Goal: Task Accomplishment & Management: Manage account settings

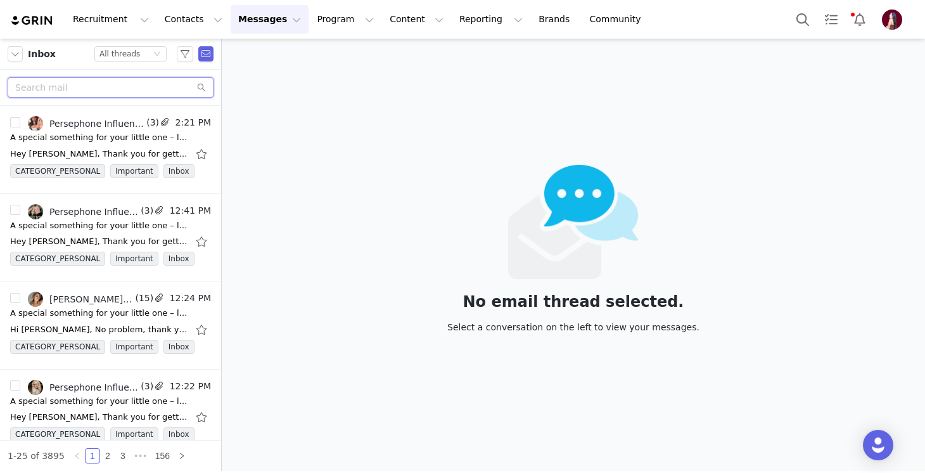
click at [105, 96] on input "text" at bounding box center [111, 87] width 206 height 20
type input "stef"
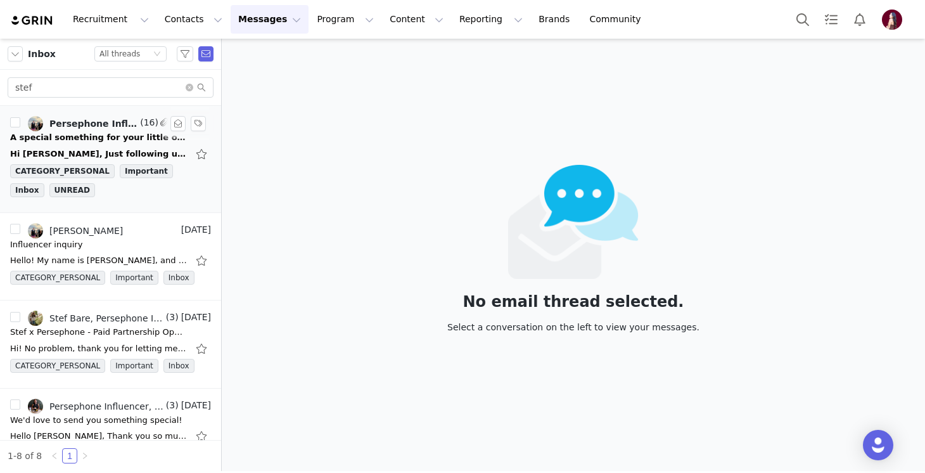
click at [106, 132] on div "A special something for your little one – limited availability ❤️" at bounding box center [98, 137] width 177 height 13
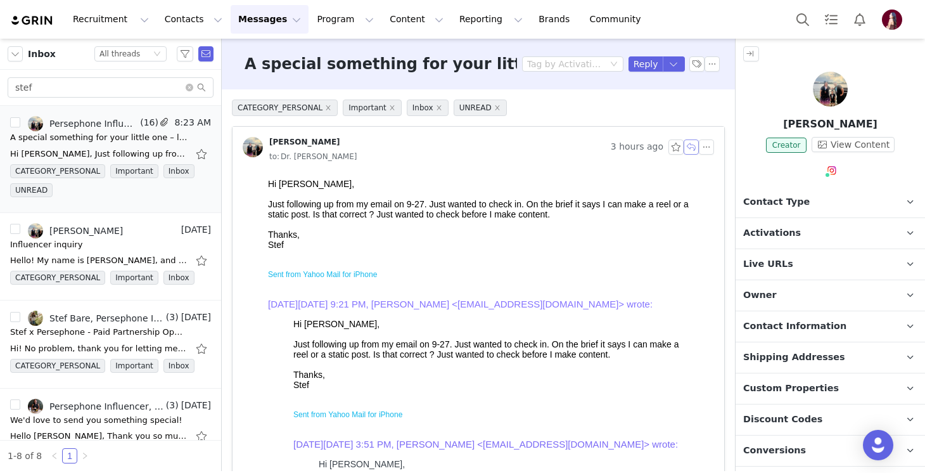
click at [696, 151] on button "button" at bounding box center [691, 146] width 15 height 15
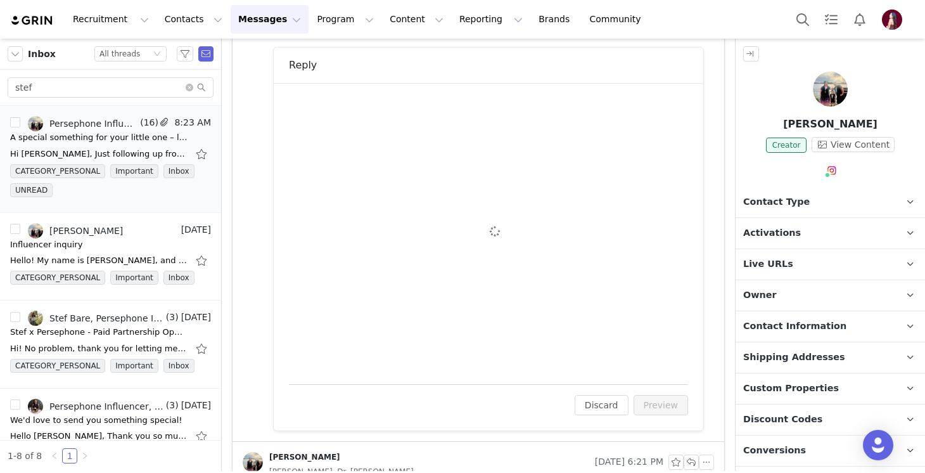
scroll to position [1219, 0]
click at [422, 184] on html at bounding box center [488, 167] width 397 height 34
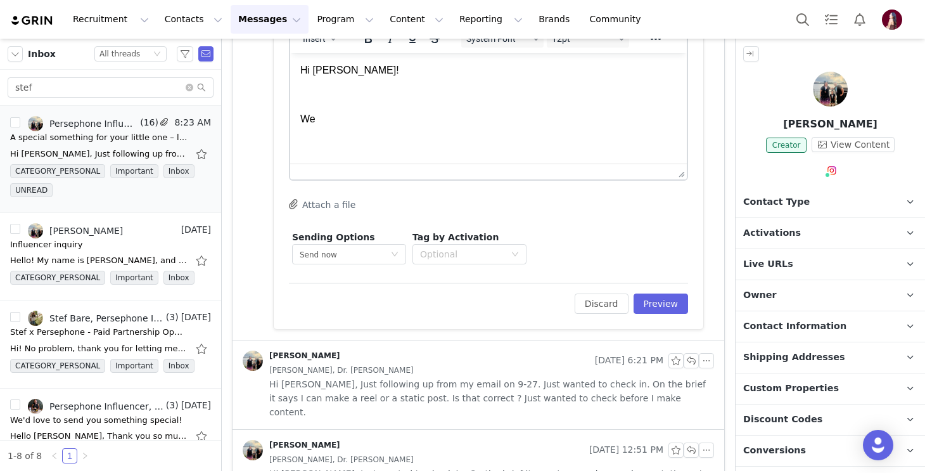
scroll to position [1301, 0]
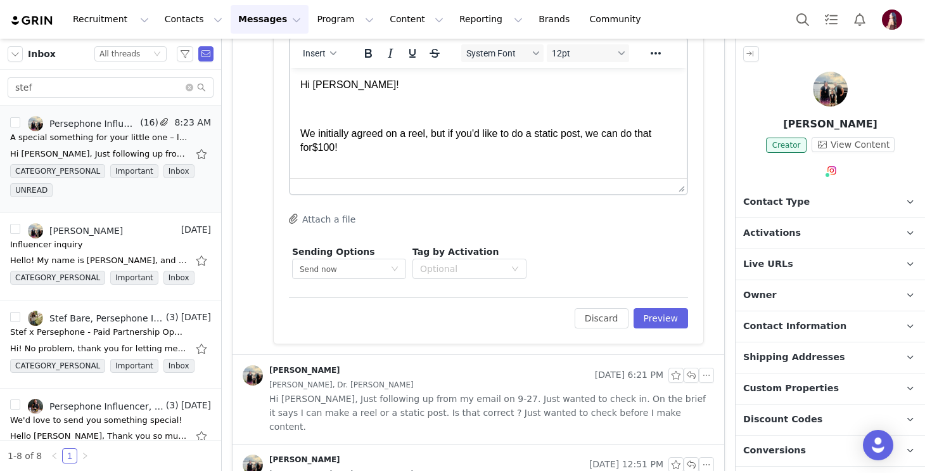
drag, startPoint x: 363, startPoint y: 146, endPoint x: 295, endPoint y: 143, distance: 68.5
click at [295, 143] on html "Hi Stefanie! We initially agreed on a reel, but if you'd like to do a static po…" at bounding box center [488, 117] width 397 height 98
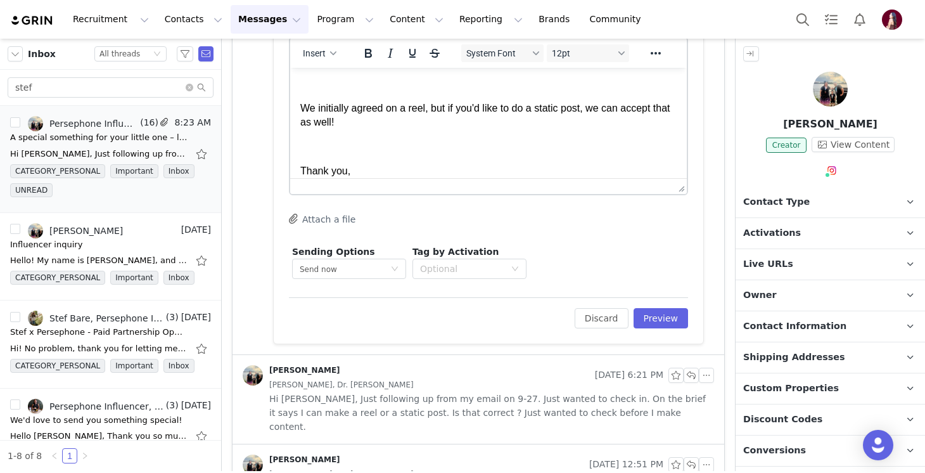
scroll to position [50, 0]
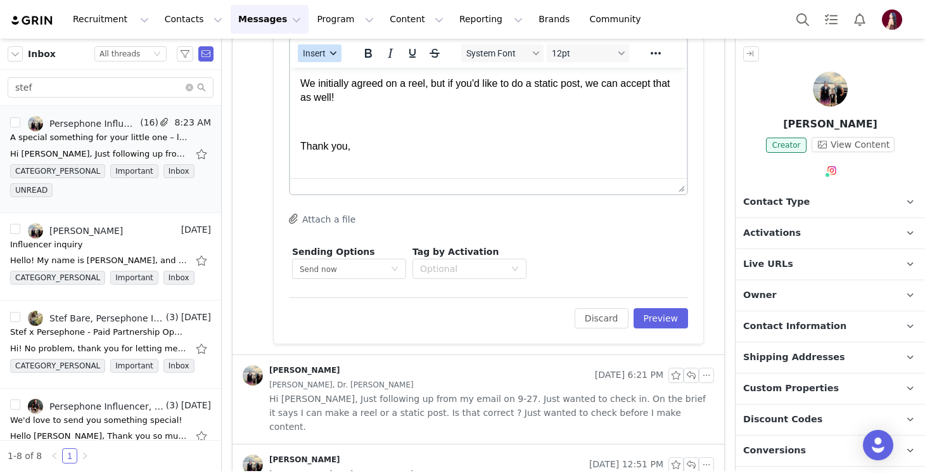
click at [324, 56] on span "Insert" at bounding box center [314, 53] width 23 height 10
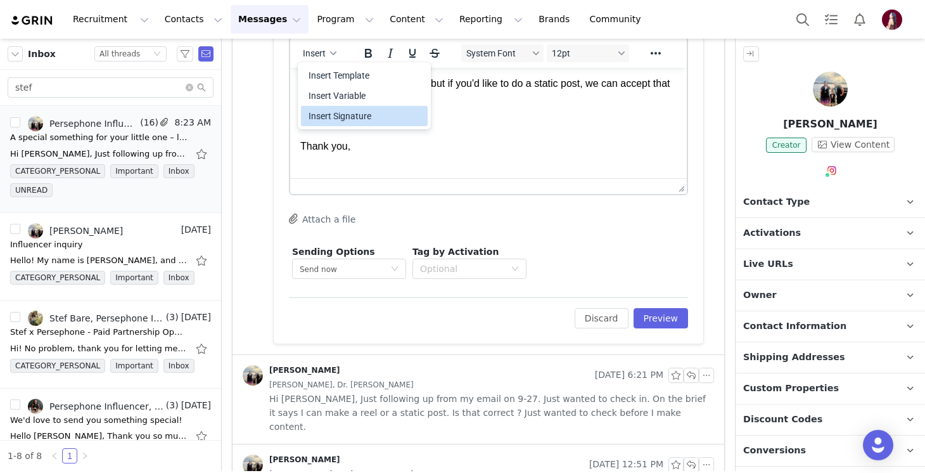
click at [362, 120] on div "Insert Signature" at bounding box center [366, 115] width 114 height 15
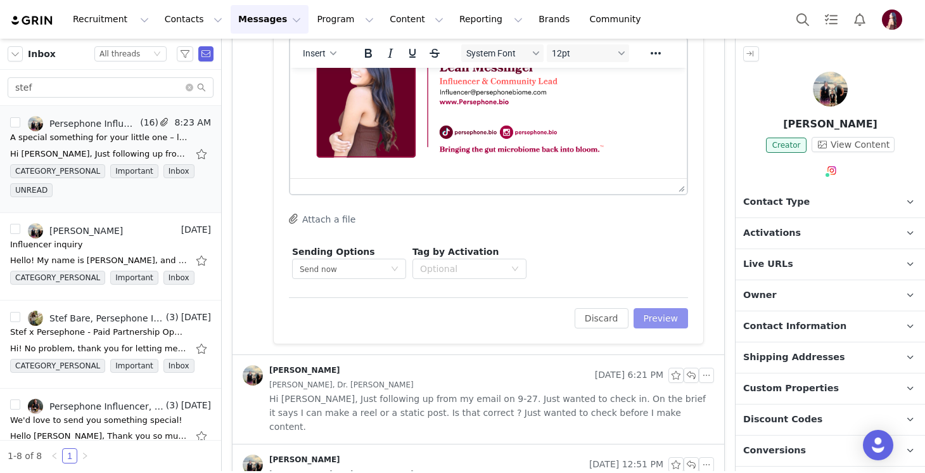
click at [662, 311] on button "Preview" at bounding box center [661, 318] width 55 height 20
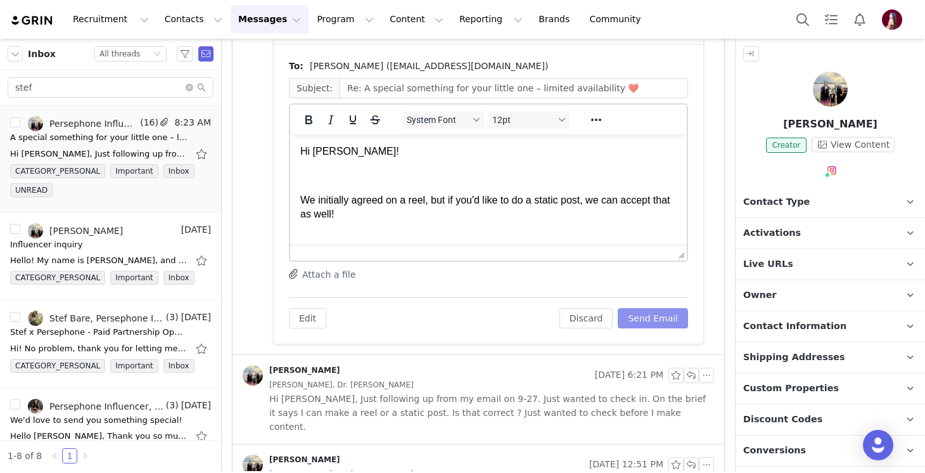
scroll to position [0, 0]
click at [662, 312] on button "Send Email" at bounding box center [653, 318] width 70 height 20
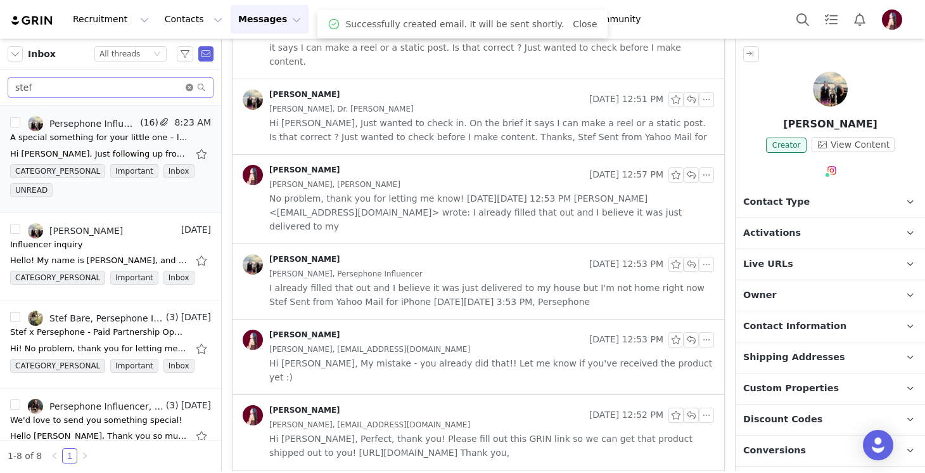
click at [188, 86] on icon "icon: close-circle" at bounding box center [190, 88] width 8 height 8
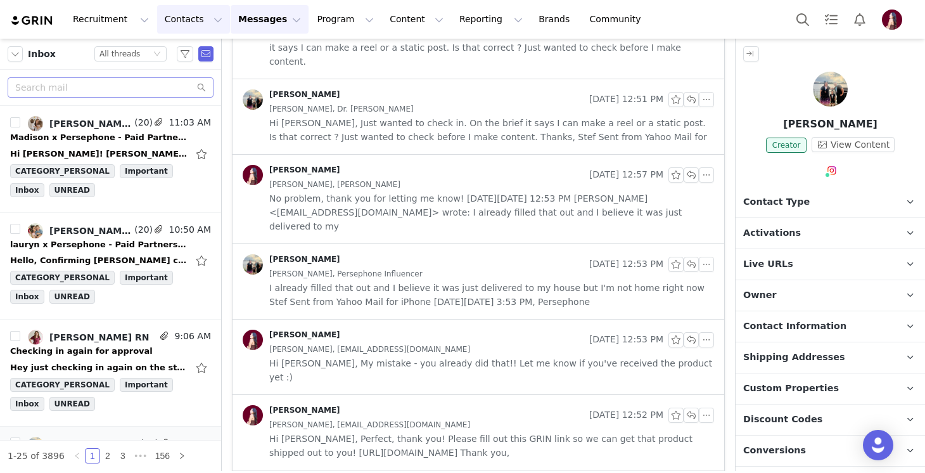
click at [189, 11] on button "Contacts Contacts" at bounding box center [193, 19] width 73 height 29
click at [204, 75] on div "Prospects" at bounding box center [198, 79] width 85 height 13
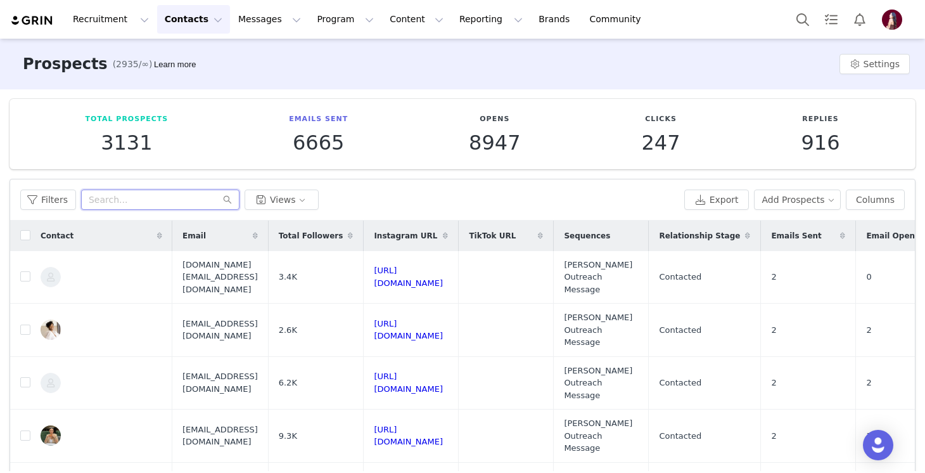
click at [178, 199] on input "text" at bounding box center [160, 199] width 158 height 20
paste input "momtazimitra@gmail.com"
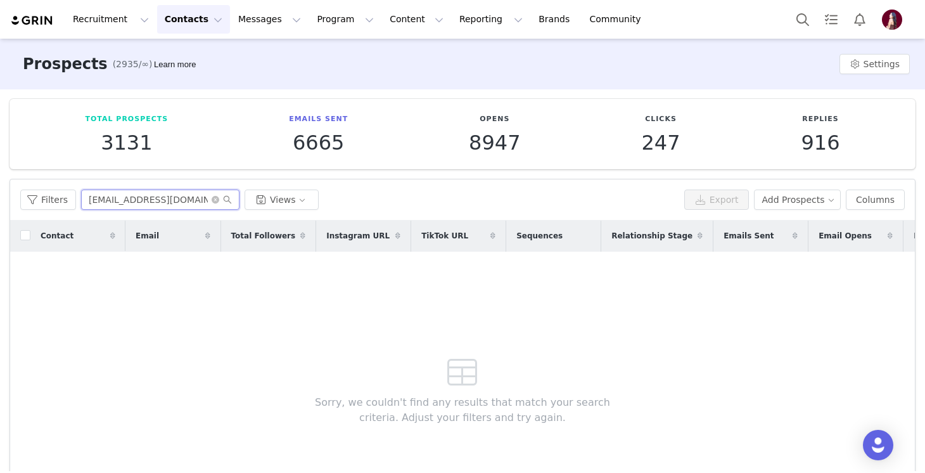
drag, startPoint x: 198, startPoint y: 200, endPoint x: 7, endPoint y: 196, distance: 191.4
click at [7, 196] on div "Total Prospects 3131 Emails Sent 6665 Opens 8947 Clicks 247 Replies 916 Filters…" at bounding box center [462, 328] width 925 height 479
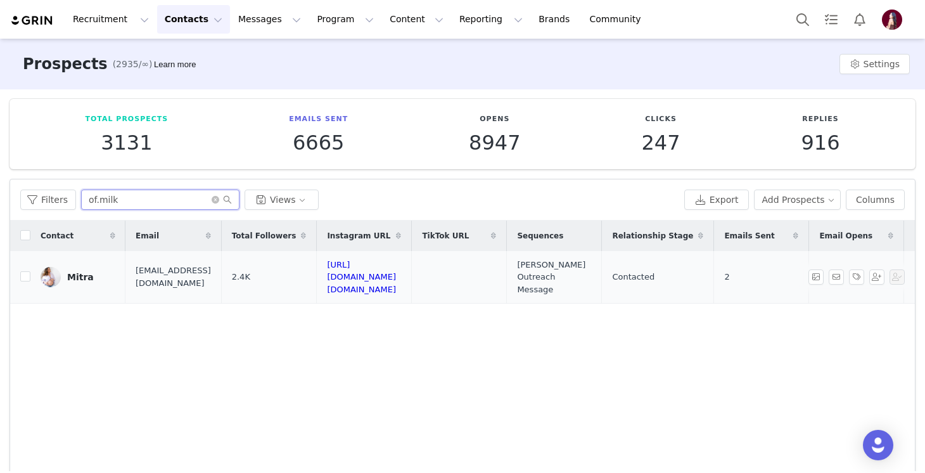
type input "of.milk"
click at [84, 272] on div "Mitra" at bounding box center [80, 277] width 27 height 10
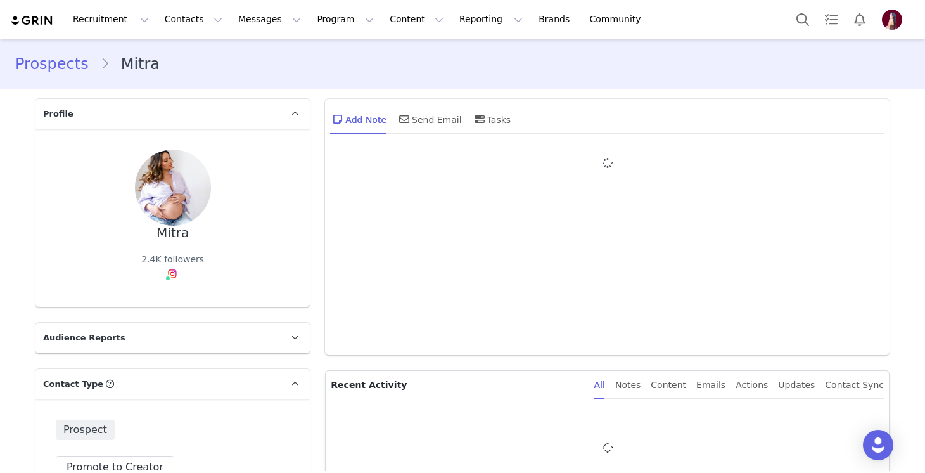
type input "+1 (United States)"
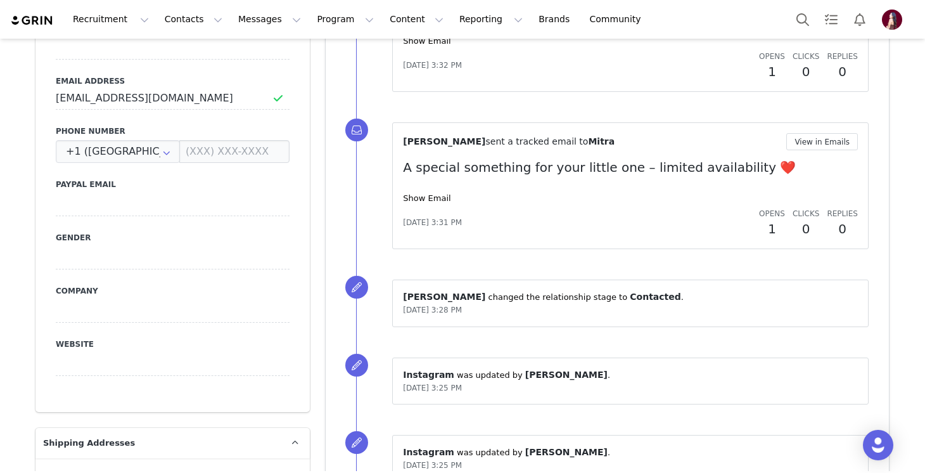
scroll to position [624, 0]
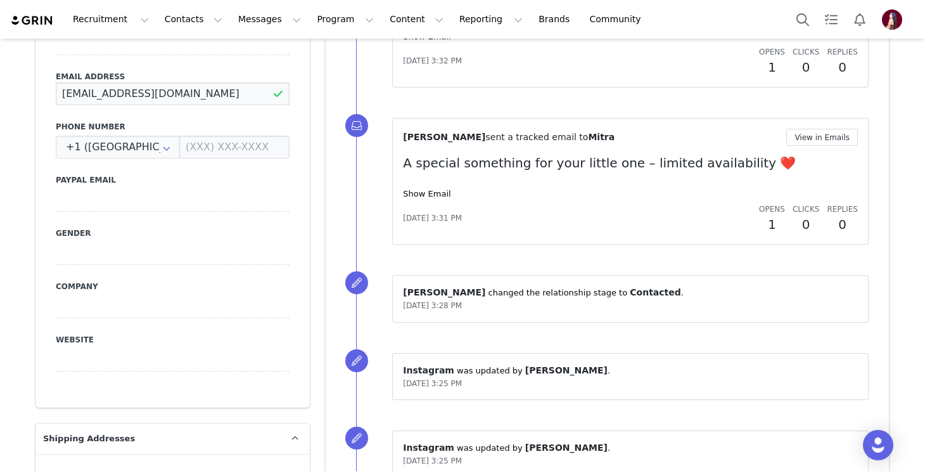
drag, startPoint x: 212, startPoint y: 74, endPoint x: 15, endPoint y: 63, distance: 197.4
paste input "gmail"
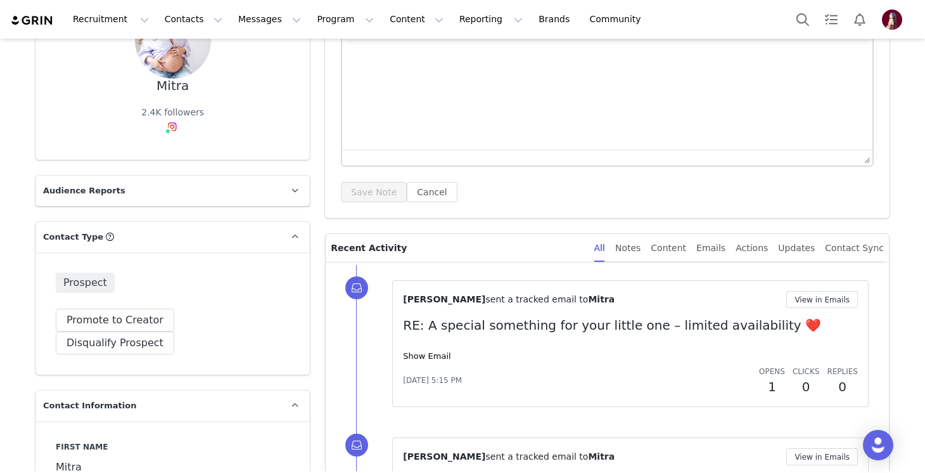
scroll to position [0, 0]
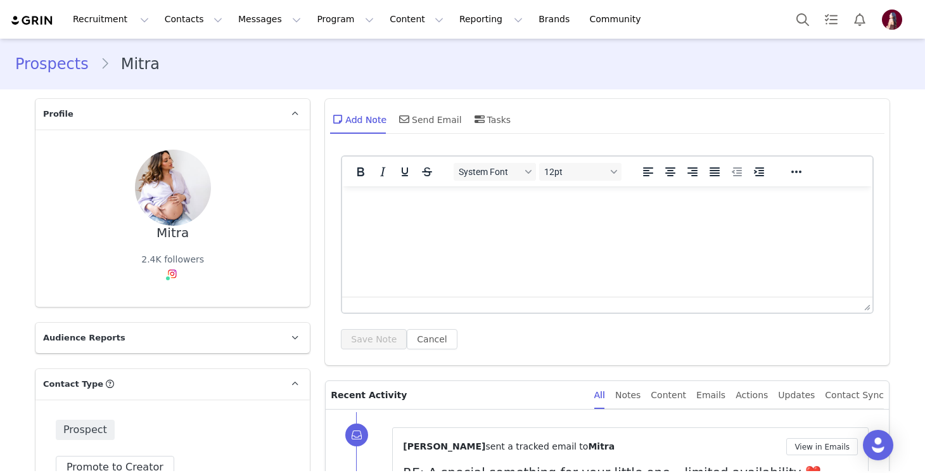
type input "momtazimitra@gmail.com"
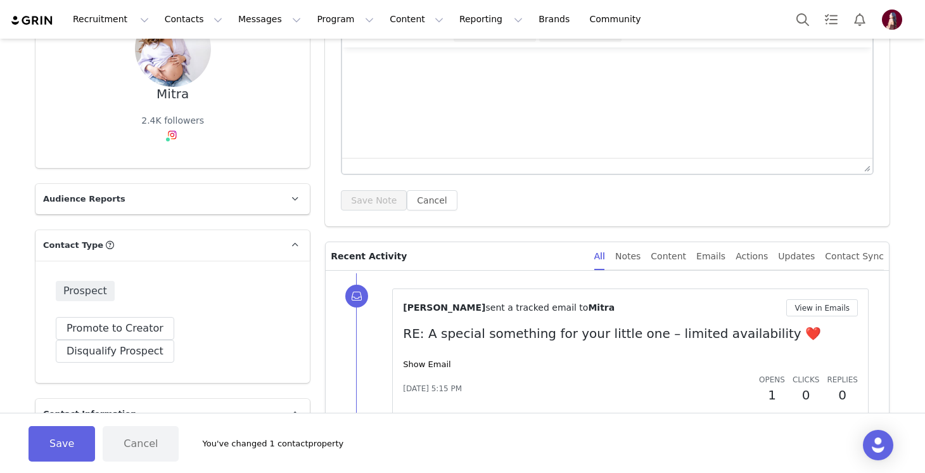
scroll to position [140, 0]
click at [69, 433] on button "Save" at bounding box center [62, 443] width 67 height 35
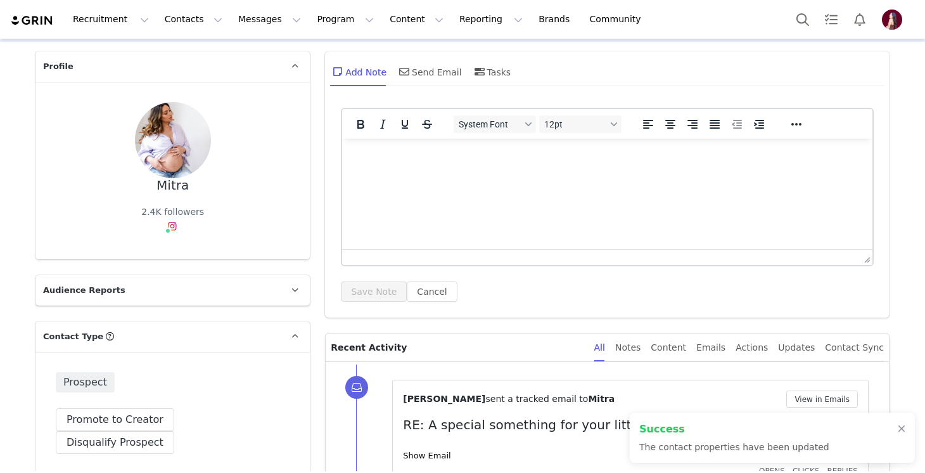
scroll to position [510, 0]
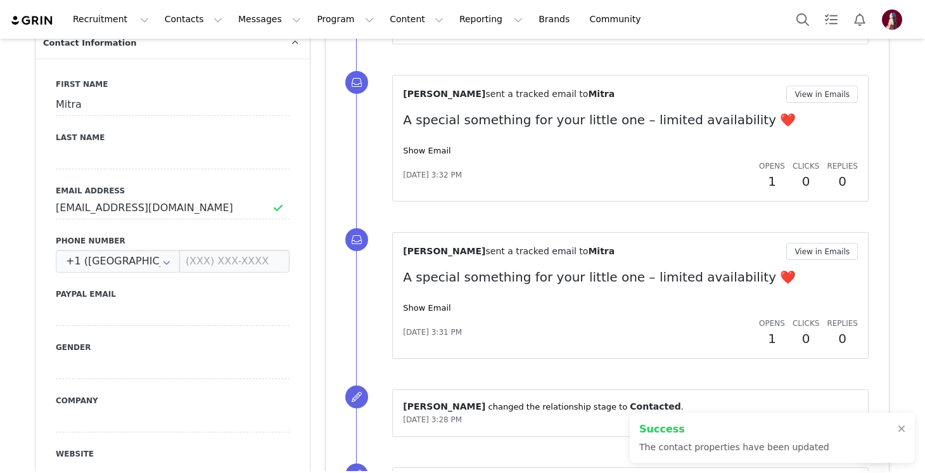
click at [438, 157] on div "Leah Messinger sent a tracked email to Mitra View in Emails A special something…" at bounding box center [630, 138] width 455 height 105
click at [435, 150] on link "Show Email" at bounding box center [427, 151] width 48 height 10
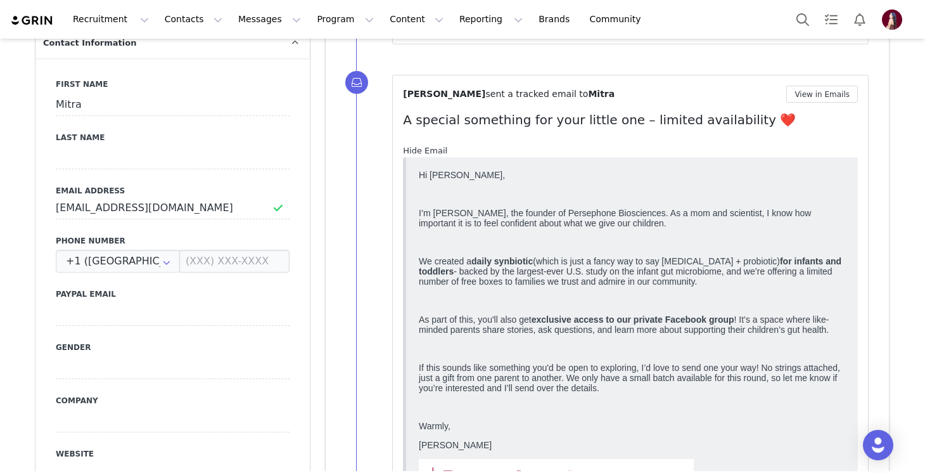
scroll to position [0, 0]
click at [435, 150] on link "Hide Email" at bounding box center [425, 151] width 44 height 10
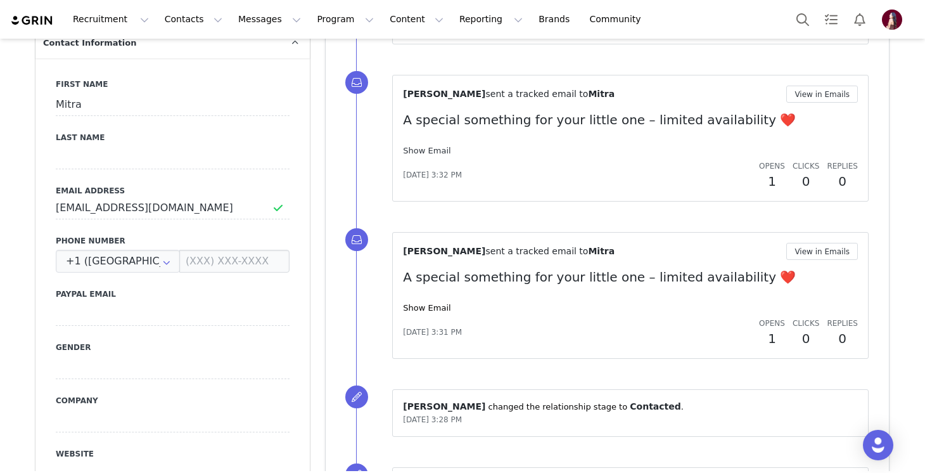
click at [435, 150] on link "Show Email" at bounding box center [427, 151] width 48 height 10
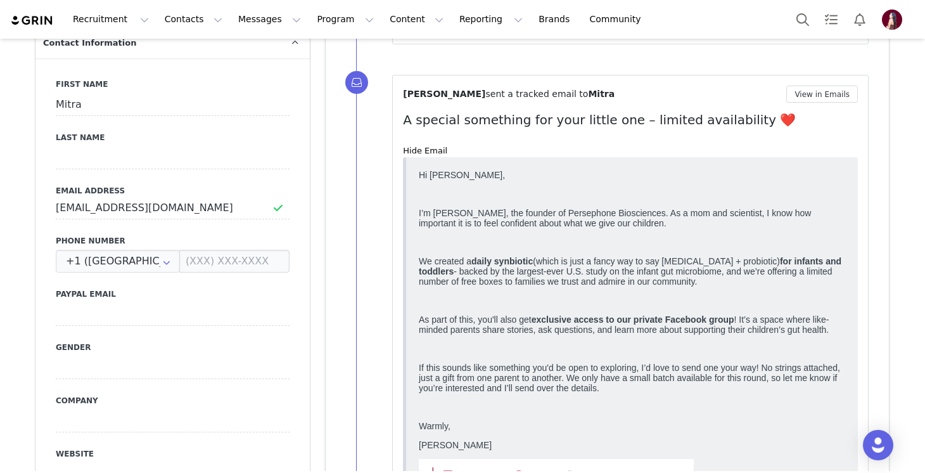
click at [439, 213] on p "I’m Stephanie, the founder of Persephone Biosciences. As a mom and scientist, I…" at bounding box center [632, 217] width 427 height 20
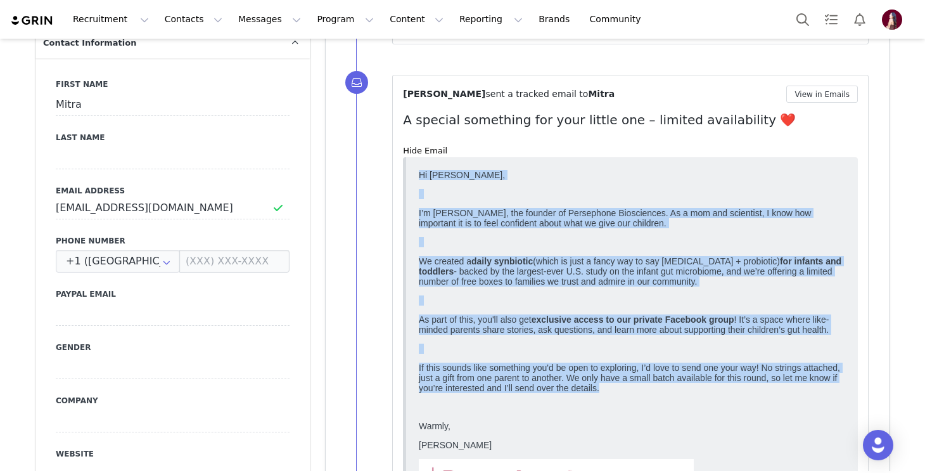
drag, startPoint x: 418, startPoint y: 173, endPoint x: 665, endPoint y: 401, distance: 335.5
click at [665, 401] on html "Hi Mitra, I’m Stephanie, the founder of Persephone Biosciences. As a mom and sc…" at bounding box center [632, 393] width 437 height 458
copy body "Hi Mitra, I’m Stephanie, the founder of Persephone Biosciences. As a mom and sc…"
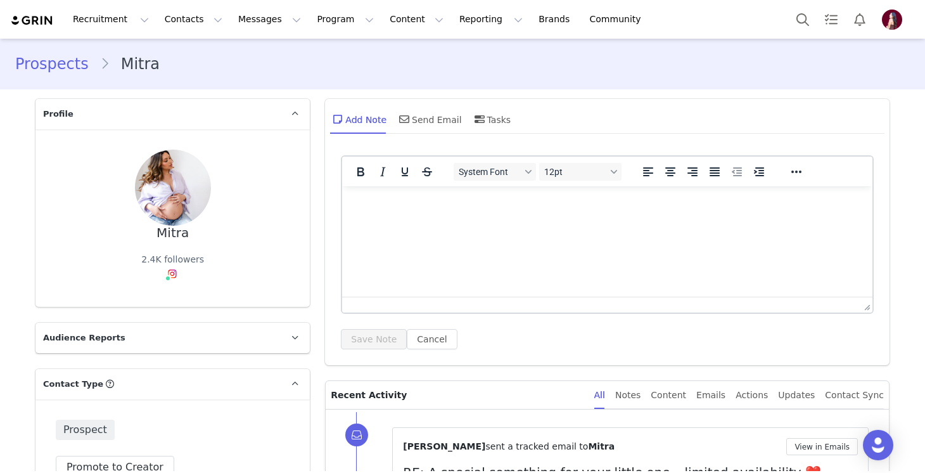
scroll to position [2, 0]
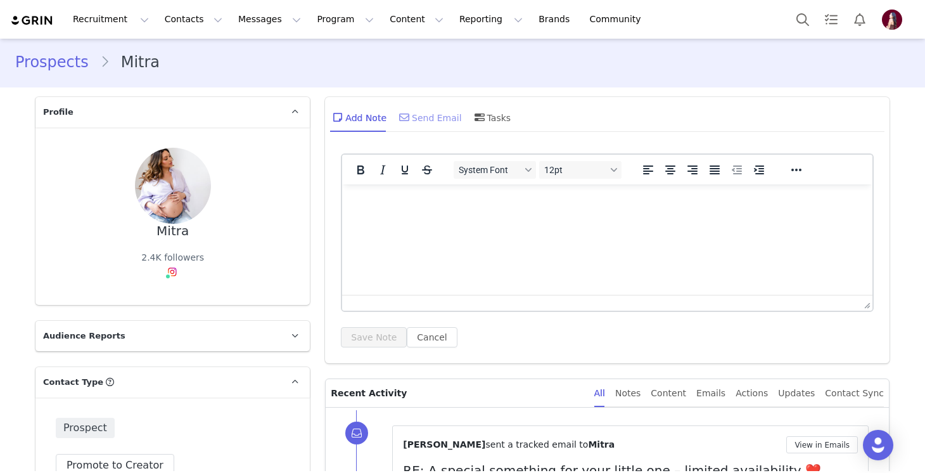
click at [415, 112] on div "Send Email" at bounding box center [429, 117] width 65 height 30
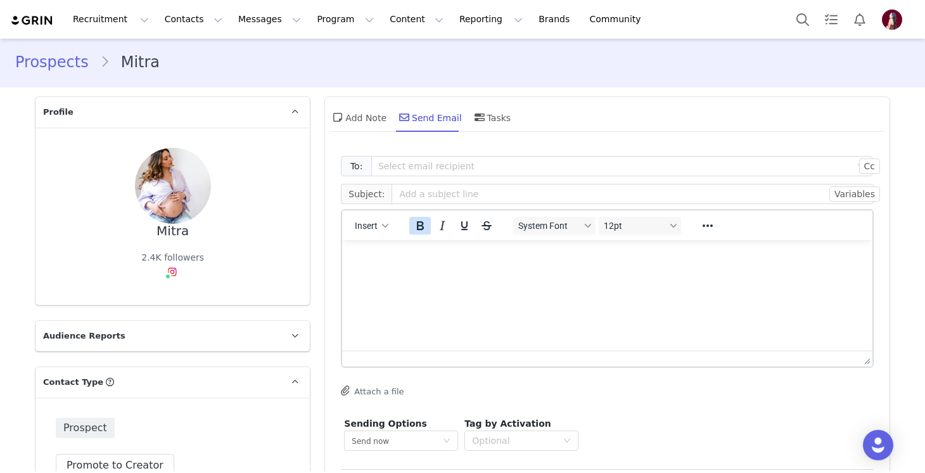
scroll to position [0, 0]
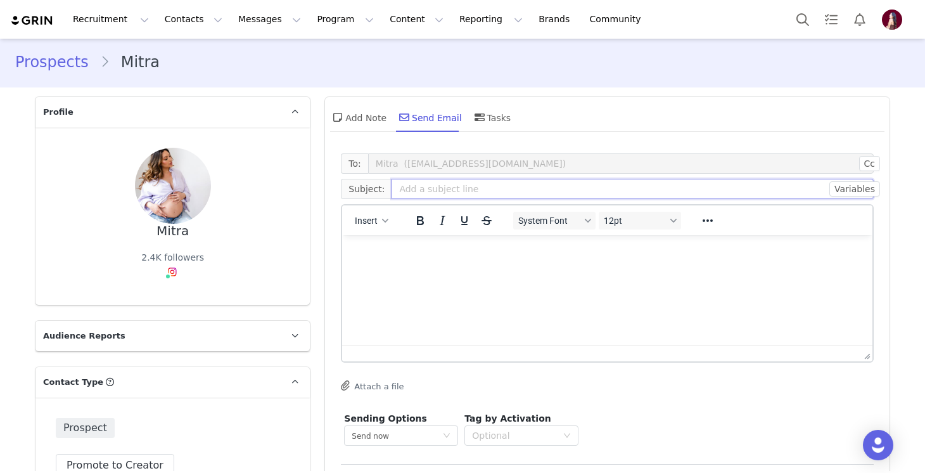
click at [444, 189] on input "text" at bounding box center [633, 189] width 482 height 20
type input "A special something just for you!"
click at [471, 269] on html at bounding box center [607, 252] width 530 height 34
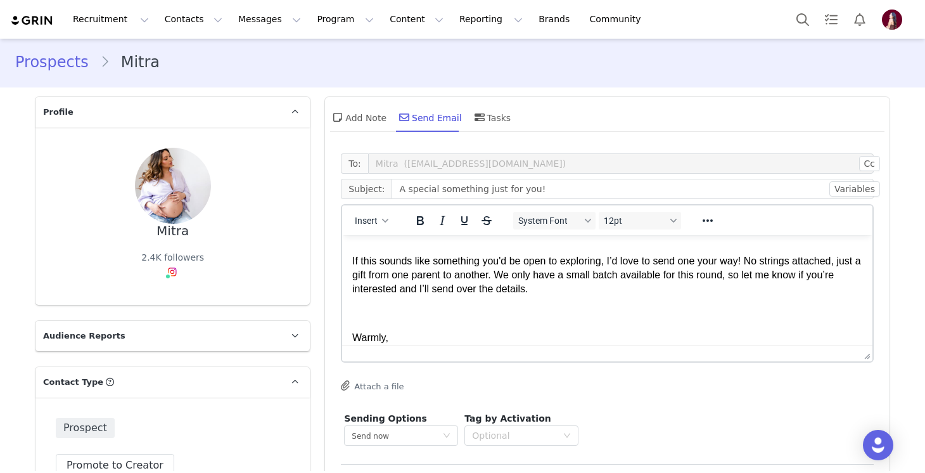
scroll to position [267, 0]
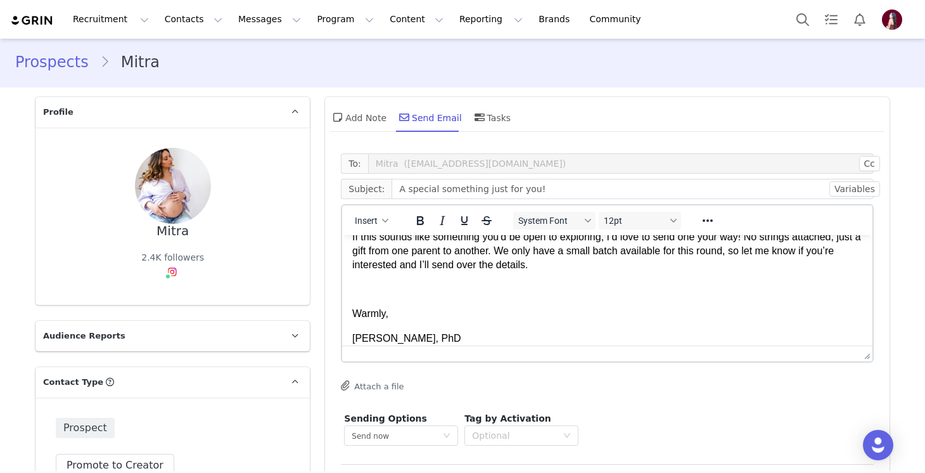
click at [637, 414] on div "Sending Options Send now This will be sent outside of your set email hours . Ta…" at bounding box center [607, 429] width 533 height 40
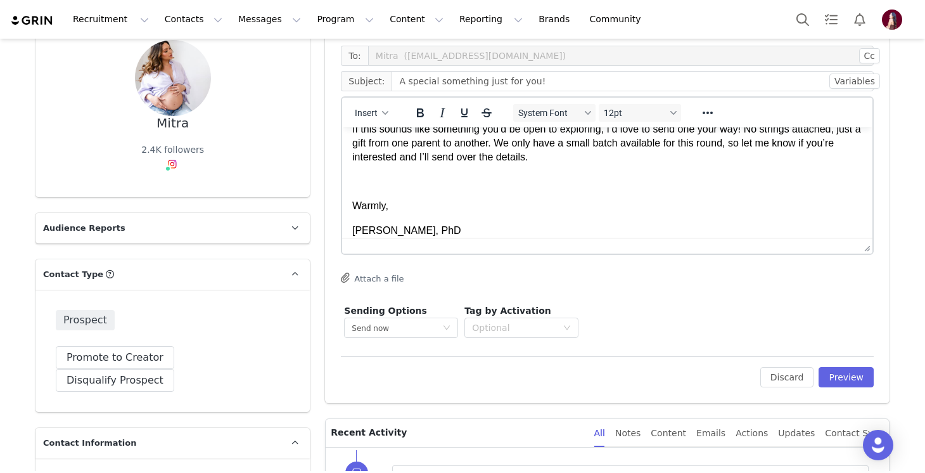
scroll to position [115, 0]
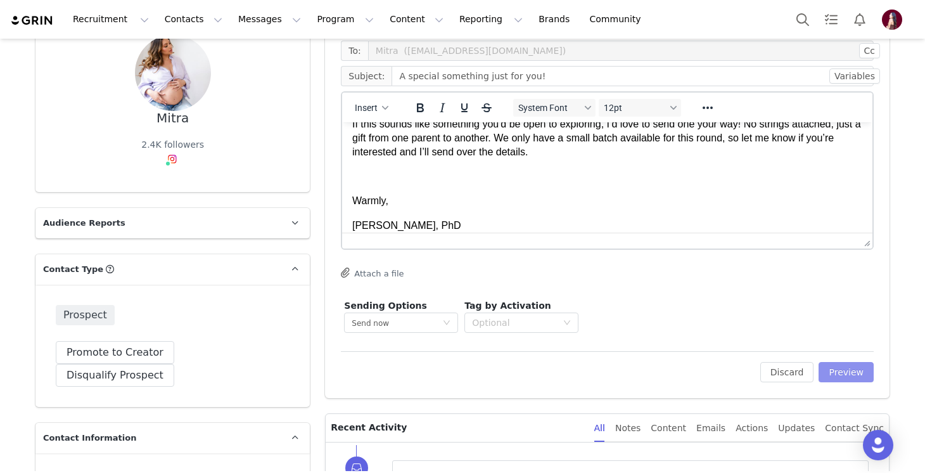
click at [849, 367] on button "Preview" at bounding box center [846, 372] width 55 height 20
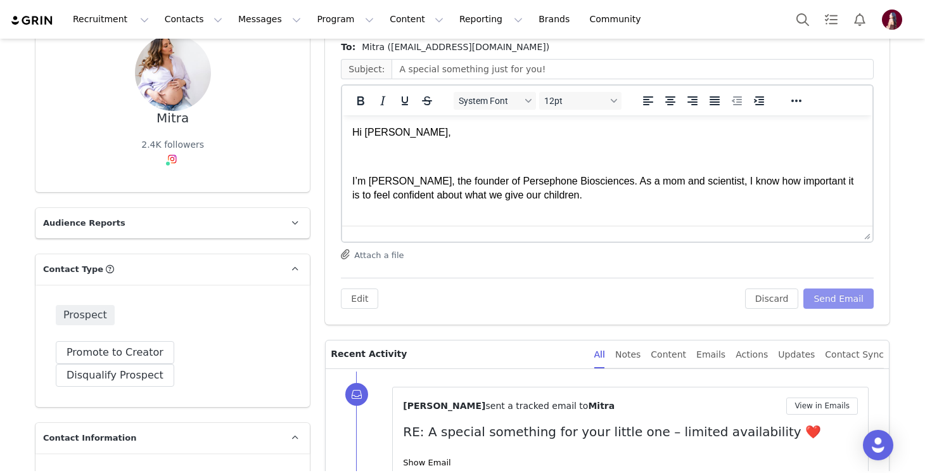
scroll to position [0, 0]
click at [843, 297] on button "Send Email" at bounding box center [839, 298] width 70 height 20
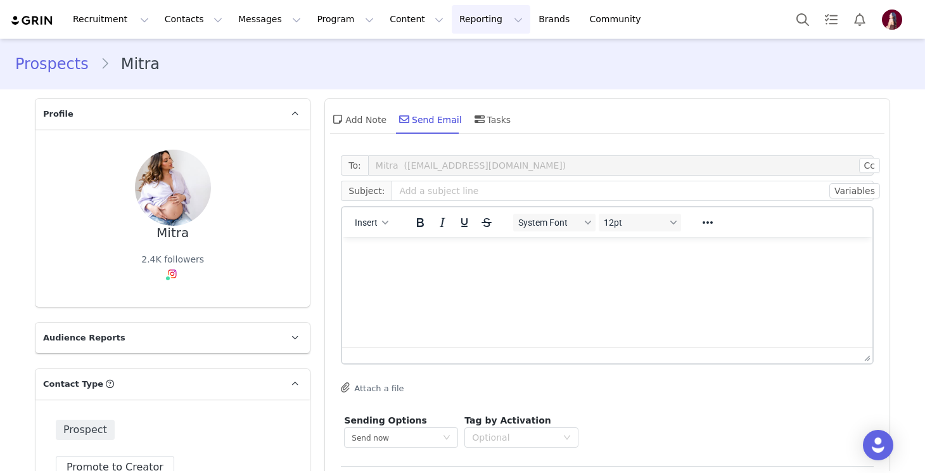
click at [454, 27] on button "Reporting Reporting" at bounding box center [491, 19] width 79 height 29
click at [478, 59] on div "Dashboard" at bounding box center [470, 55] width 85 height 13
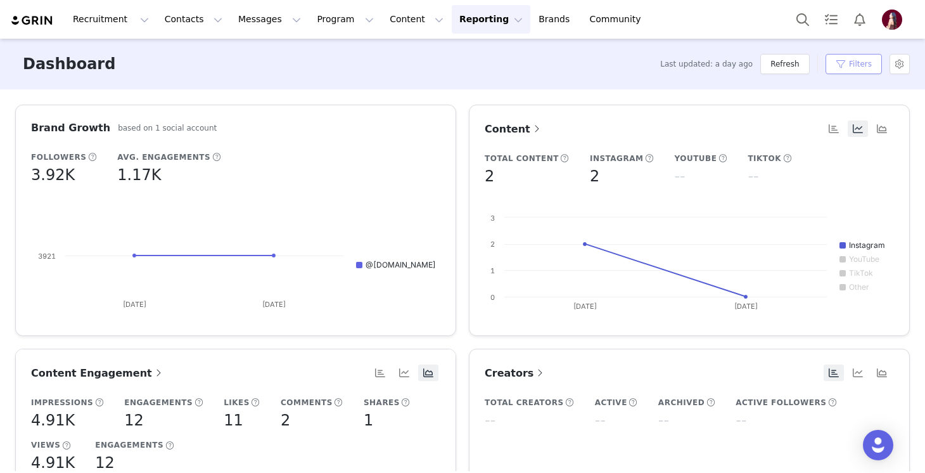
click at [849, 73] on button "Filters" at bounding box center [854, 64] width 56 height 20
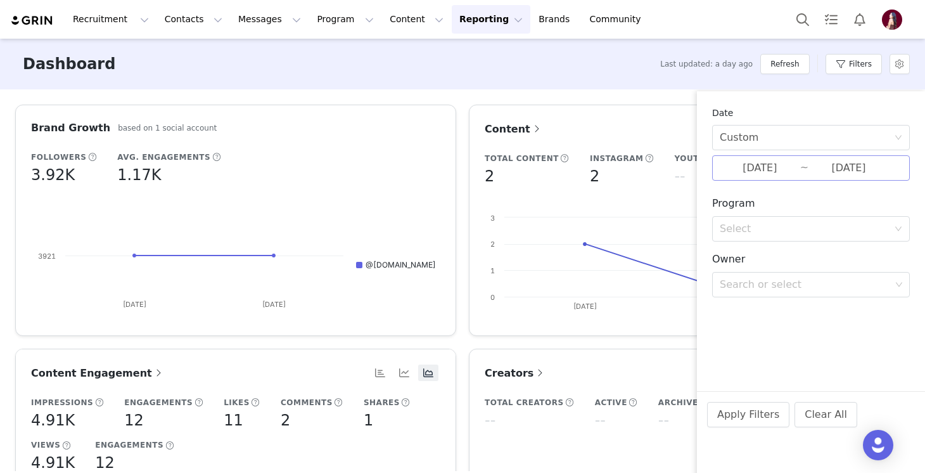
click at [781, 169] on input "09/29/2025" at bounding box center [760, 168] width 80 height 16
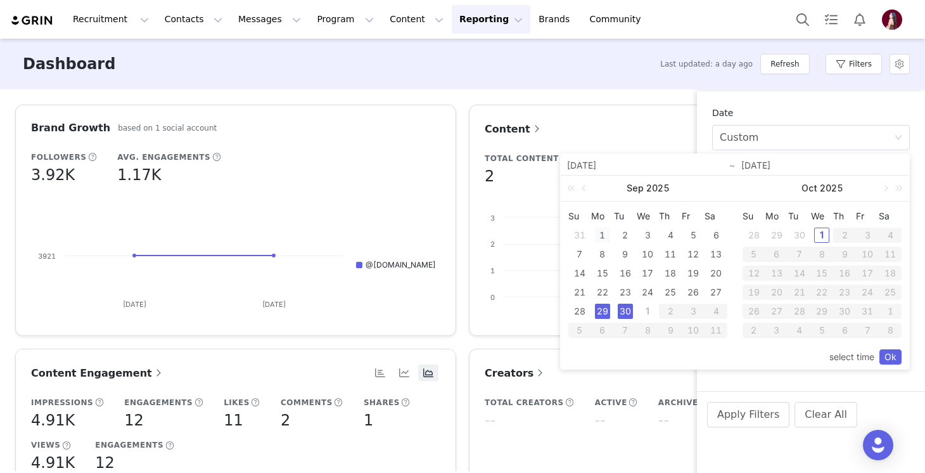
click at [608, 238] on div "1" at bounding box center [602, 235] width 15 height 15
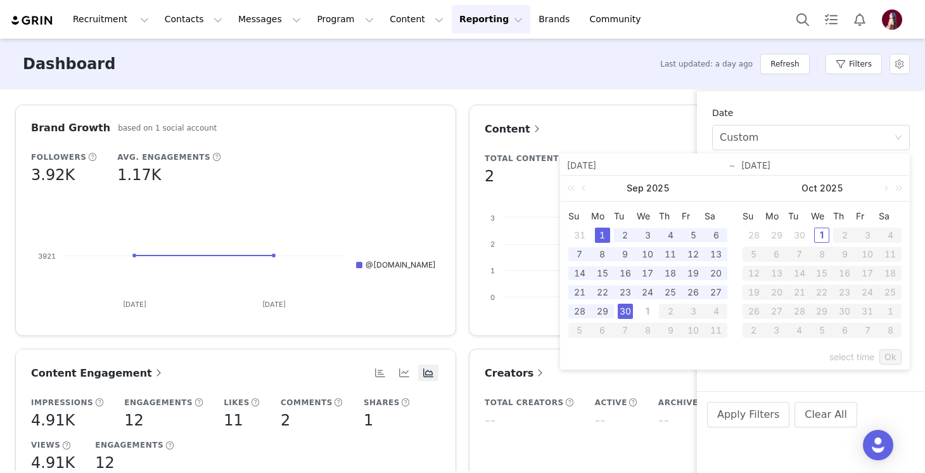
click at [632, 308] on div "30" at bounding box center [625, 311] width 15 height 15
type input "09/01/2025"
click at [886, 354] on link "Ok" at bounding box center [891, 356] width 22 height 15
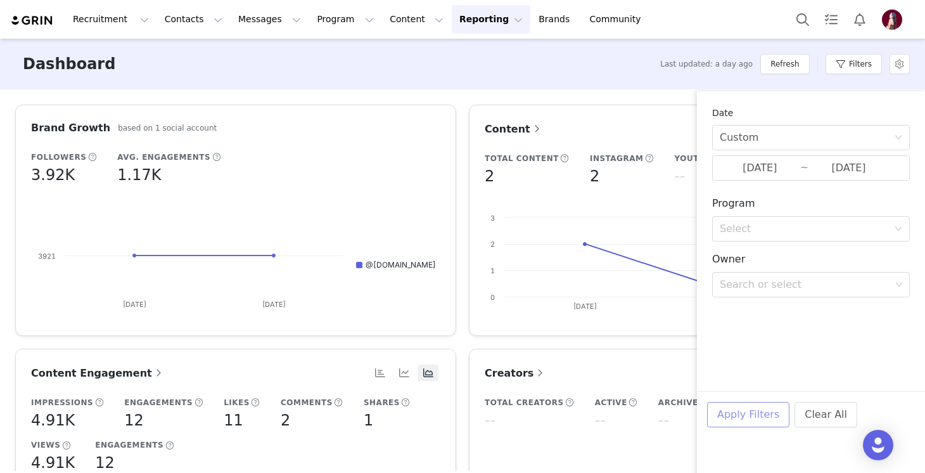
click at [767, 414] on button "Apply Filters" at bounding box center [748, 414] width 82 height 25
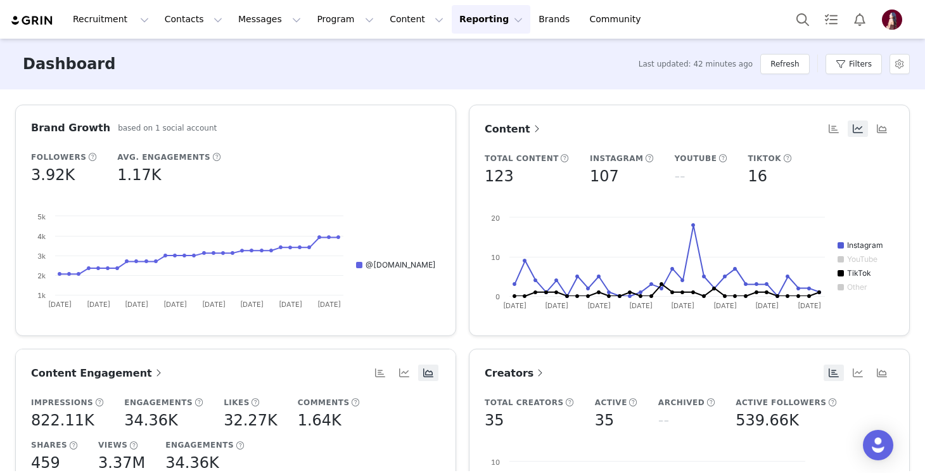
click at [127, 369] on span "Content Engagement" at bounding box center [98, 373] width 134 height 12
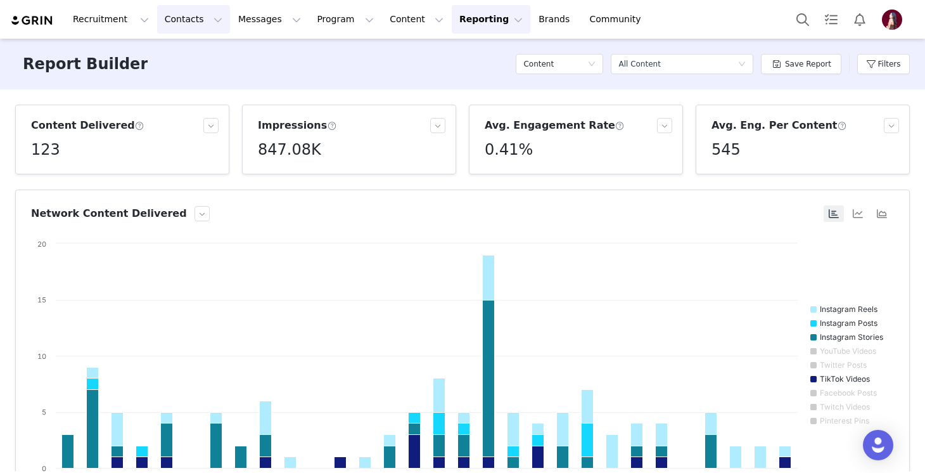
click at [197, 29] on button "Contacts Contacts" at bounding box center [193, 19] width 73 height 29
click at [200, 83] on div "Prospects" at bounding box center [198, 79] width 85 height 13
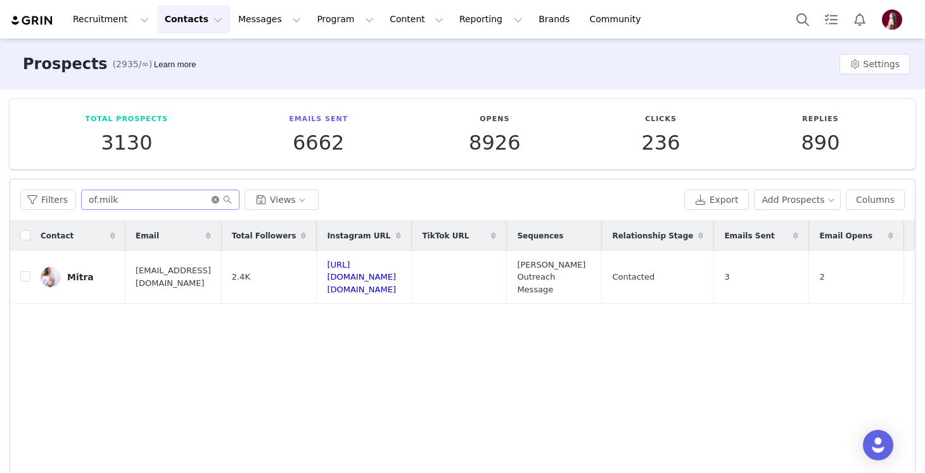
click at [213, 196] on icon "icon: close-circle" at bounding box center [216, 200] width 8 height 8
click at [183, 198] on input "text" at bounding box center [160, 199] width 158 height 20
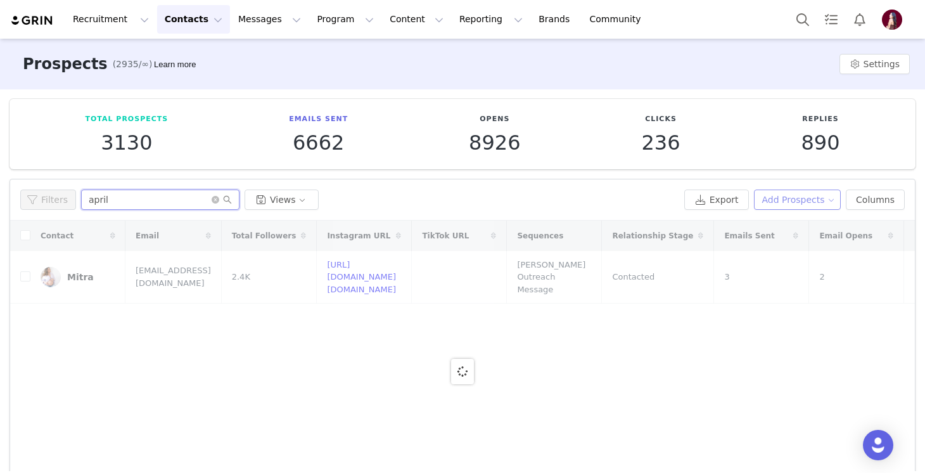
type input "april"
click at [800, 196] on button "Add Prospects" at bounding box center [797, 199] width 87 height 20
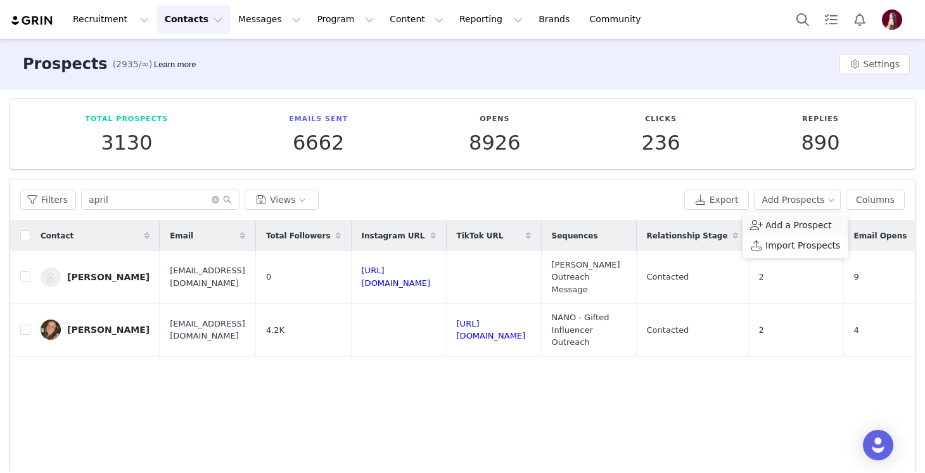
click at [786, 231] on span "Add a Prospect" at bounding box center [799, 225] width 67 height 14
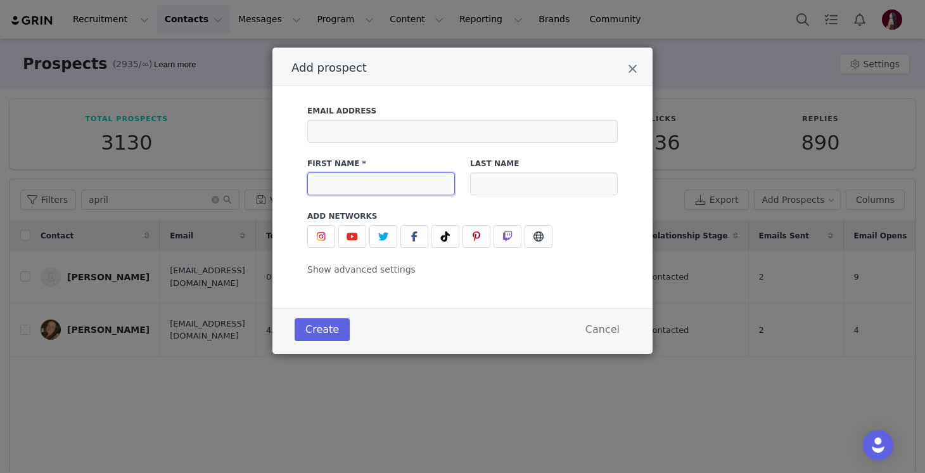
click at [352, 178] on input "Add prospect" at bounding box center [381, 183] width 148 height 23
type input "April"
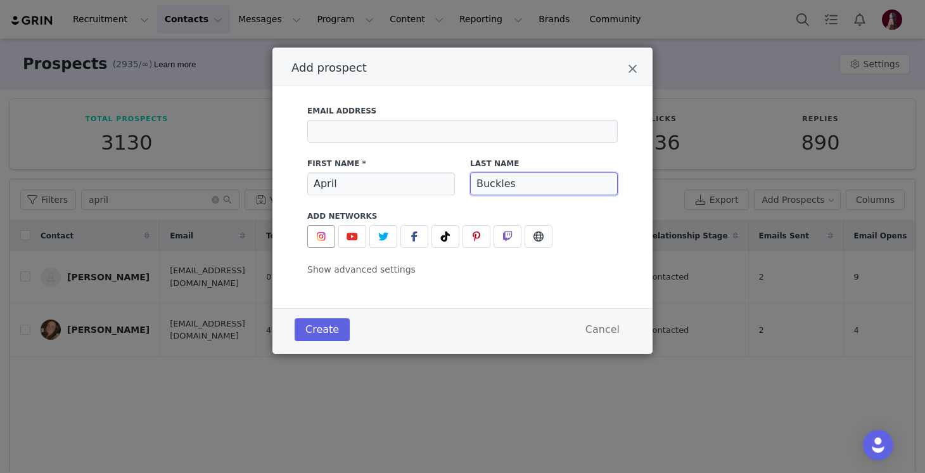
type input "Buckles"
click at [330, 233] on button "Add prospect" at bounding box center [321, 236] width 28 height 23
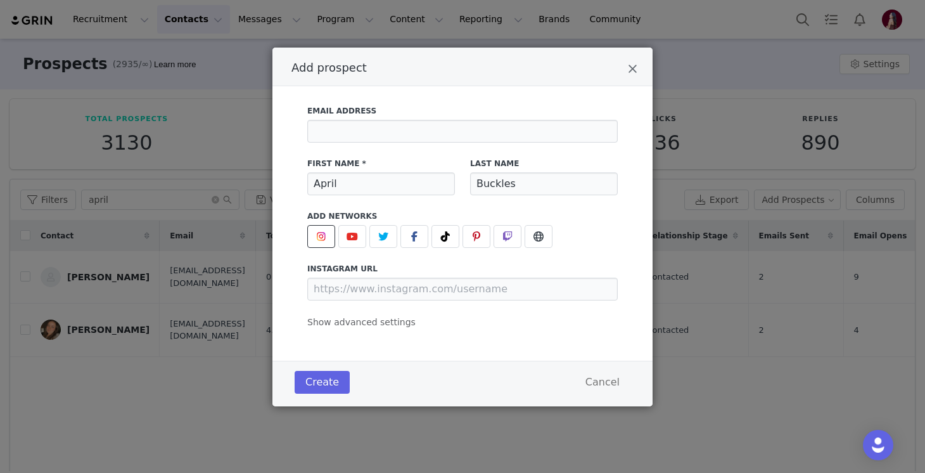
click at [345, 300] on div "Email Address First Name * April Last Name Buckles Add Networks instagram URL y…" at bounding box center [462, 213] width 311 height 231
click at [344, 291] on input "Add prospect" at bounding box center [462, 289] width 311 height 23
paste input "https://www.instagram.com/aprilmbuckles/?hl=en"
type input "https://www.instagram.com/aprilmbuckles/"
click at [333, 386] on button "Create" at bounding box center [322, 382] width 55 height 23
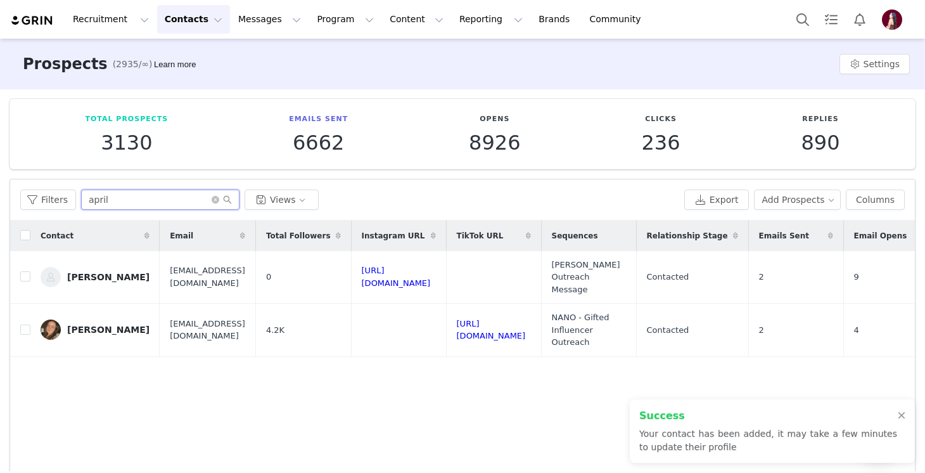
click at [164, 196] on input "april" at bounding box center [160, 199] width 158 height 20
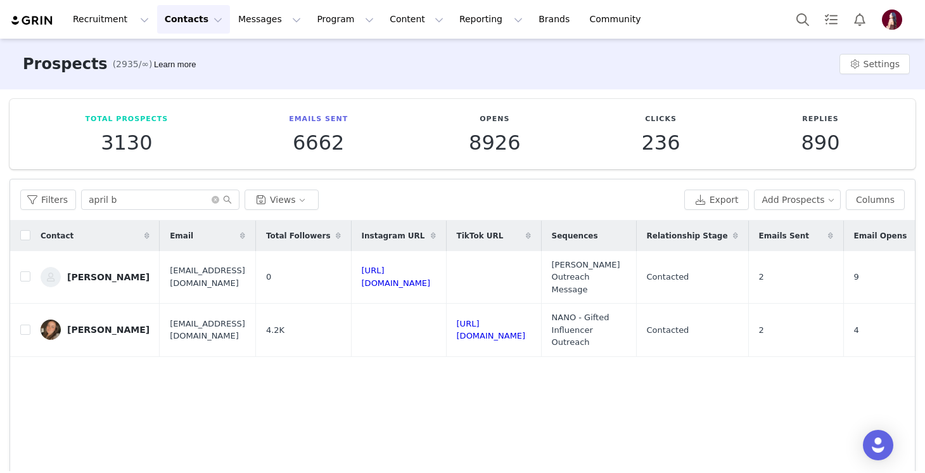
click at [124, 390] on div "Contact Email Total Followers Instagram URL TikTok URL Sequences Relationship S…" at bounding box center [462, 372] width 905 height 302
click at [132, 197] on input "april b" at bounding box center [160, 199] width 158 height 20
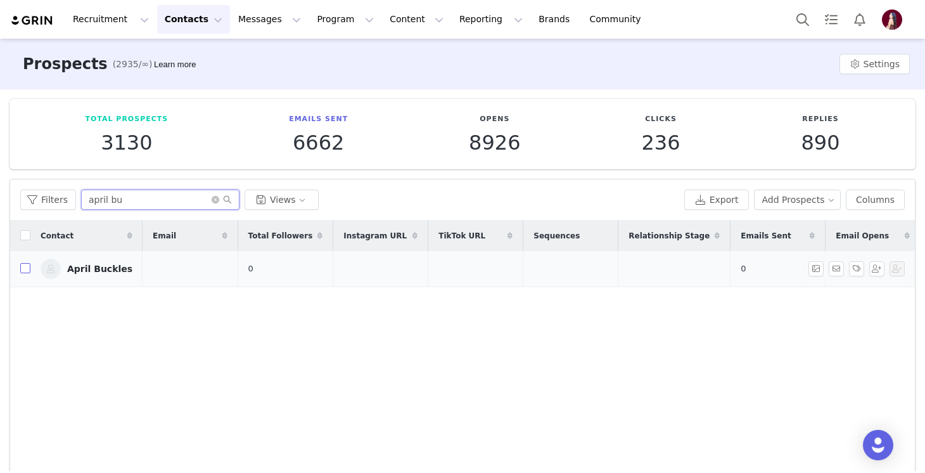
type input "april bu"
click at [27, 269] on input "checkbox" at bounding box center [25, 268] width 10 height 10
checkbox input "true"
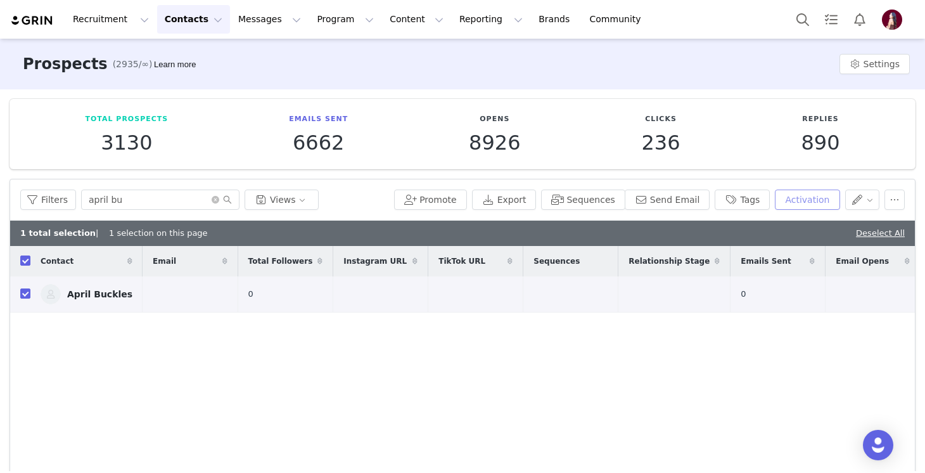
click at [793, 200] on button "Activation" at bounding box center [807, 199] width 65 height 20
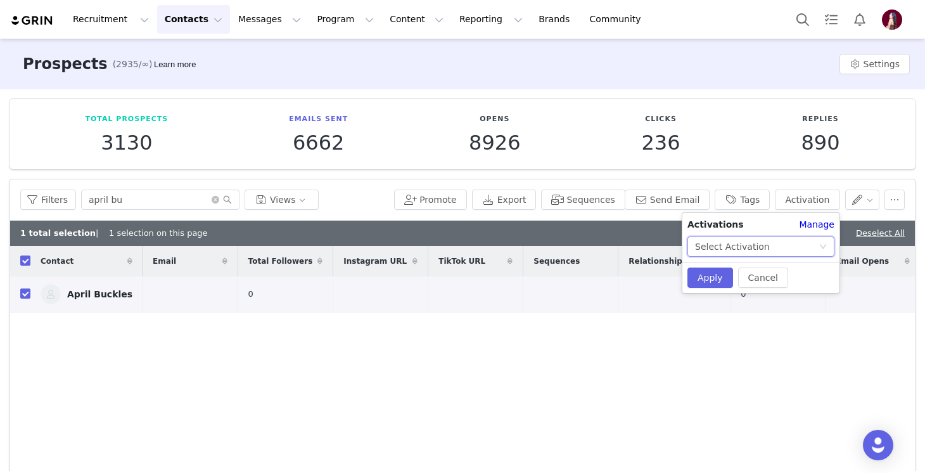
click at [788, 238] on div "Select Activation" at bounding box center [757, 246] width 124 height 19
click at [747, 316] on li "Paid Pre-Launch Campaign" at bounding box center [761, 312] width 147 height 20
click at [707, 278] on button "Apply" at bounding box center [711, 277] width 46 height 20
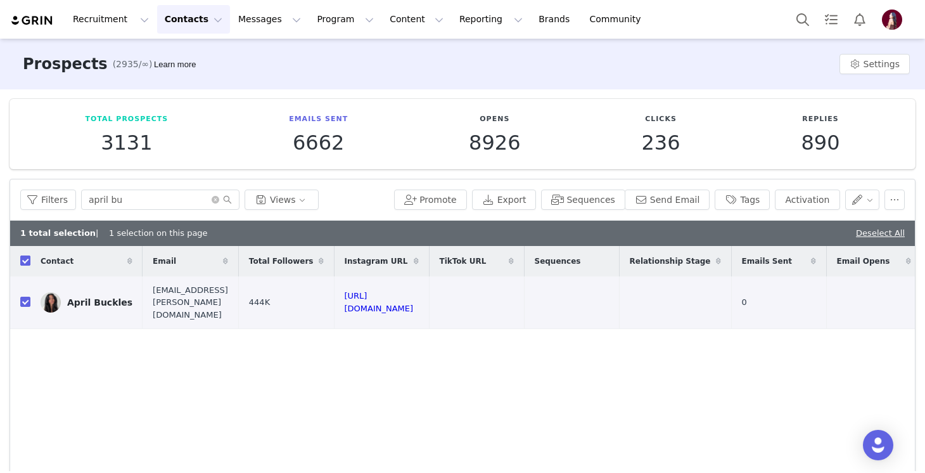
click at [23, 258] on input "checkbox" at bounding box center [25, 260] width 10 height 10
checkbox input "false"
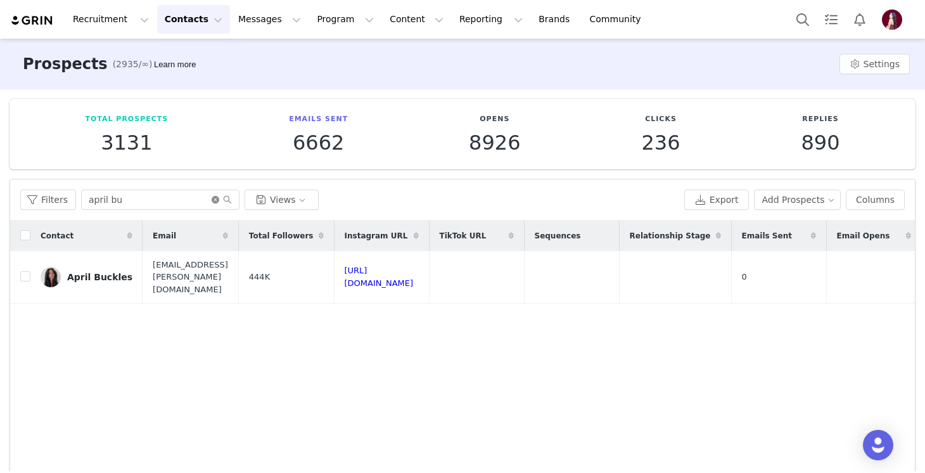
click at [212, 196] on icon "icon: close-circle" at bounding box center [216, 200] width 8 height 8
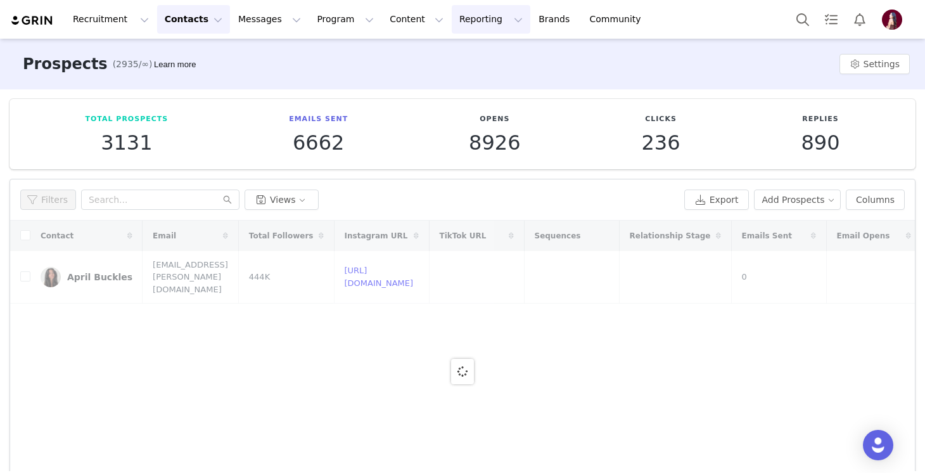
click at [452, 30] on button "Reporting Reporting" at bounding box center [491, 19] width 79 height 29
click at [444, 55] on p "Dashboard" at bounding box center [454, 55] width 48 height 13
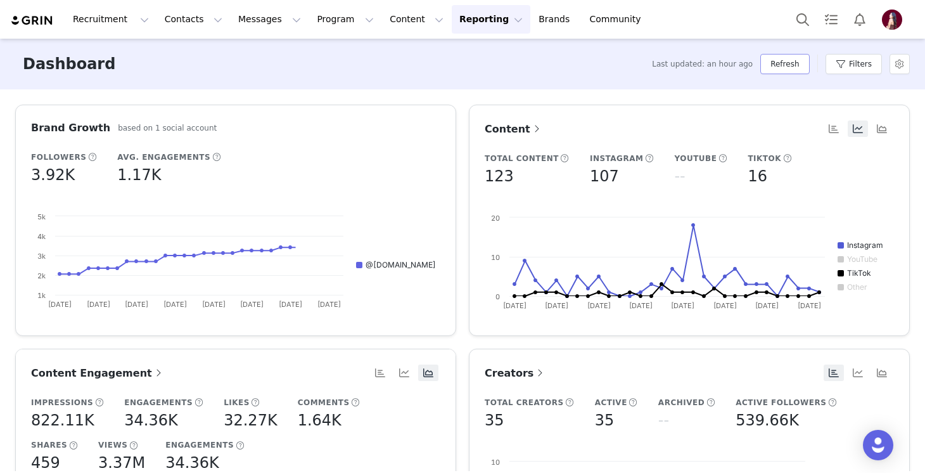
click at [776, 66] on button "Refresh" at bounding box center [784, 64] width 49 height 20
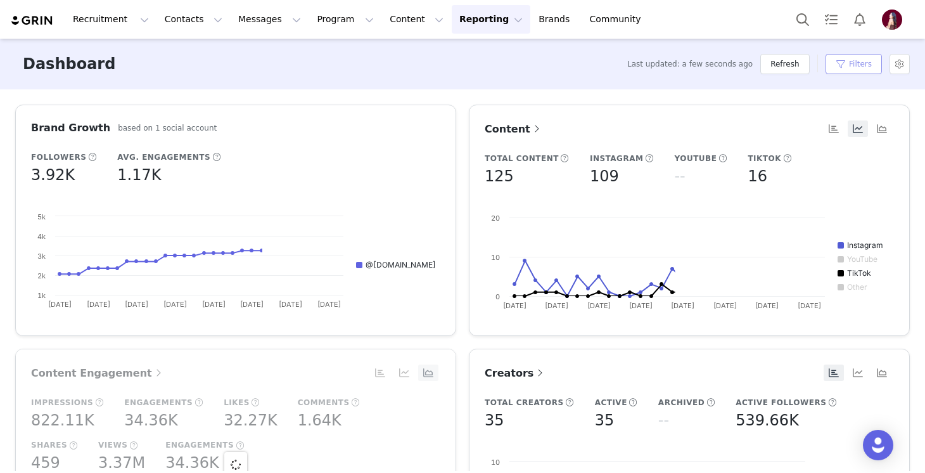
click at [850, 63] on button "Filters" at bounding box center [854, 64] width 56 height 20
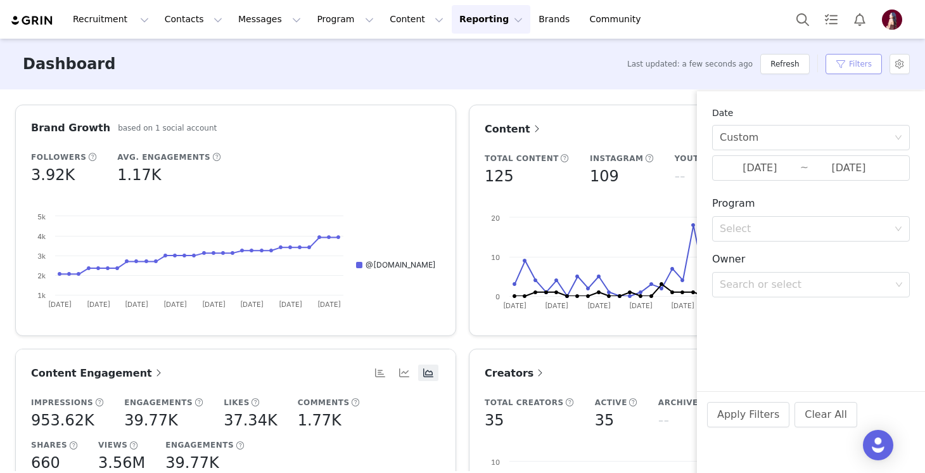
click at [850, 63] on button "Filters" at bounding box center [854, 64] width 56 height 20
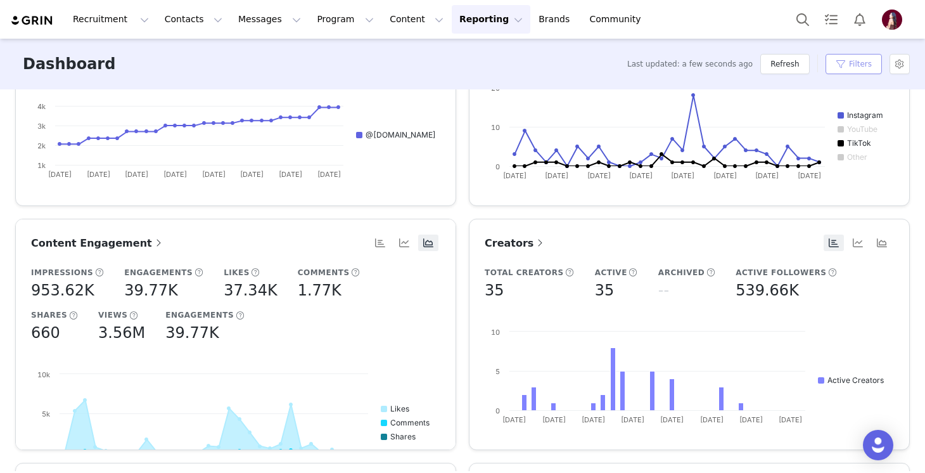
scroll to position [73, 0]
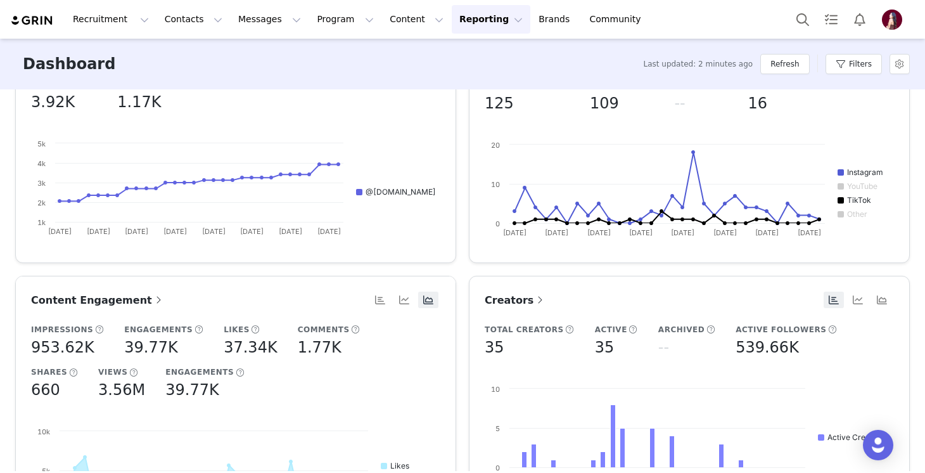
click at [113, 298] on span "Content Engagement" at bounding box center [98, 300] width 134 height 12
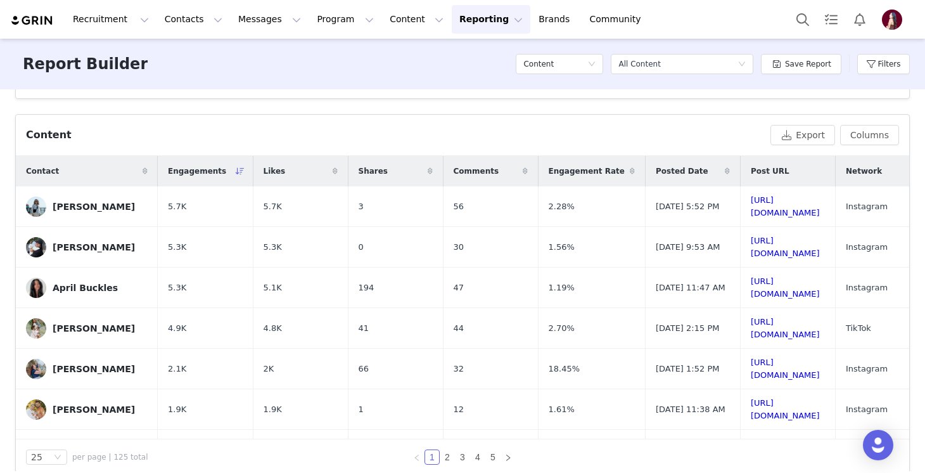
scroll to position [420, 0]
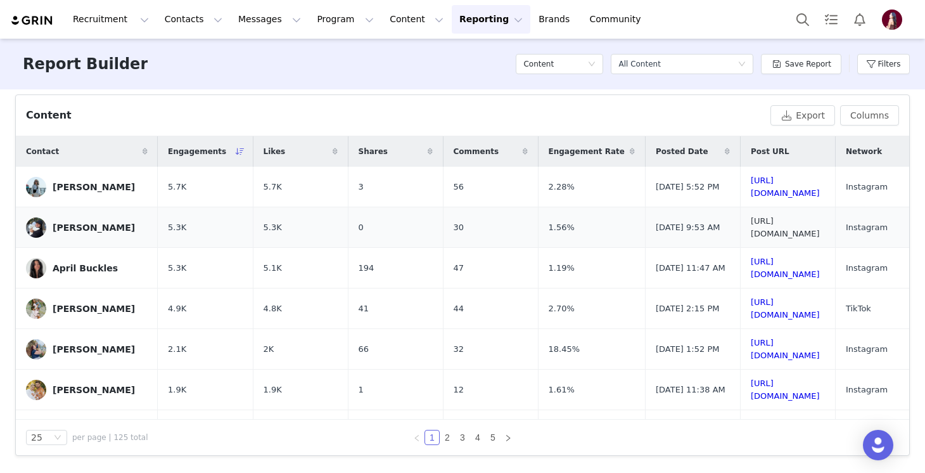
click at [754, 225] on link "https://www.instagram.com/p/DOG3YkrDpUy/" at bounding box center [785, 227] width 69 height 22
click at [757, 307] on link "https://www.tiktok.com/@hellopalmerfamily/video/7551169765167926542" at bounding box center [785, 308] width 69 height 22
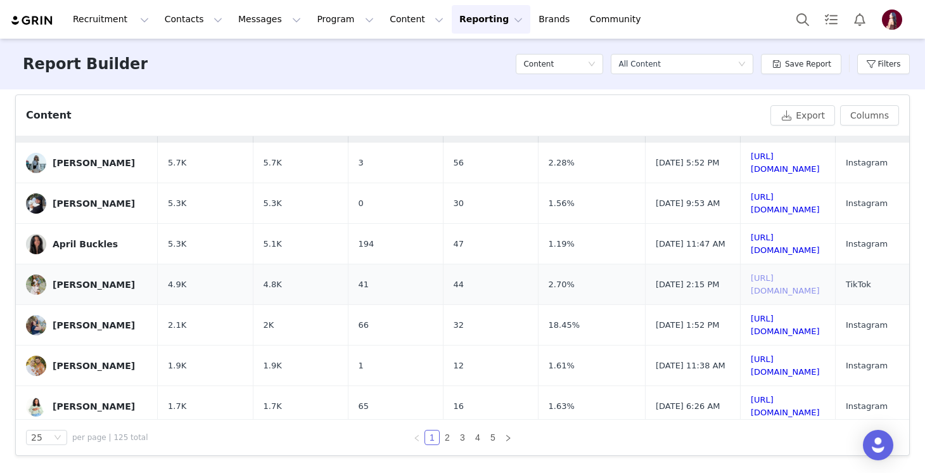
scroll to position [0, 0]
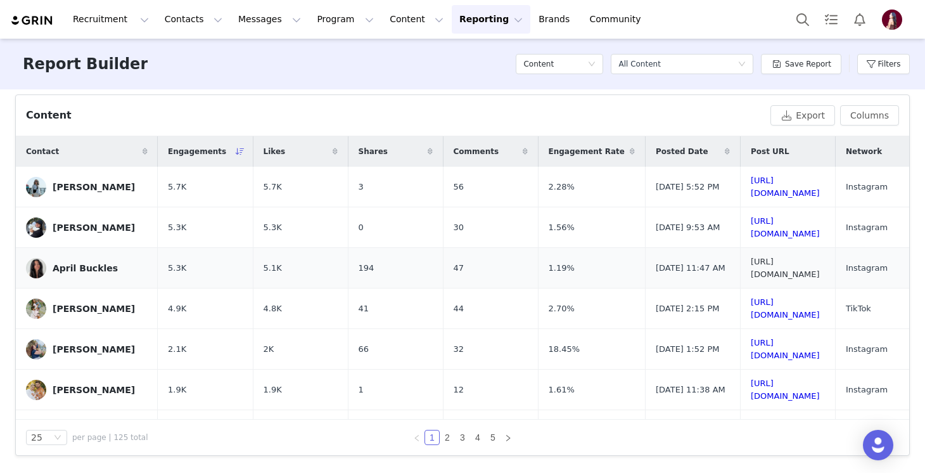
click at [784, 267] on link "https://www.instagram.com/p/DO9I1RHDo_S/" at bounding box center [785, 268] width 69 height 22
click at [775, 302] on td "https://www.tiktok.com/@hellopalmerfamily/video/7551169765167926542" at bounding box center [787, 308] width 95 height 41
click at [774, 309] on link "https://www.tiktok.com/@hellopalmerfamily/video/7551169765167926542" at bounding box center [785, 308] width 69 height 22
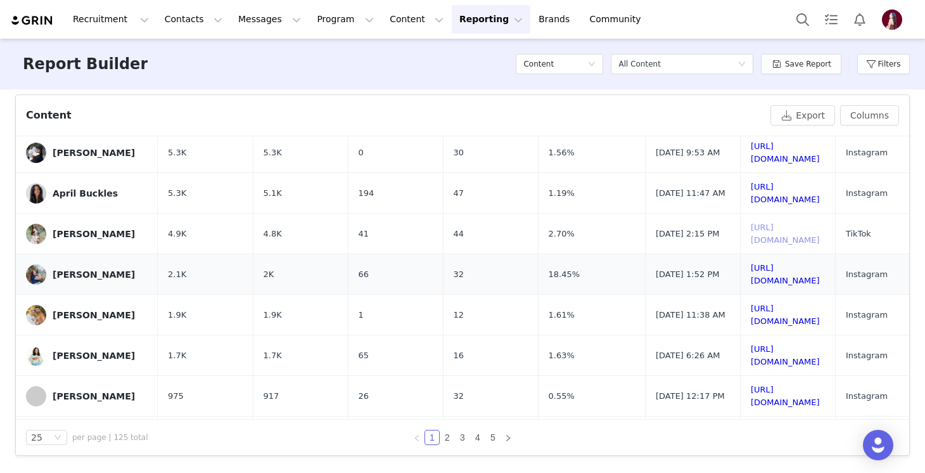
scroll to position [87, 0]
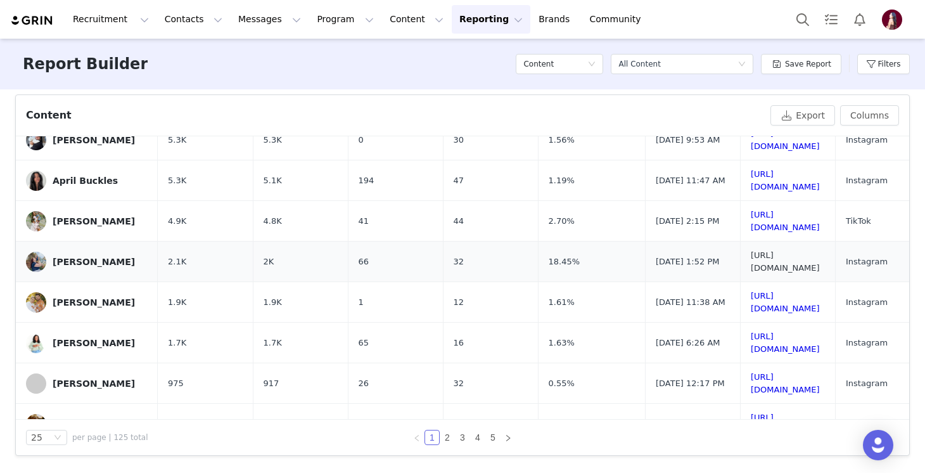
click at [764, 264] on link "https://www.instagram.com/p/DOwfLJzgSQ2/" at bounding box center [785, 261] width 69 height 22
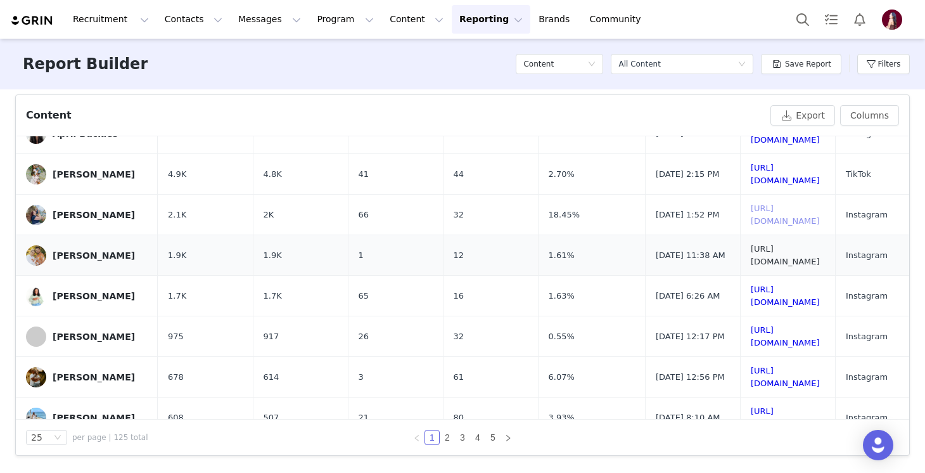
scroll to position [169, 0]
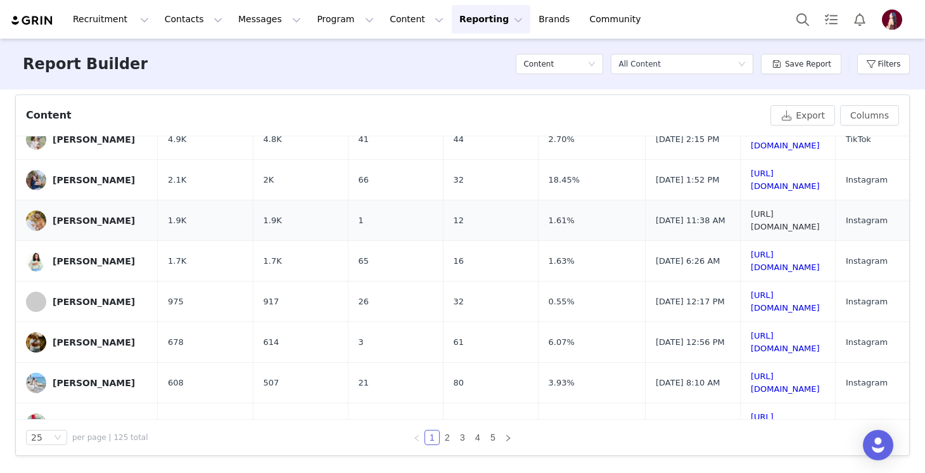
click at [755, 222] on link "https://www.instagram.com/p/DOy0ssGANjj/" at bounding box center [785, 220] width 69 height 22
click at [800, 262] on link "https://www.instagram.com/p/DOvsU7VkShr/" at bounding box center [785, 261] width 69 height 22
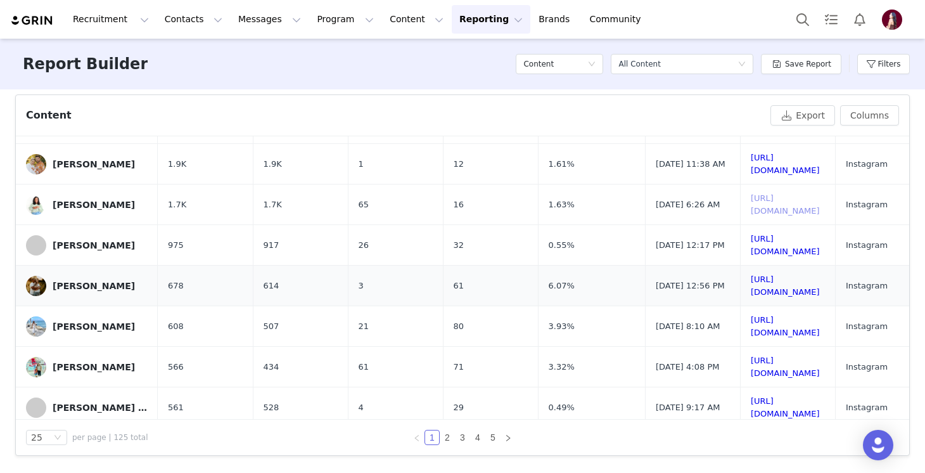
scroll to position [238, 0]
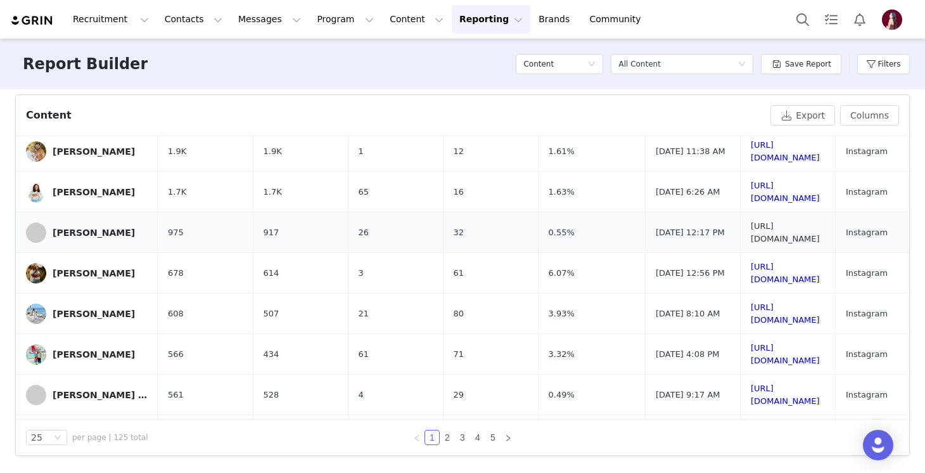
click at [757, 233] on link "https://www.instagram.com/p/DOZI_a9kSHs/" at bounding box center [785, 232] width 69 height 22
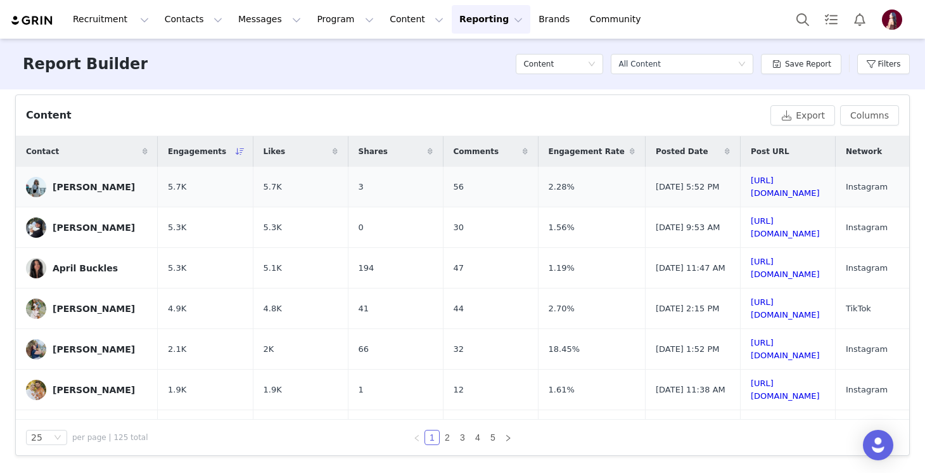
scroll to position [0, 0]
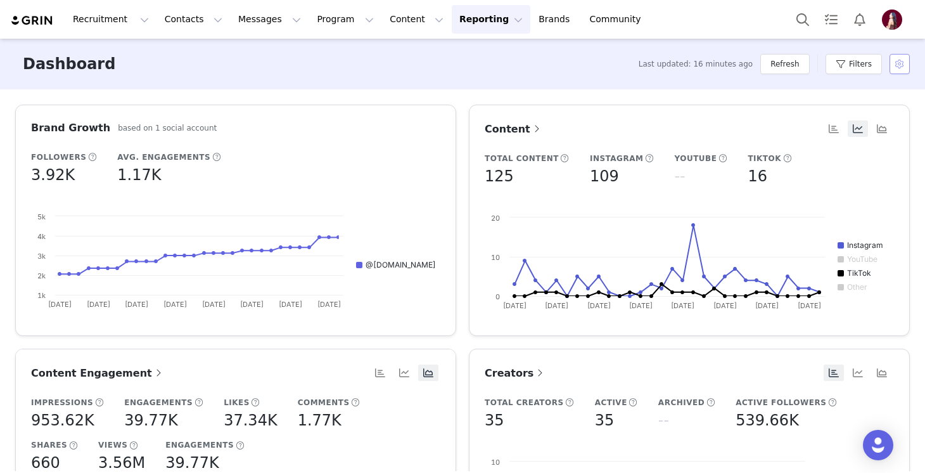
click at [907, 72] on button "button" at bounding box center [900, 64] width 20 height 20
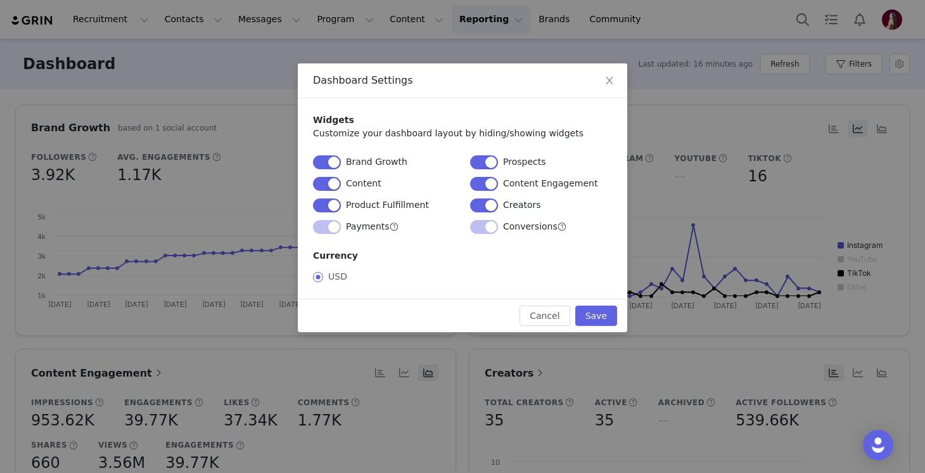
click at [904, 66] on div "Dashboard Settings Widgets Customize your dashboard layout by hiding/showing wi…" at bounding box center [462, 236] width 925 height 473
click at [868, 65] on div "Dashboard Settings Widgets Customize your dashboard layout by hiding/showing wi…" at bounding box center [462, 236] width 925 height 473
click at [556, 329] on div "Cancel Save" at bounding box center [463, 315] width 330 height 34
click at [556, 318] on button "Cancel" at bounding box center [545, 315] width 50 height 20
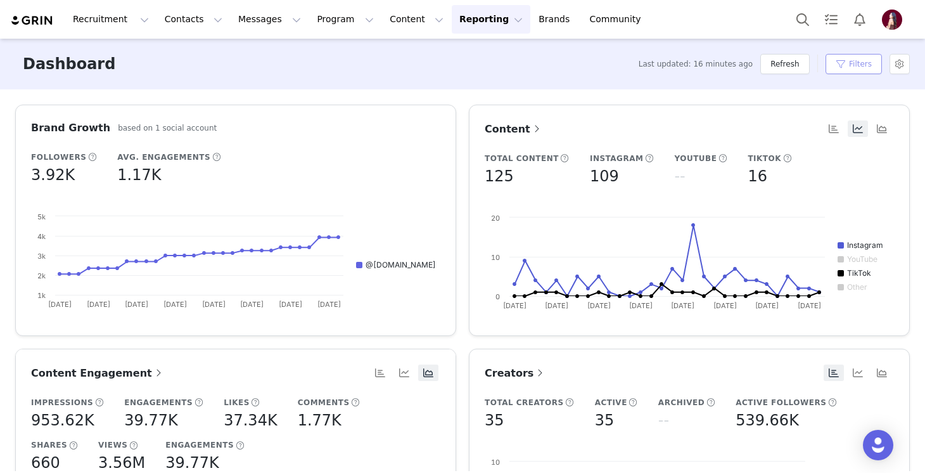
click at [867, 54] on button "Filters" at bounding box center [854, 64] width 56 height 20
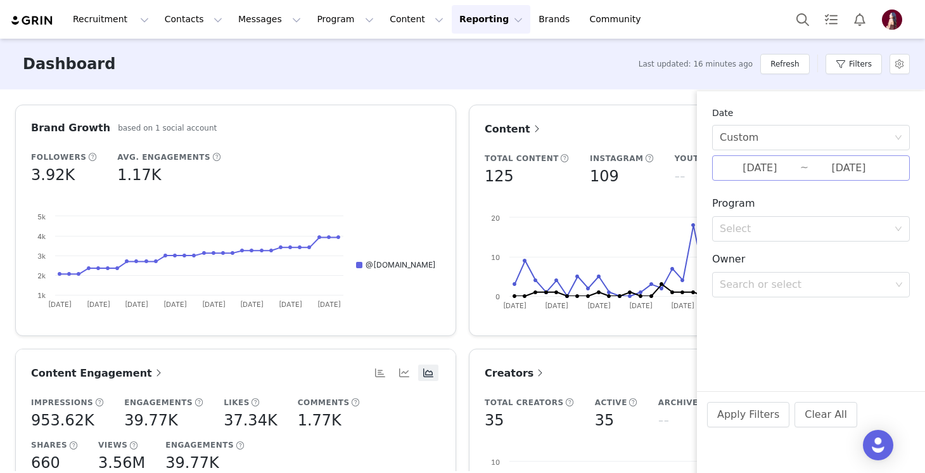
click at [773, 172] on input "09/01/2025" at bounding box center [760, 168] width 80 height 16
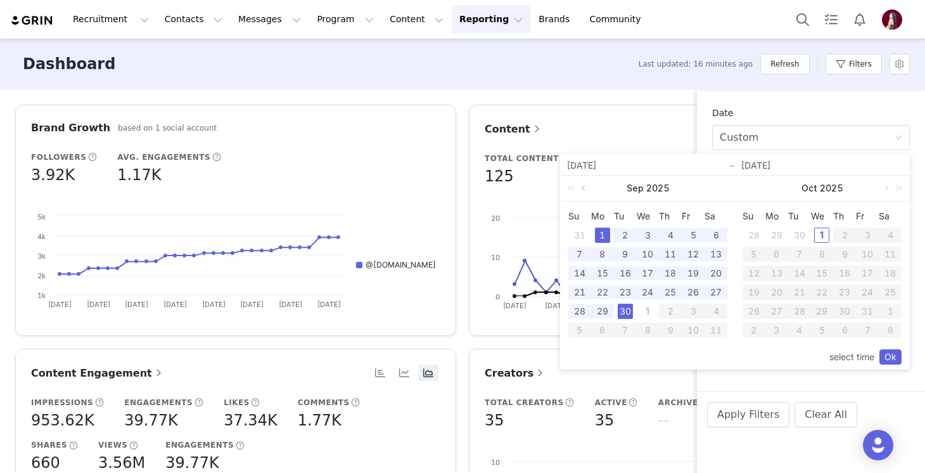
click at [582, 192] on link at bounding box center [584, 188] width 11 height 25
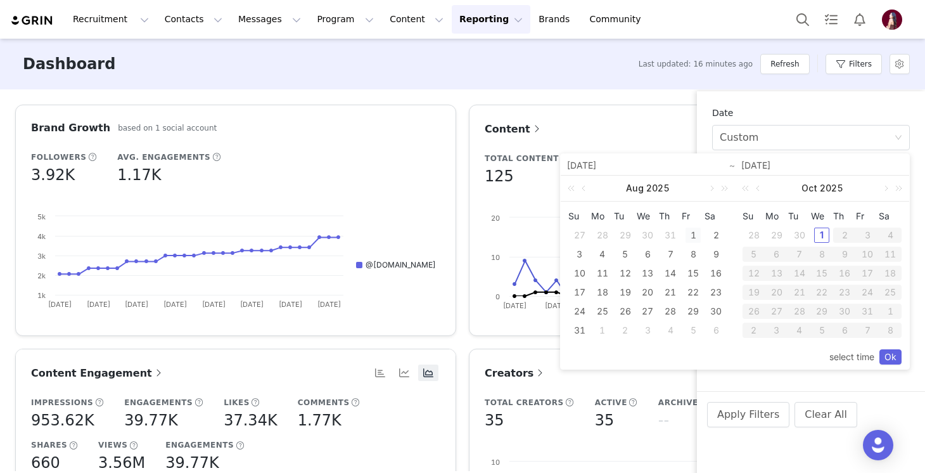
click at [696, 238] on div "1" at bounding box center [693, 235] width 15 height 15
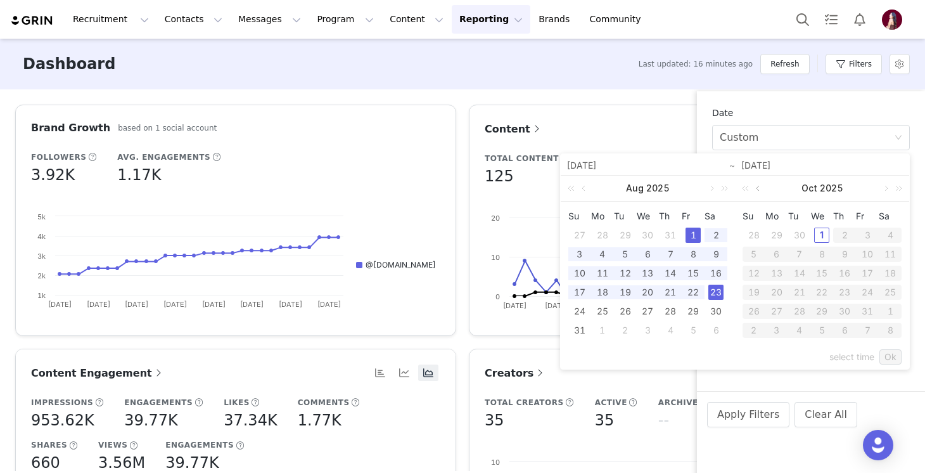
click at [757, 191] on link at bounding box center [759, 188] width 11 height 25
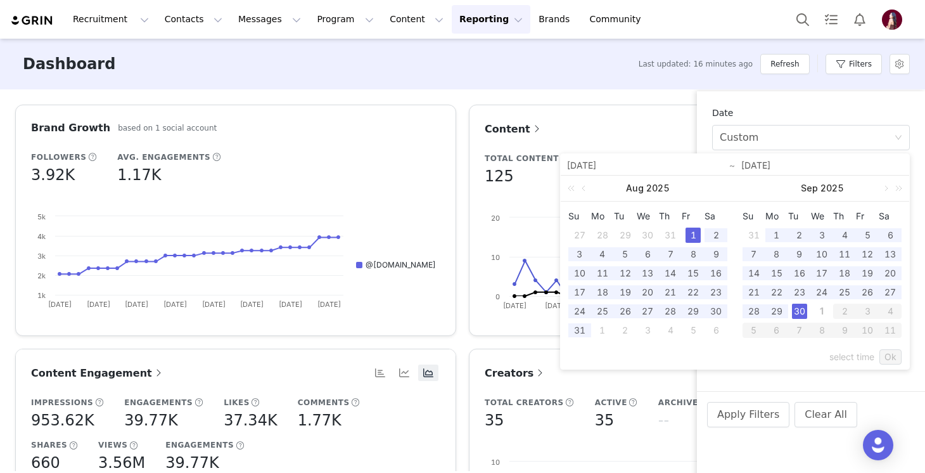
click at [803, 315] on div "30" at bounding box center [799, 311] width 15 height 15
type input "08/01/2025"
click at [890, 352] on link "Ok" at bounding box center [891, 356] width 22 height 15
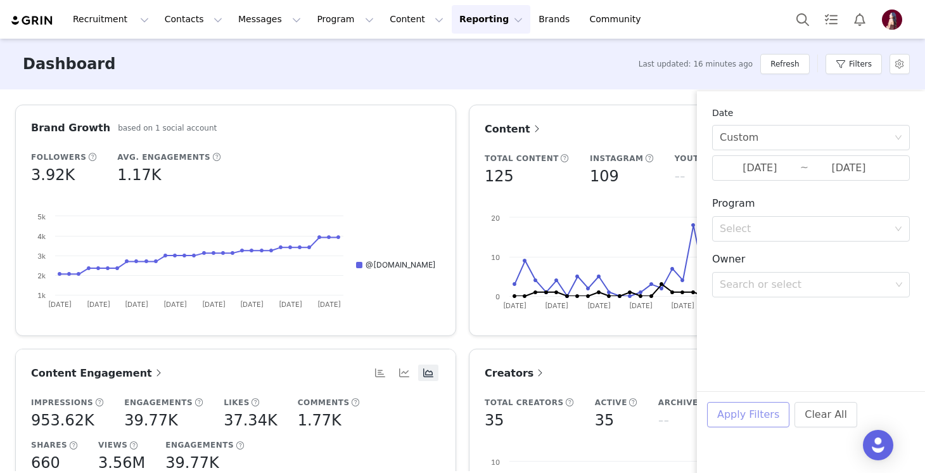
click at [752, 414] on button "Apply Filters" at bounding box center [748, 414] width 82 height 25
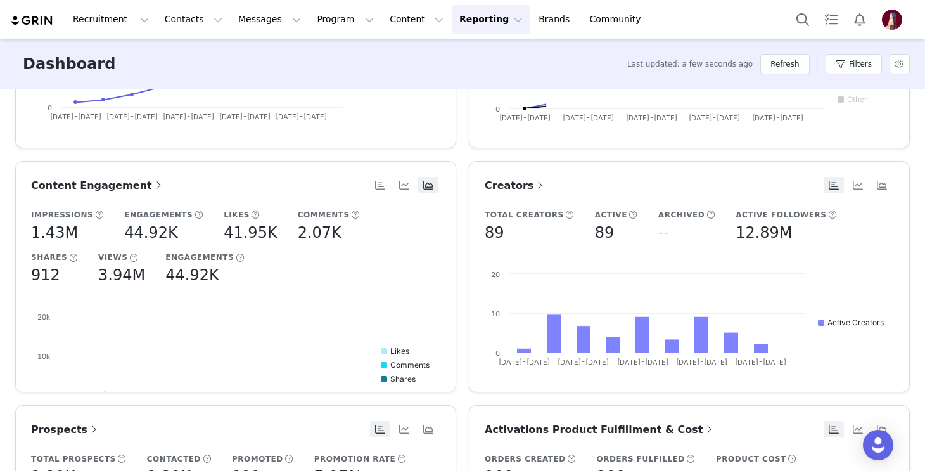
scroll to position [179, 0]
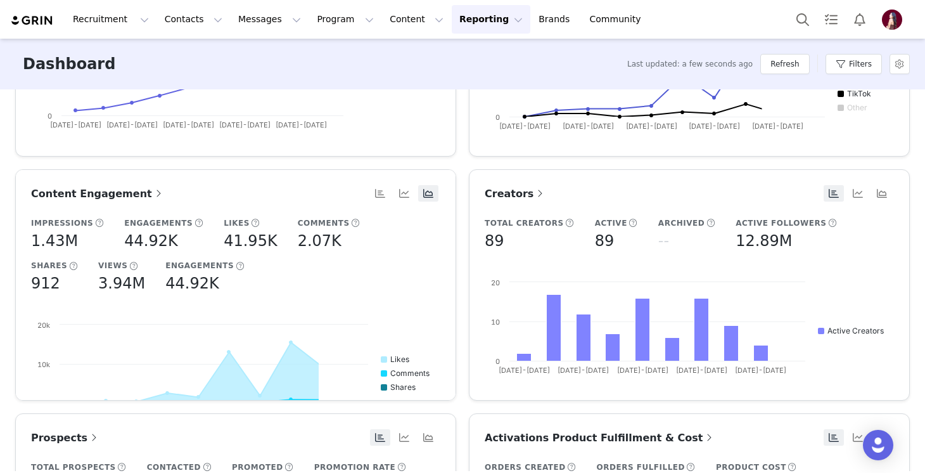
click at [121, 198] on span "Content Engagement" at bounding box center [98, 194] width 134 height 12
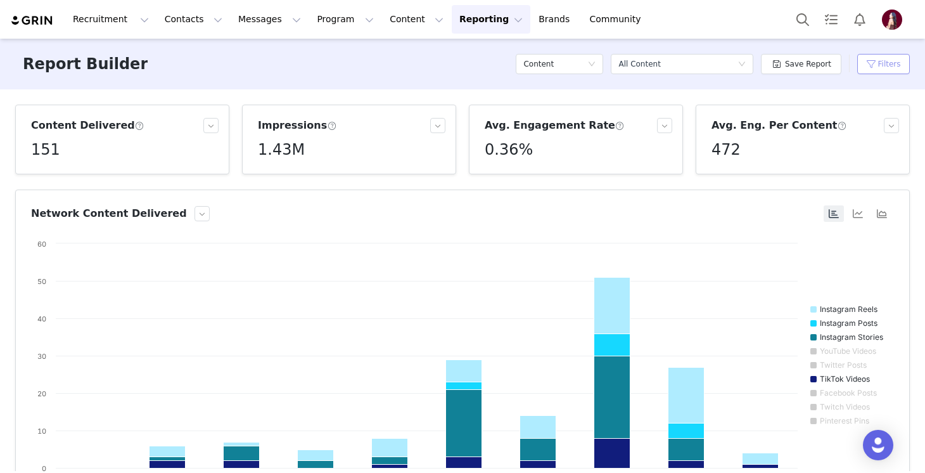
click at [878, 60] on button "Filters" at bounding box center [883, 64] width 53 height 20
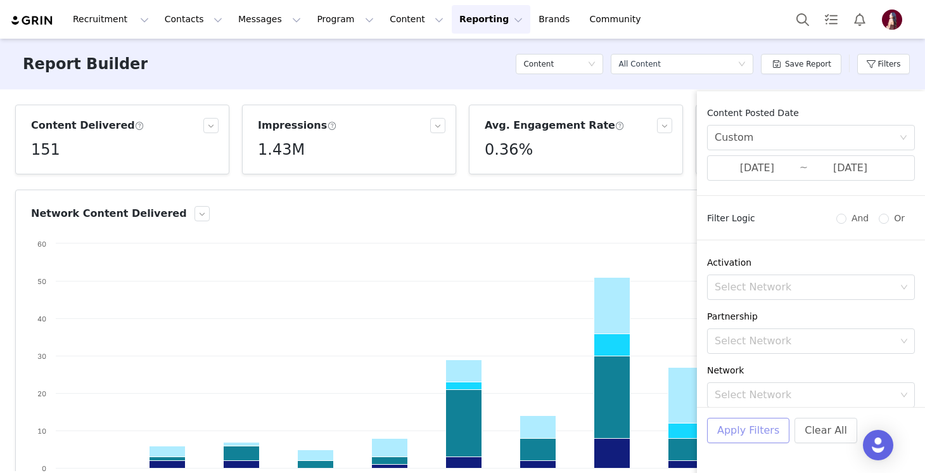
click at [760, 431] on button "Apply Filters" at bounding box center [748, 430] width 82 height 25
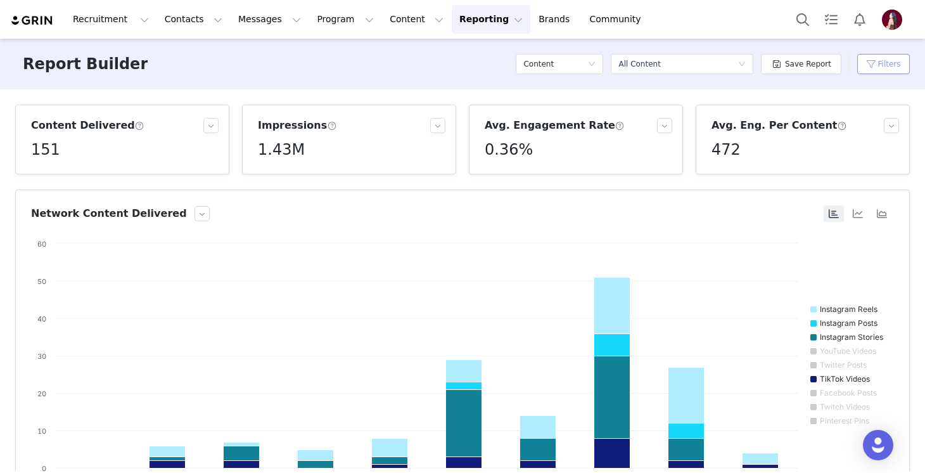
click at [892, 66] on button "Filters" at bounding box center [883, 64] width 53 height 20
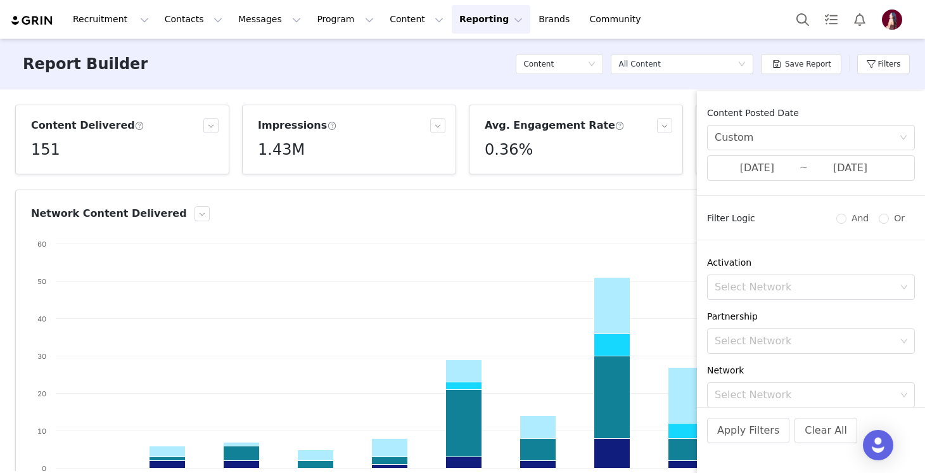
scroll to position [106, 0]
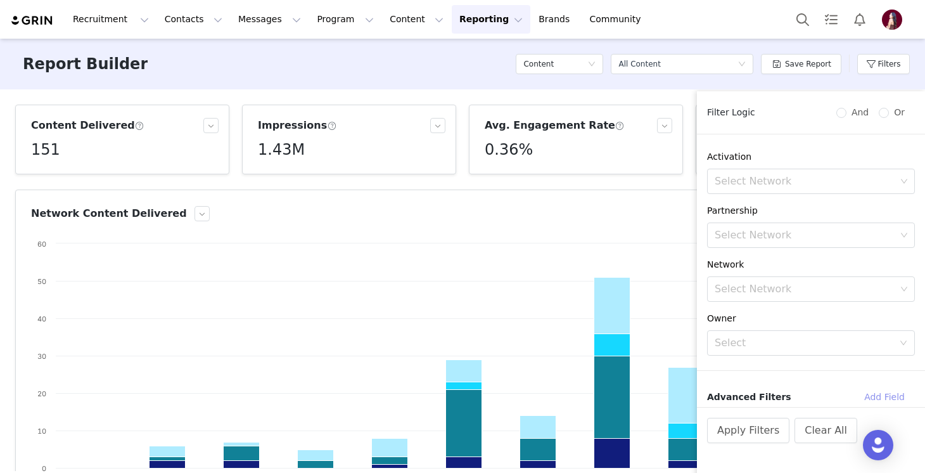
click at [896, 397] on button "Add Field" at bounding box center [884, 397] width 61 height 20
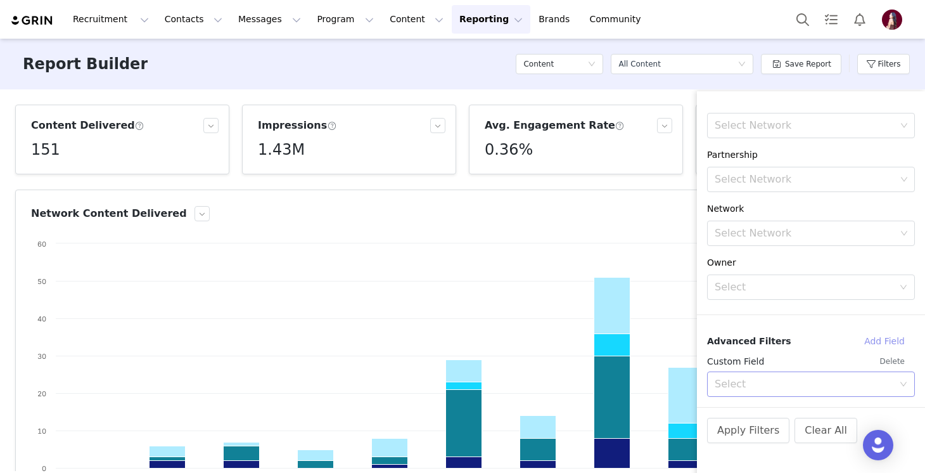
click at [773, 382] on div "Select" at bounding box center [804, 384] width 179 height 13
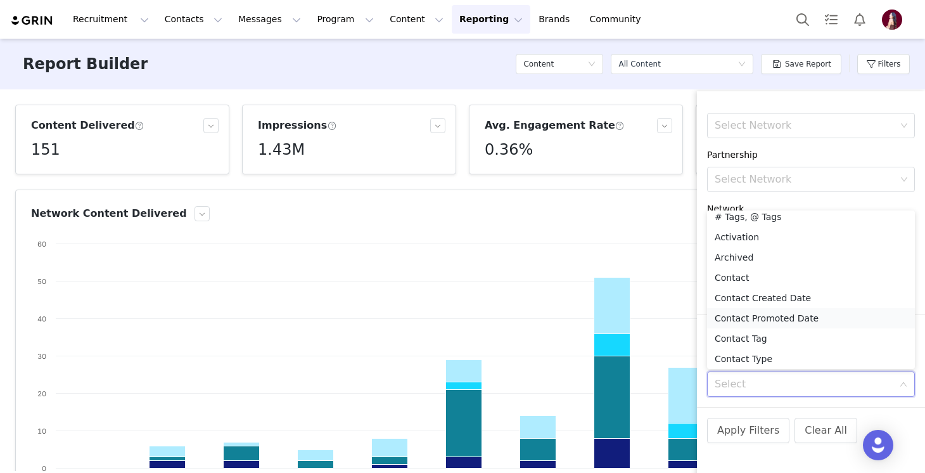
scroll to position [90, 0]
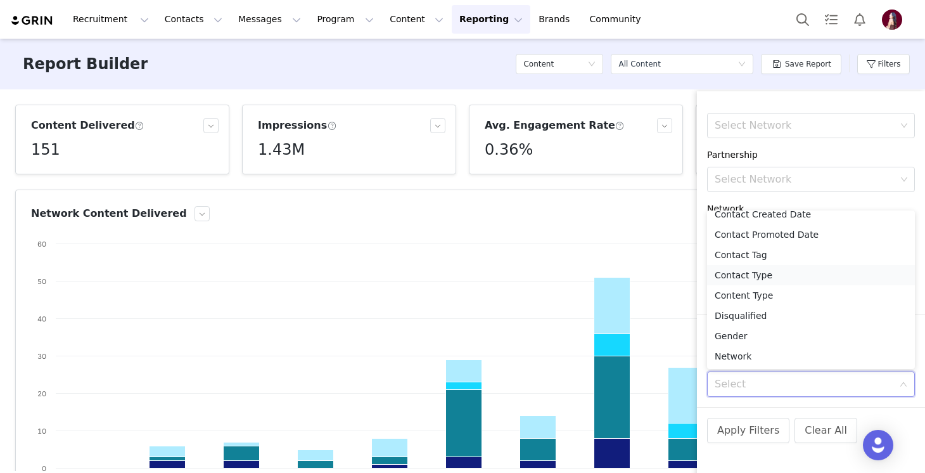
click at [764, 276] on li "Contact Type" at bounding box center [811, 275] width 208 height 20
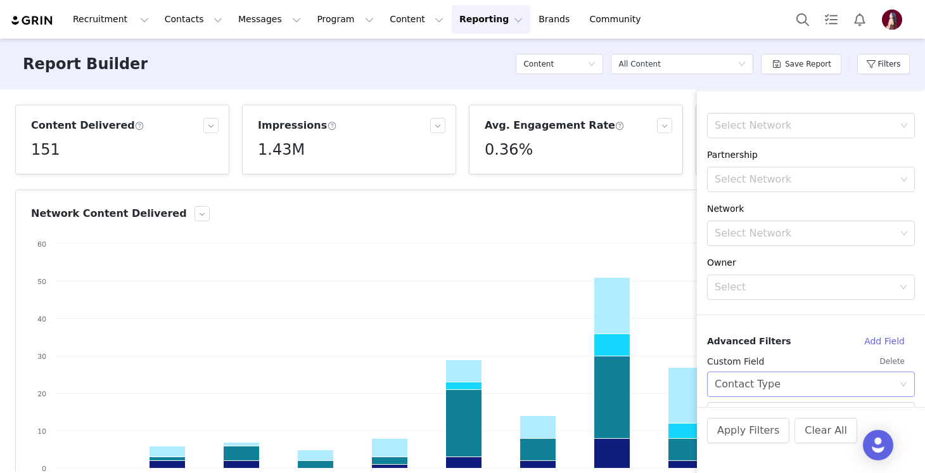
click at [762, 381] on div "Contact Type" at bounding box center [748, 384] width 66 height 24
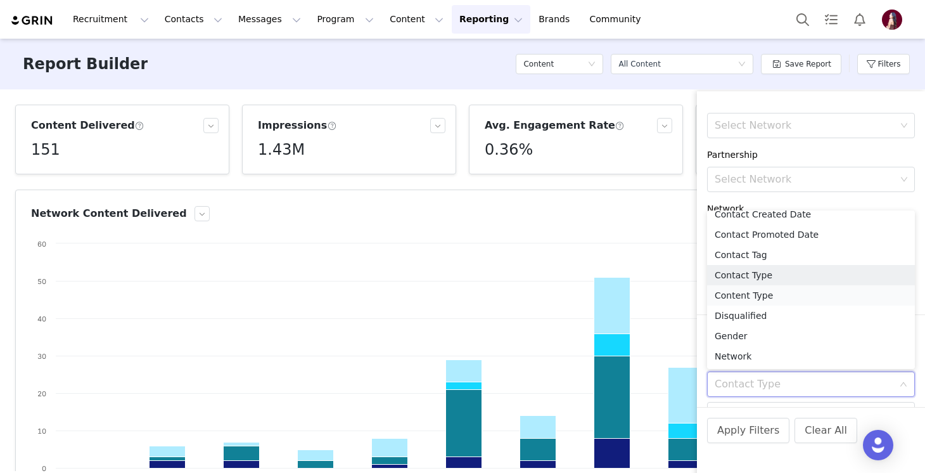
click at [754, 288] on li "Content Type" at bounding box center [811, 295] width 208 height 20
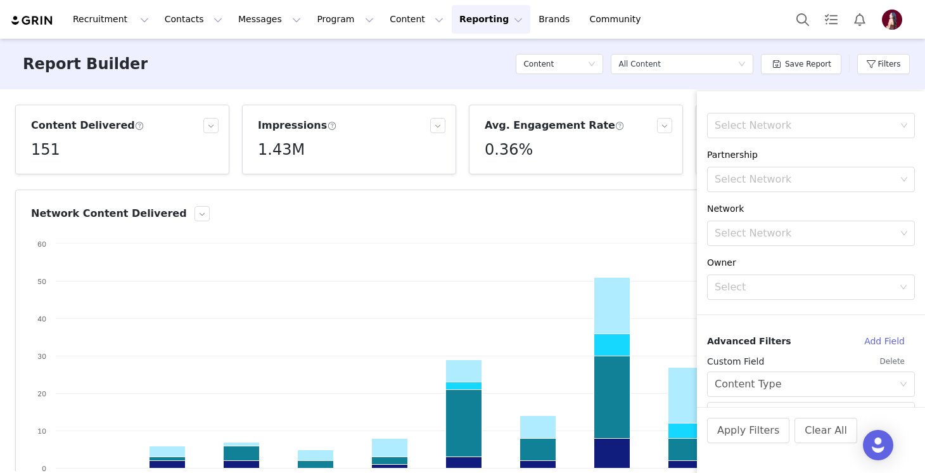
scroll to position [192, 0]
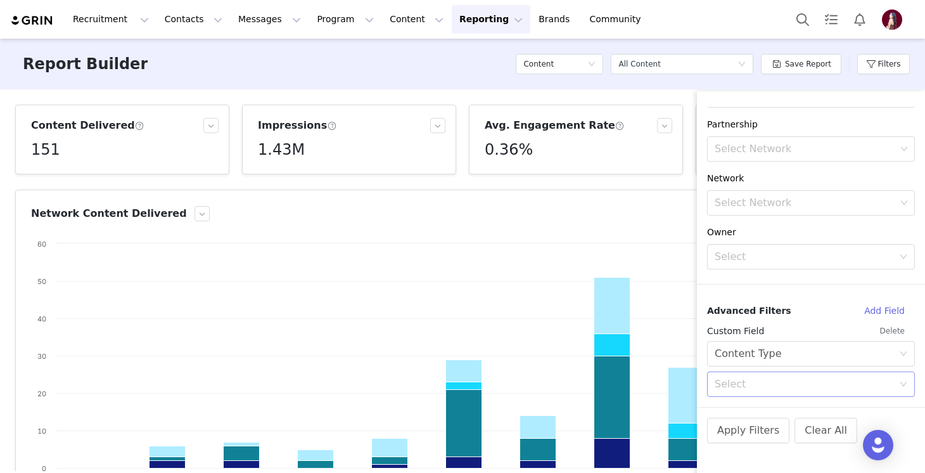
click at [745, 396] on div "Select" at bounding box center [811, 383] width 208 height 25
click at [740, 413] on li "Post" at bounding box center [811, 412] width 208 height 20
click at [743, 432] on button "Apply Filters" at bounding box center [748, 430] width 82 height 25
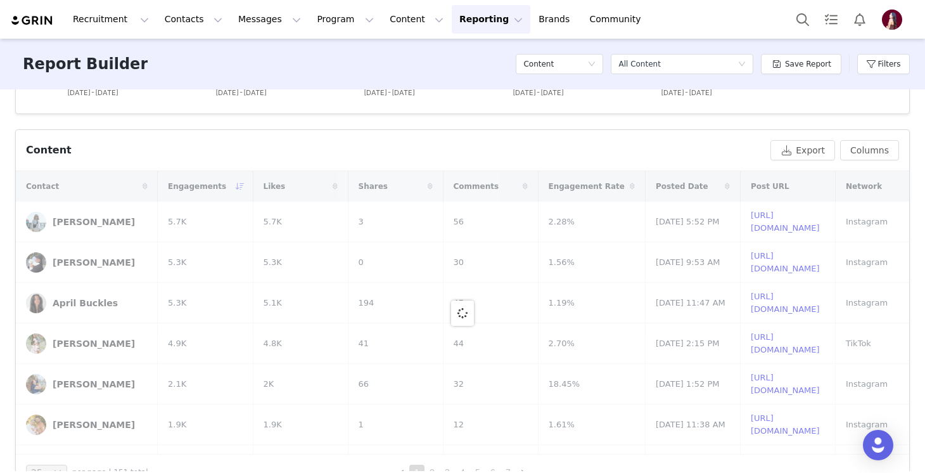
scroll to position [420, 0]
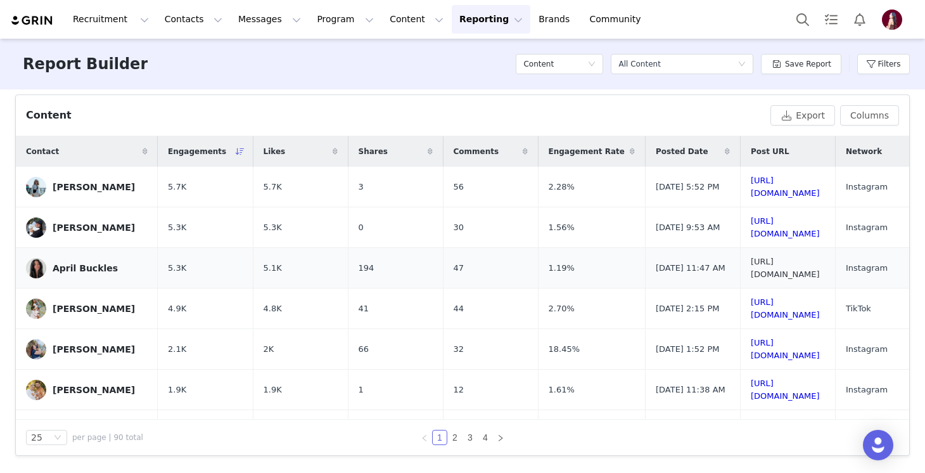
click at [757, 271] on link "https://www.instagram.com/p/DO9I1RHDo_S/" at bounding box center [785, 268] width 69 height 22
click at [755, 309] on link "https://www.tiktok.com/@hellopalmerfamily/video/7551169765167926542" at bounding box center [785, 308] width 69 height 22
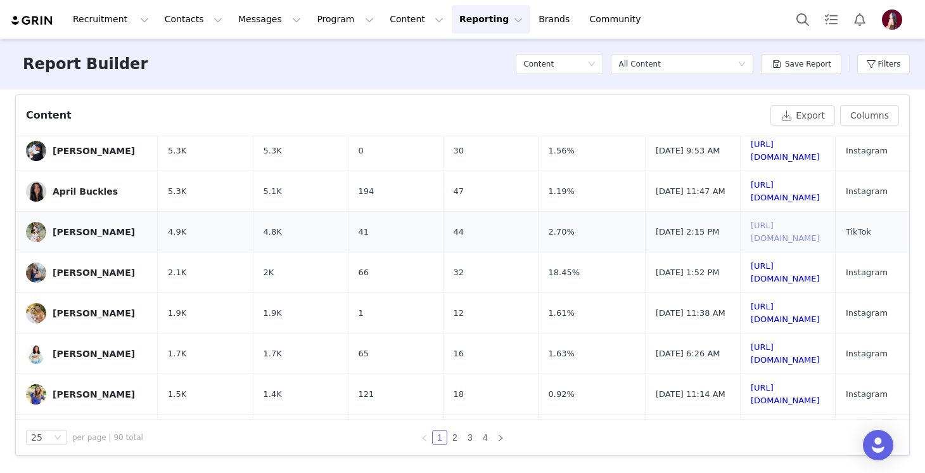
scroll to position [91, 0]
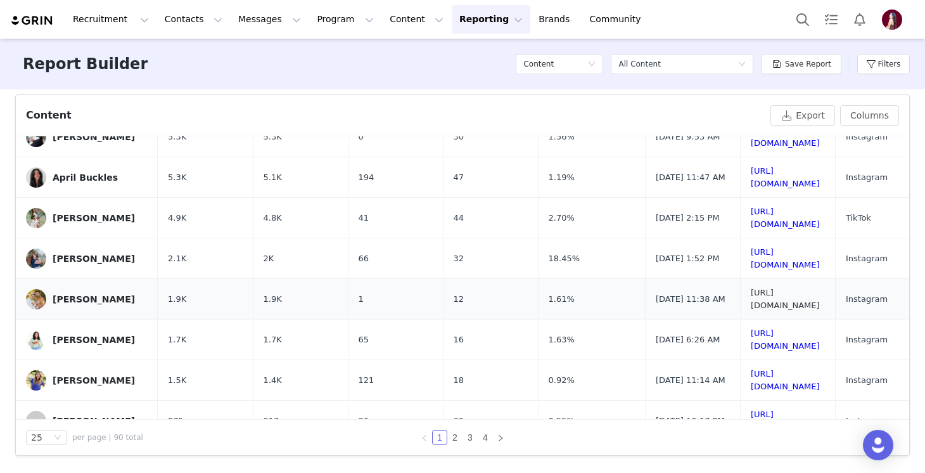
click at [776, 300] on link "https://www.instagram.com/p/DOy0ssGANjj/" at bounding box center [785, 299] width 69 height 22
click at [768, 340] on link "https://www.instagram.com/p/DOvsU7VkShr/" at bounding box center [785, 339] width 69 height 22
click at [785, 380] on link "https://www.instagram.com/p/DNtQjpI3qDq/" at bounding box center [785, 380] width 69 height 22
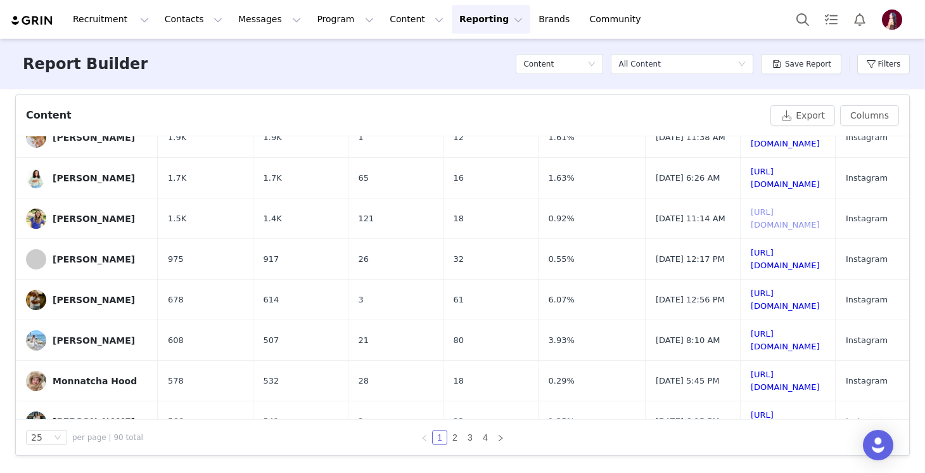
scroll to position [257, 0]
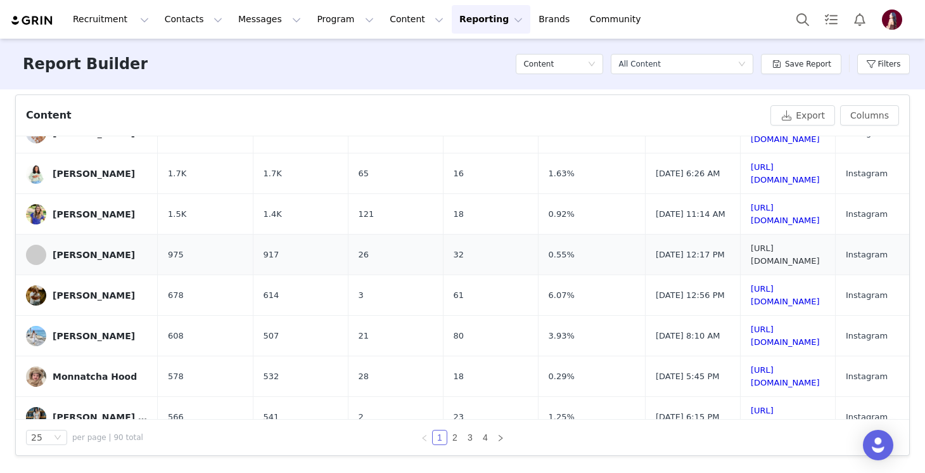
click at [757, 256] on link "https://www.instagram.com/p/DOZI_a9kSHs/" at bounding box center [785, 254] width 69 height 22
click at [236, 16] on button "Messages Messages" at bounding box center [270, 19] width 78 height 29
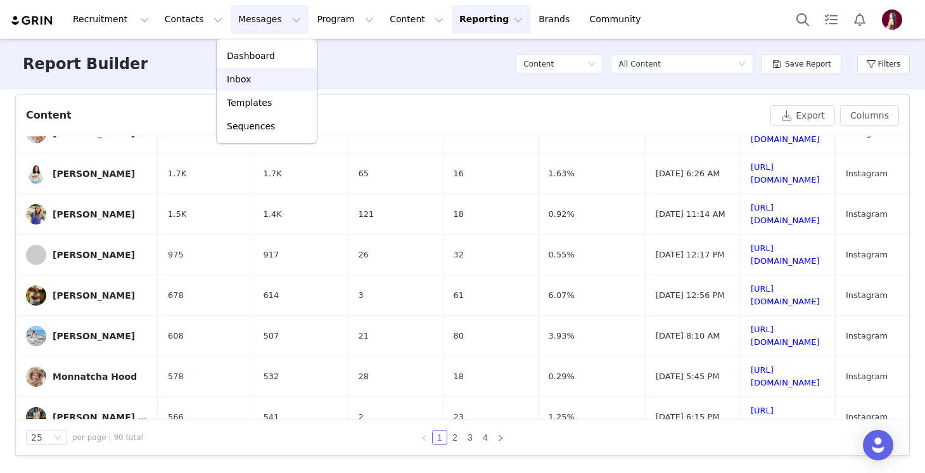
click at [264, 69] on link "Inbox" at bounding box center [267, 79] width 100 height 23
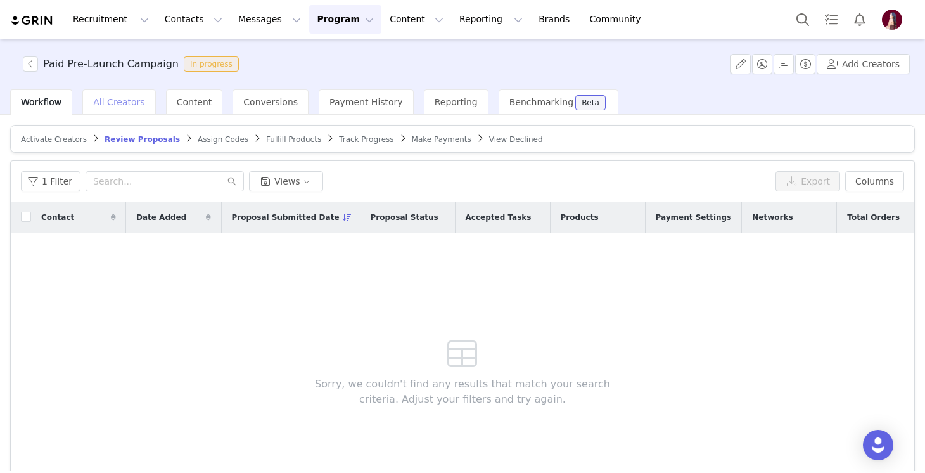
click at [140, 99] on div "All Creators" at bounding box center [118, 101] width 73 height 25
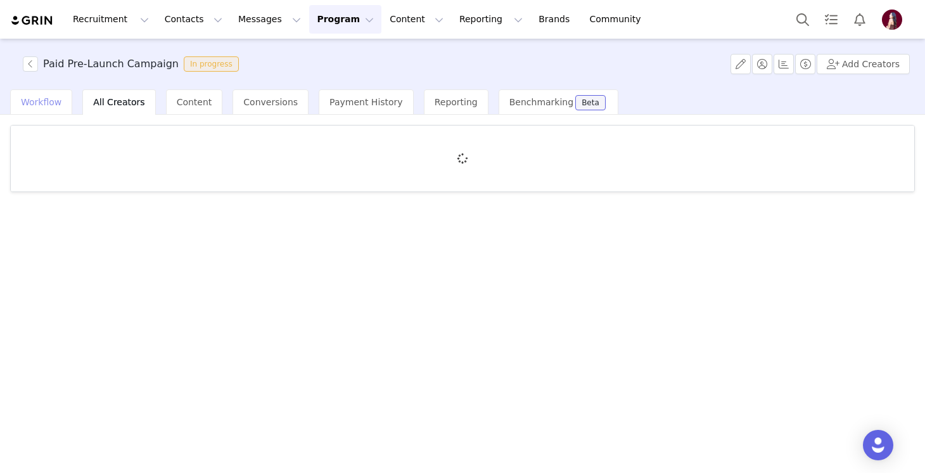
click at [57, 106] on span "Workflow" at bounding box center [41, 102] width 41 height 10
click at [139, 110] on div "All Creators" at bounding box center [118, 101] width 73 height 25
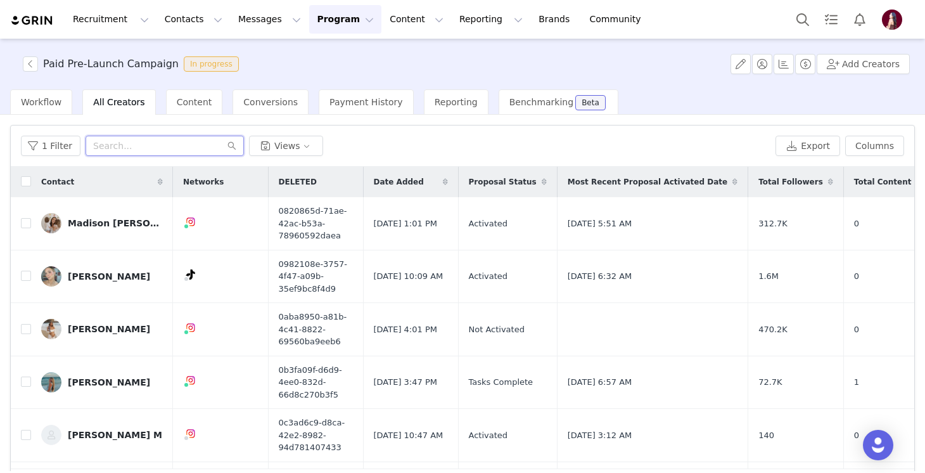
click at [131, 145] on input "text" at bounding box center [165, 146] width 158 height 20
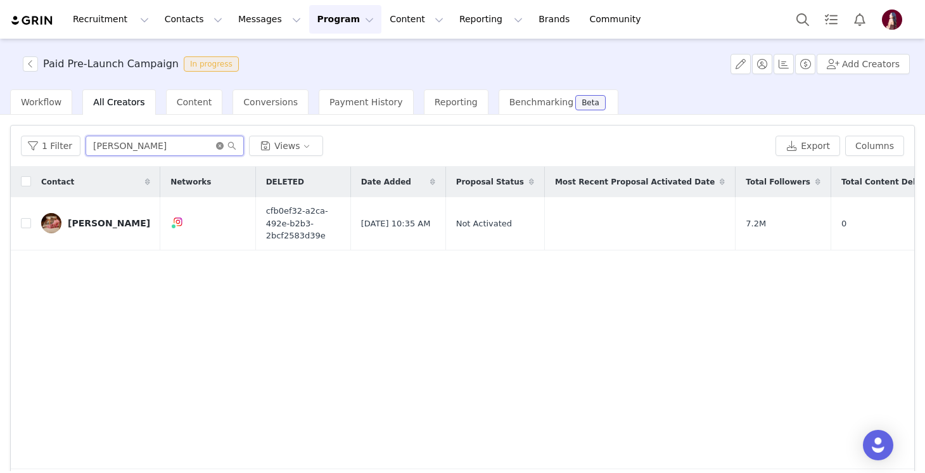
type input "aimee"
click at [218, 144] on icon "icon: close-circle" at bounding box center [220, 146] width 8 height 8
click at [30, 95] on div "Workflow" at bounding box center [41, 101] width 62 height 25
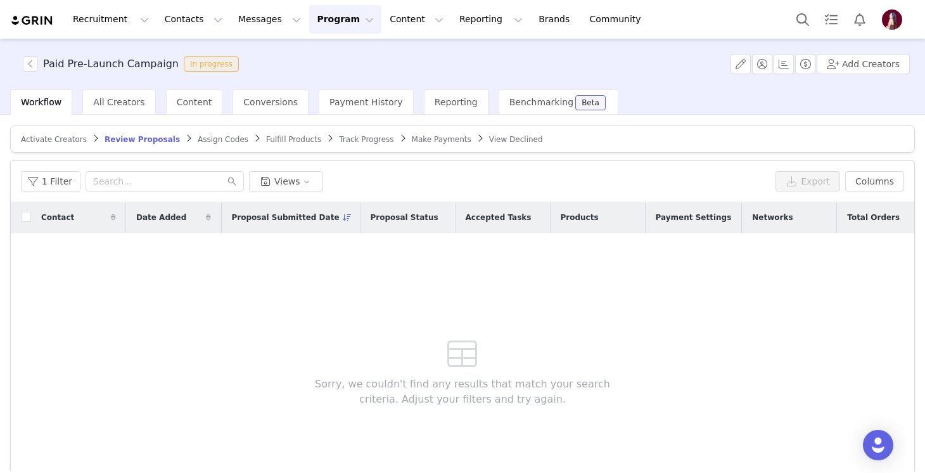
click at [48, 138] on span "Activate Creators" at bounding box center [54, 139] width 66 height 9
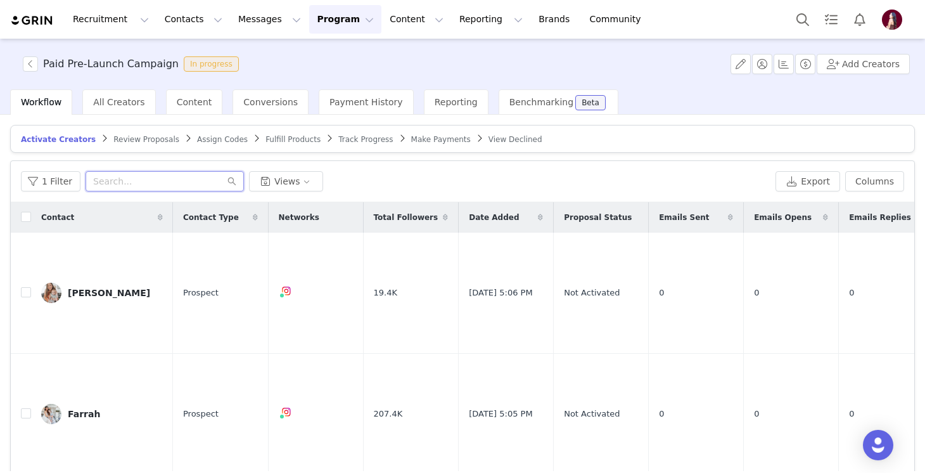
click at [115, 184] on input "text" at bounding box center [165, 181] width 158 height 20
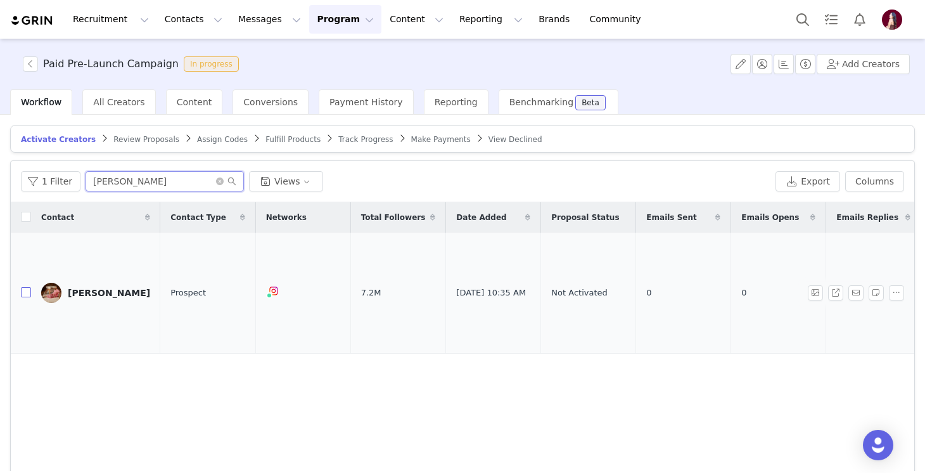
type input "aimee"
click at [26, 287] on input "checkbox" at bounding box center [26, 292] width 10 height 10
checkbox input "true"
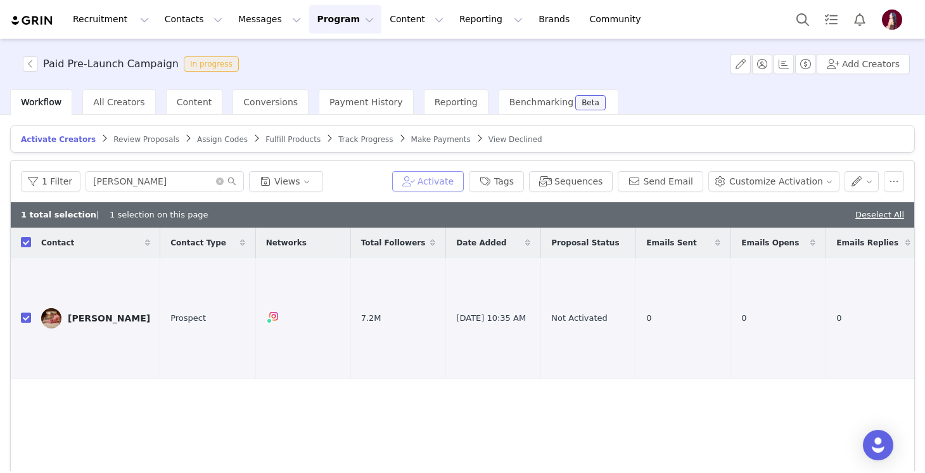
click at [464, 183] on button "Activate" at bounding box center [428, 181] width 72 height 20
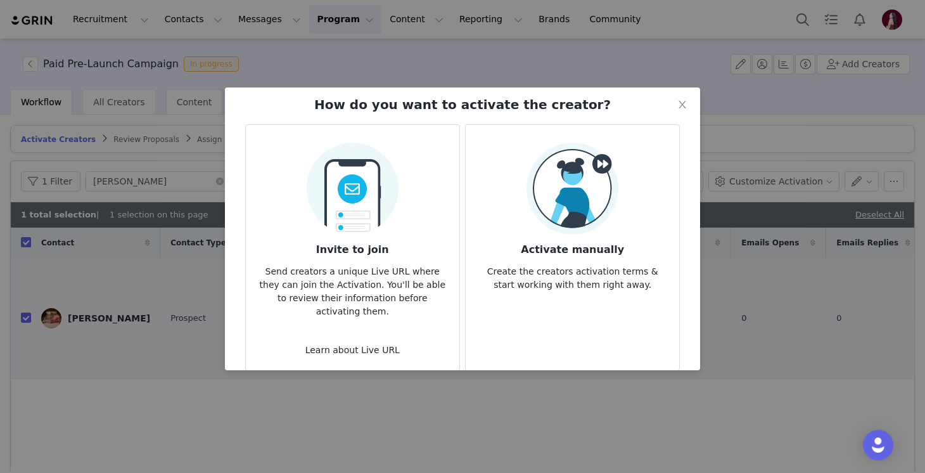
click at [557, 228] on img at bounding box center [573, 189] width 92 height 92
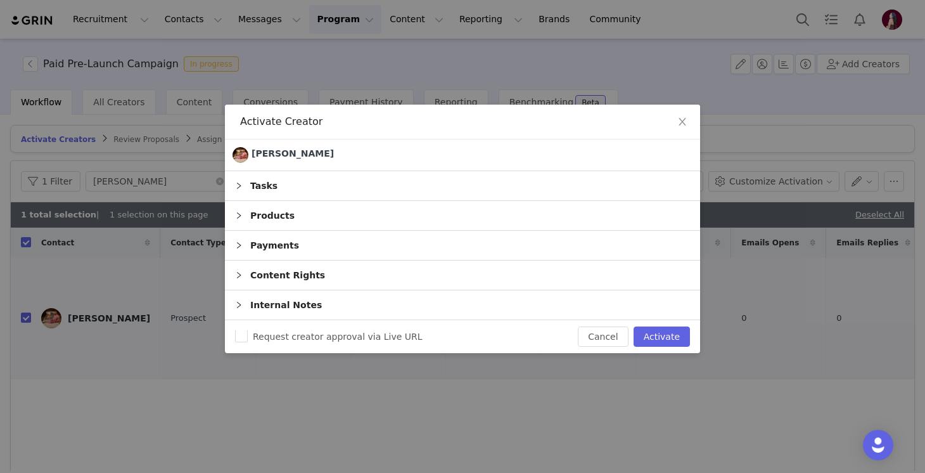
click at [265, 244] on div "Payments" at bounding box center [462, 245] width 475 height 29
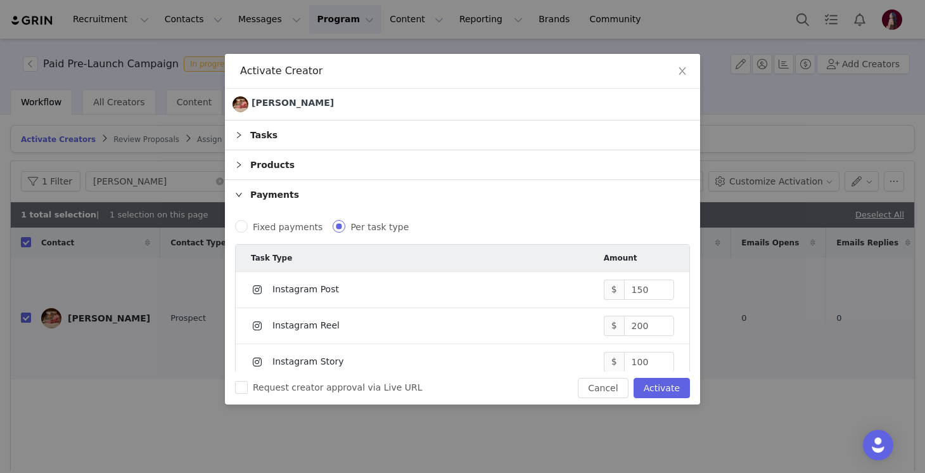
scroll to position [82, 0]
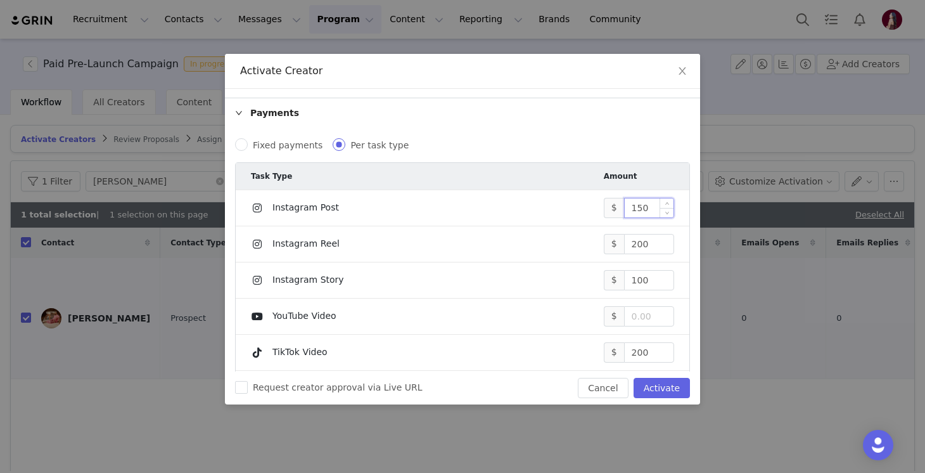
click at [650, 208] on input "150" at bounding box center [649, 207] width 49 height 19
type input "18,000"
click at [314, 114] on div "Payments" at bounding box center [462, 112] width 475 height 29
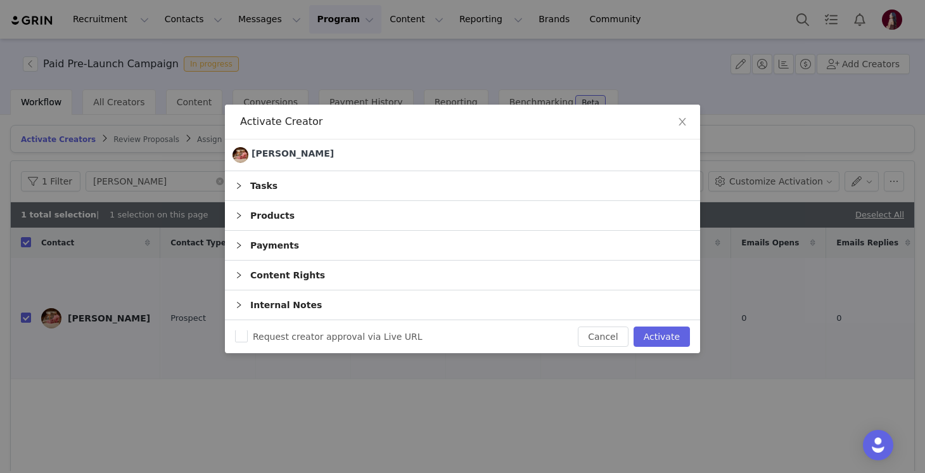
click at [287, 187] on div "Tasks" at bounding box center [462, 185] width 475 height 29
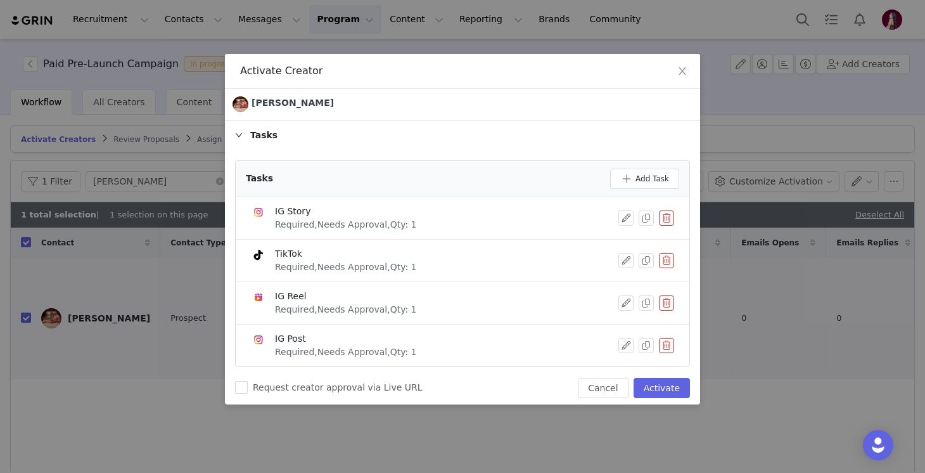
click at [666, 219] on button "button" at bounding box center [666, 217] width 15 height 15
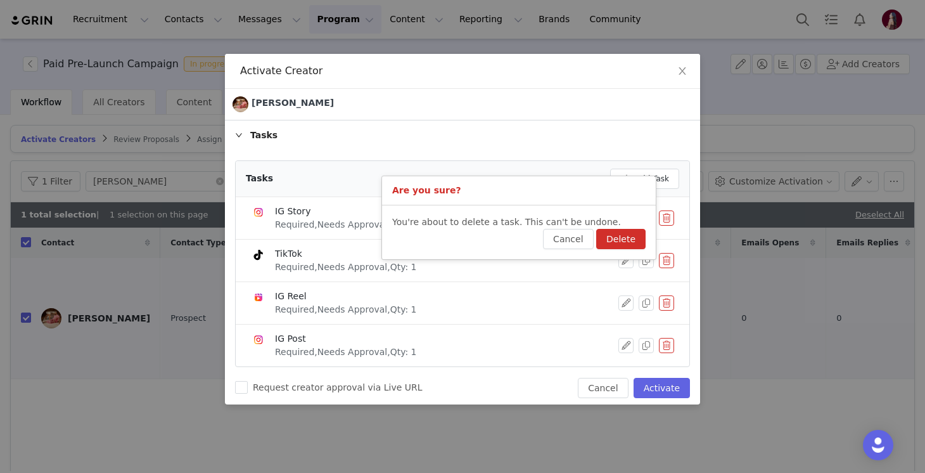
click at [633, 235] on button "Delete" at bounding box center [620, 239] width 49 height 20
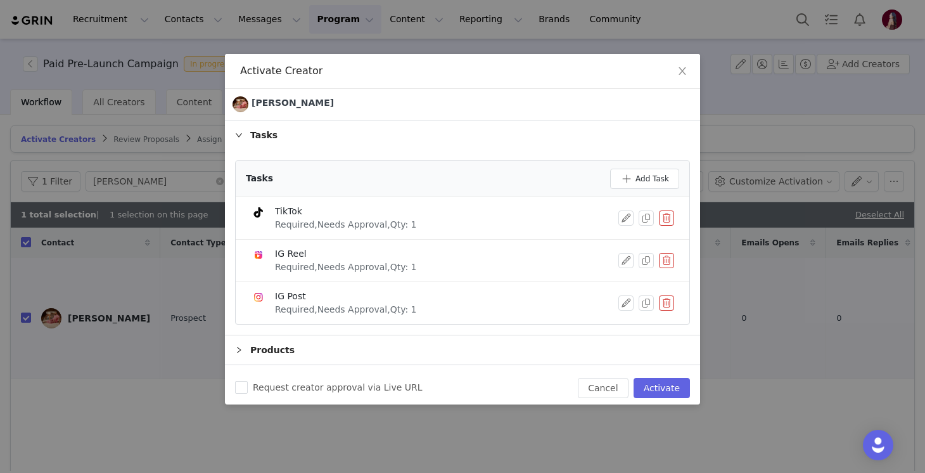
click at [665, 213] on button "button" at bounding box center [666, 217] width 15 height 15
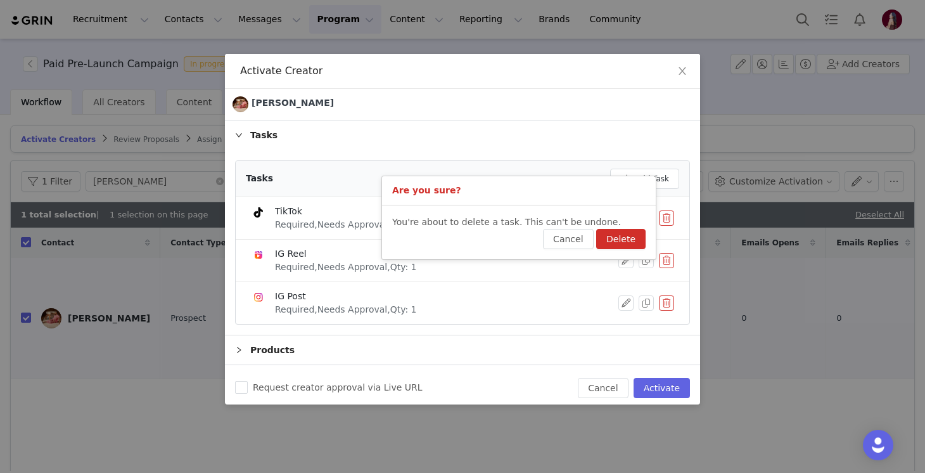
click at [629, 234] on button "Delete" at bounding box center [620, 239] width 49 height 20
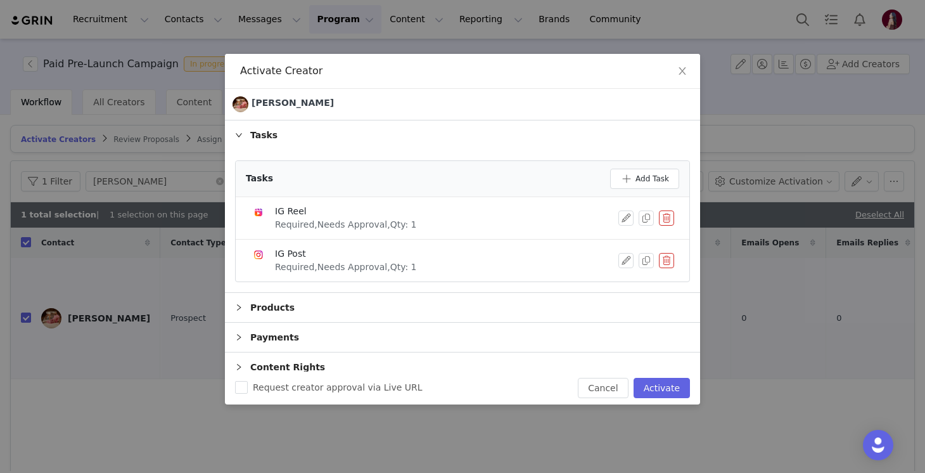
click at [670, 218] on button "button" at bounding box center [666, 217] width 15 height 15
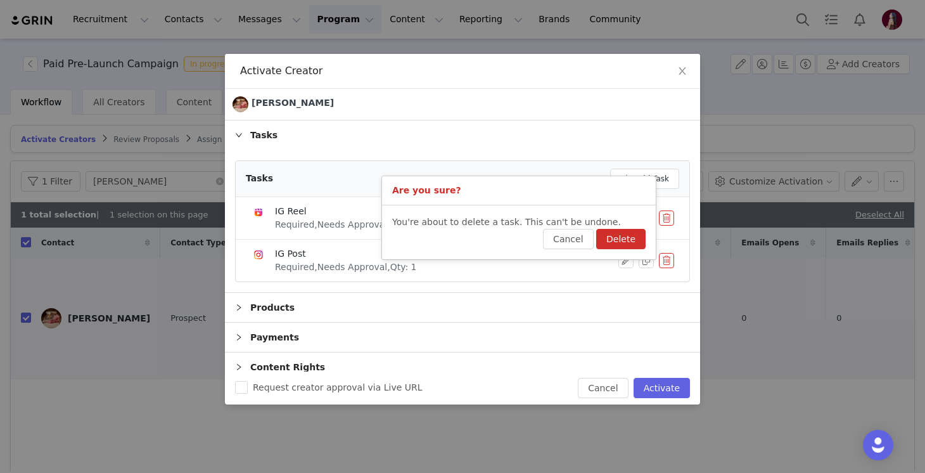
click at [622, 237] on button "Delete" at bounding box center [620, 239] width 49 height 20
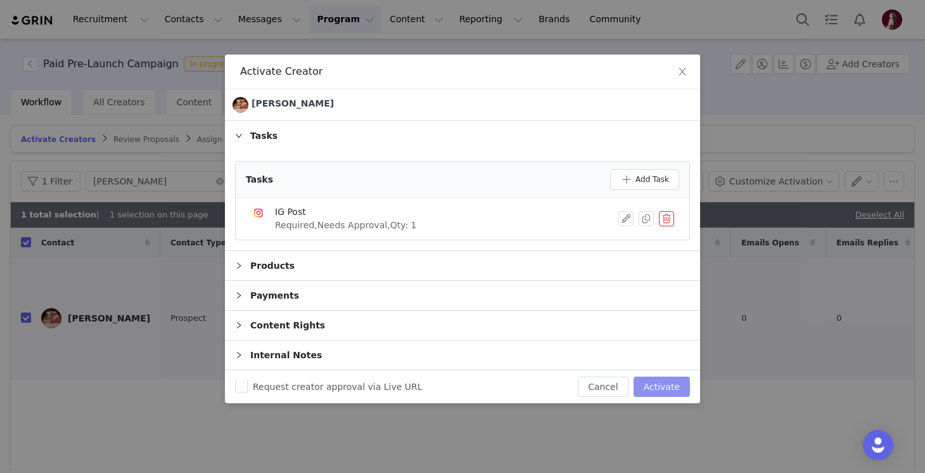
click at [657, 394] on button "Activate" at bounding box center [662, 386] width 56 height 20
checkbox input "false"
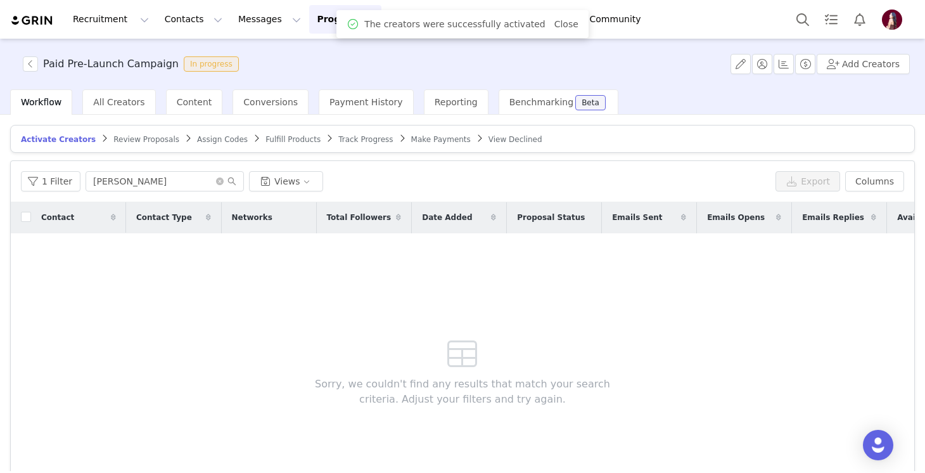
click at [361, 401] on span "Sorry, we couldn't find any results that match your search criteria. Adjust you…" at bounding box center [463, 391] width 334 height 30
click at [420, 135] on span "Make Payments" at bounding box center [441, 139] width 60 height 9
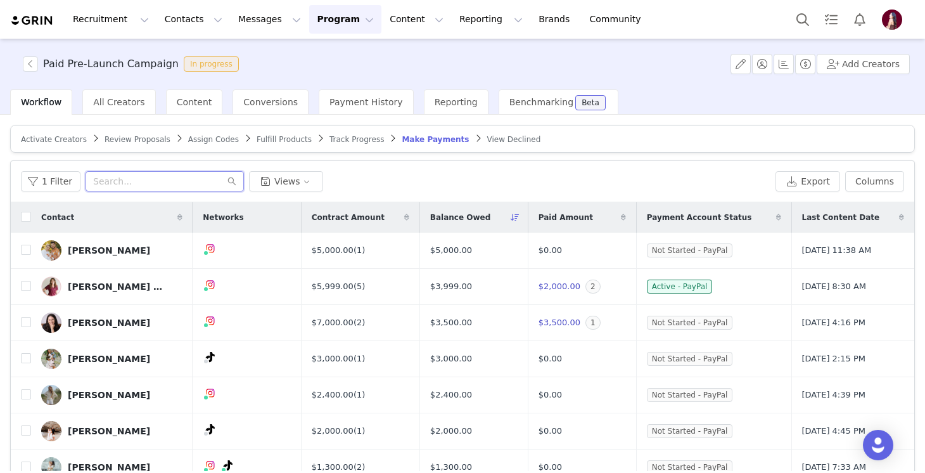
click at [161, 177] on input "text" at bounding box center [165, 181] width 158 height 20
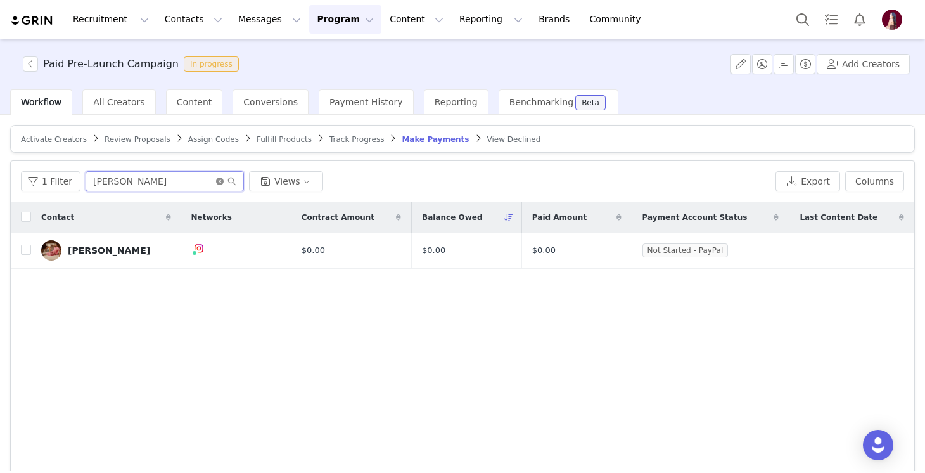
type input "aimee"
click at [216, 180] on icon "icon: close-circle" at bounding box center [220, 181] width 8 height 8
click at [354, 133] on article "Activate Creators Review Proposals Assign Codes Fulfill Products Track Progress…" at bounding box center [462, 139] width 905 height 28
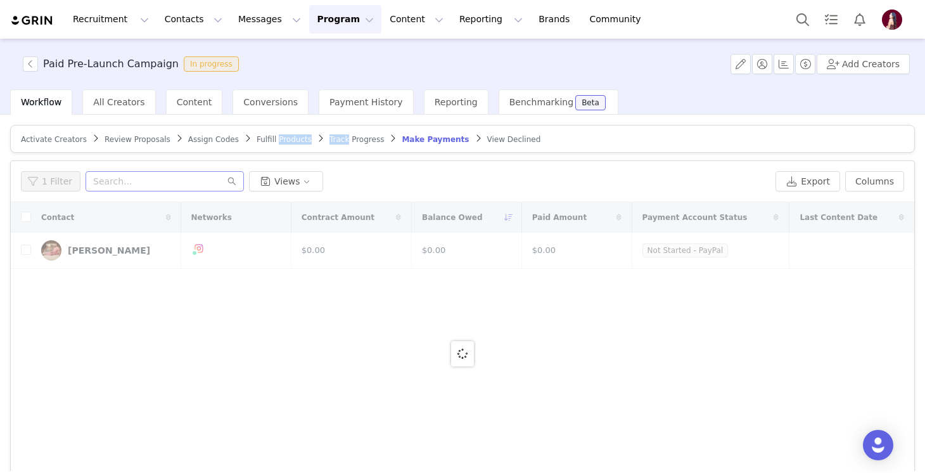
click at [354, 133] on article "Activate Creators Review Proposals Assign Codes Fulfill Products Track Progress…" at bounding box center [462, 139] width 905 height 28
click at [354, 134] on link "Track Progress" at bounding box center [357, 139] width 55 height 10
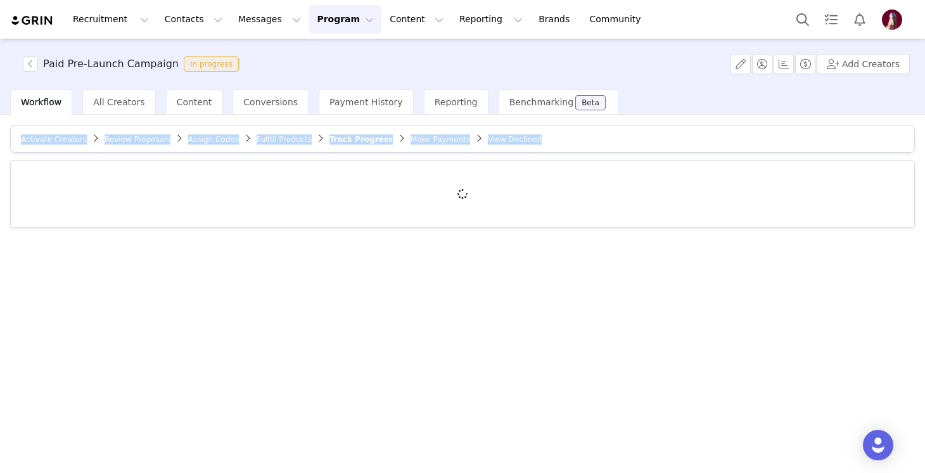
click at [353, 154] on div "Activate Creators Review Proposals Assign Codes Fulfill Products Track Progress…" at bounding box center [462, 176] width 905 height 103
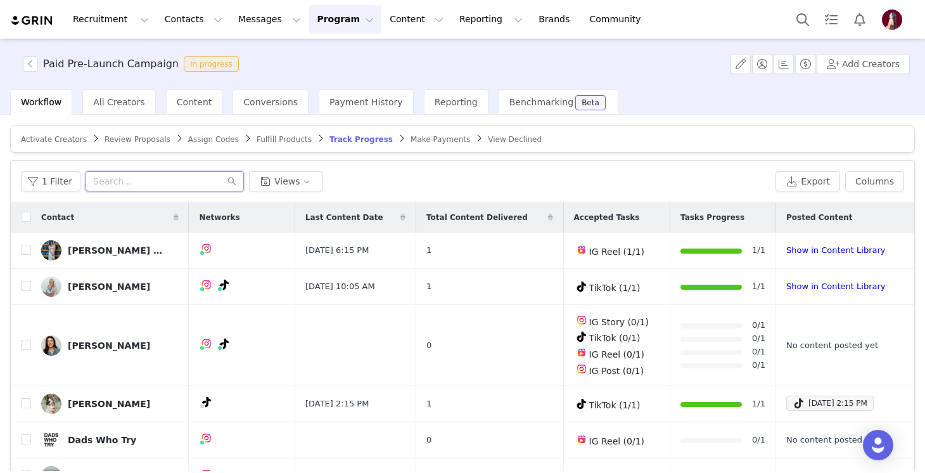
click at [181, 189] on input "text" at bounding box center [165, 181] width 158 height 20
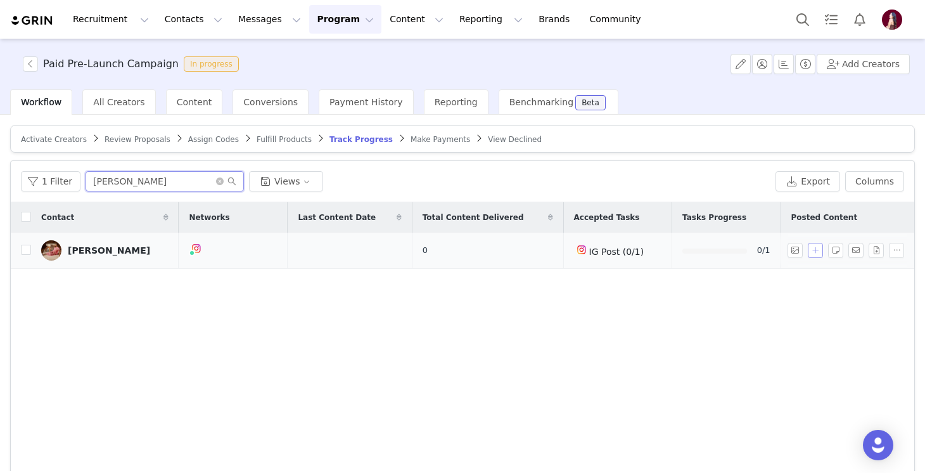
type input "aimee"
click at [818, 248] on button "button" at bounding box center [815, 250] width 15 height 15
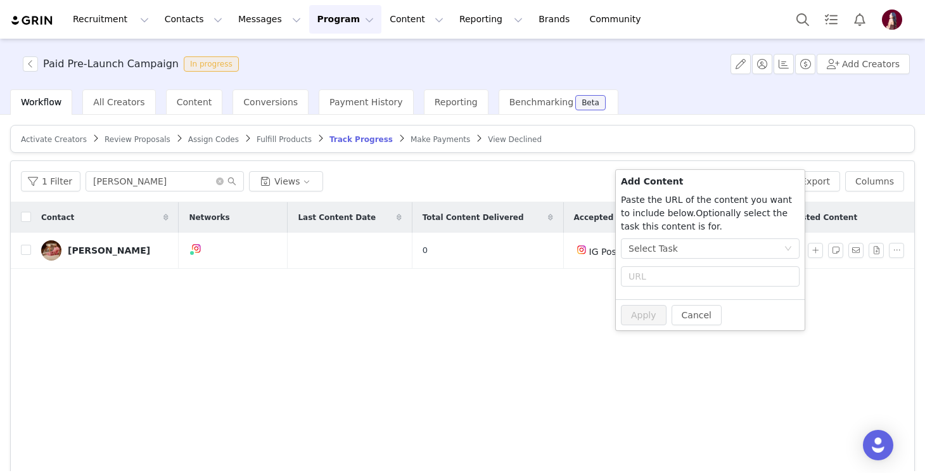
click at [664, 259] on div "Select Task" at bounding box center [710, 250] width 179 height 25
click at [664, 255] on div "Select Task" at bounding box center [653, 248] width 49 height 19
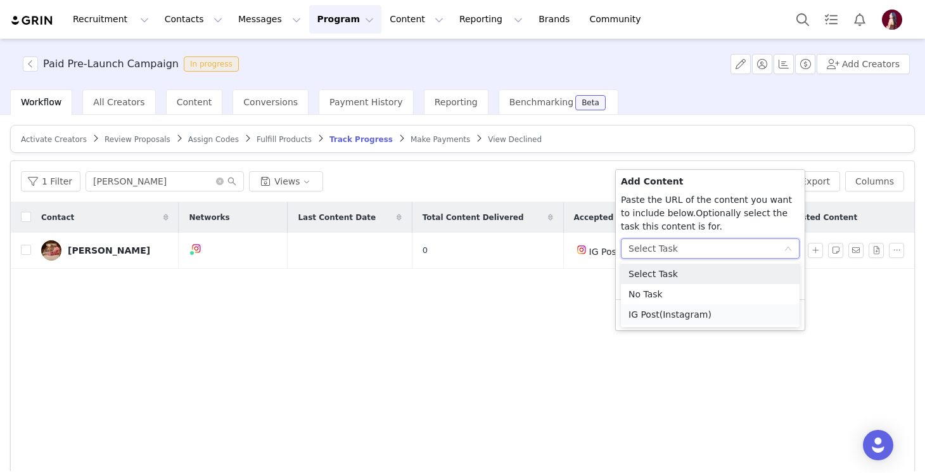
click at [662, 311] on span "(Instagram)" at bounding box center [686, 314] width 52 height 10
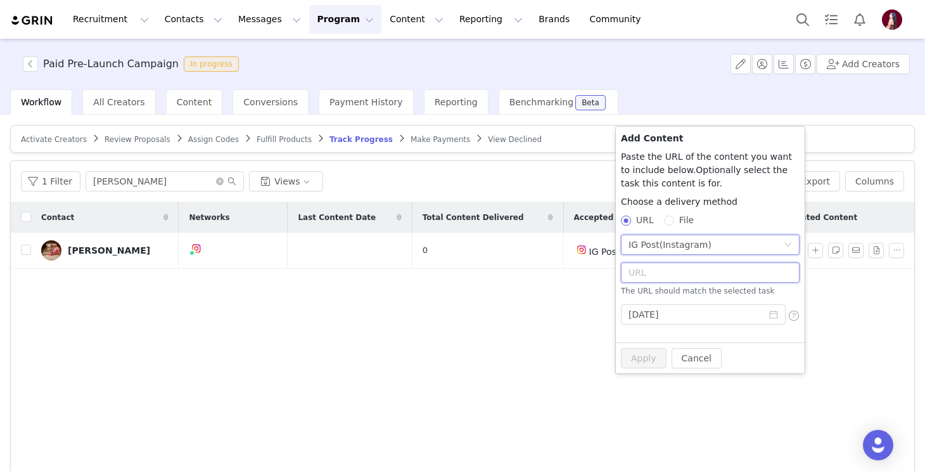
click at [656, 279] on input "text" at bounding box center [710, 272] width 179 height 20
paste input "https://www.instagram.com/p/DO_TINkFEMx/?hl=en&img_index=1"
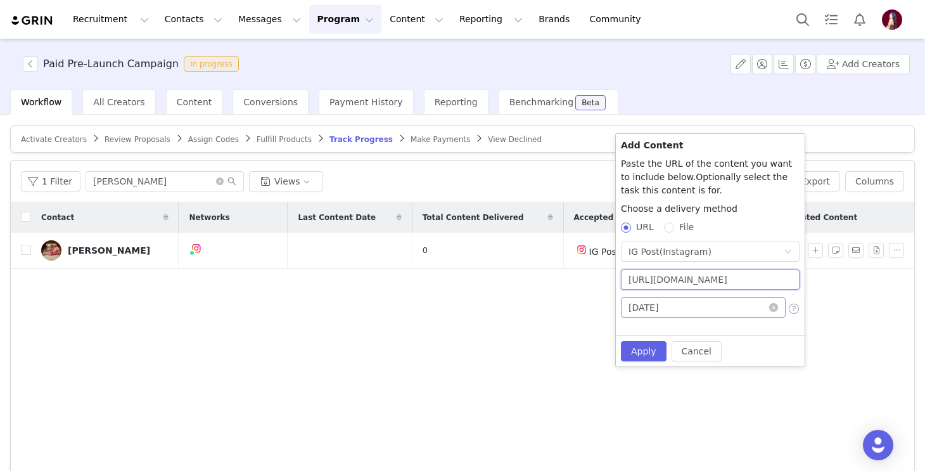
type input "https://www.instagram.com/p/DO_TINkFEMx/?hl=en&img_index=1"
click at [662, 298] on input "2025-10-01" at bounding box center [703, 307] width 165 height 20
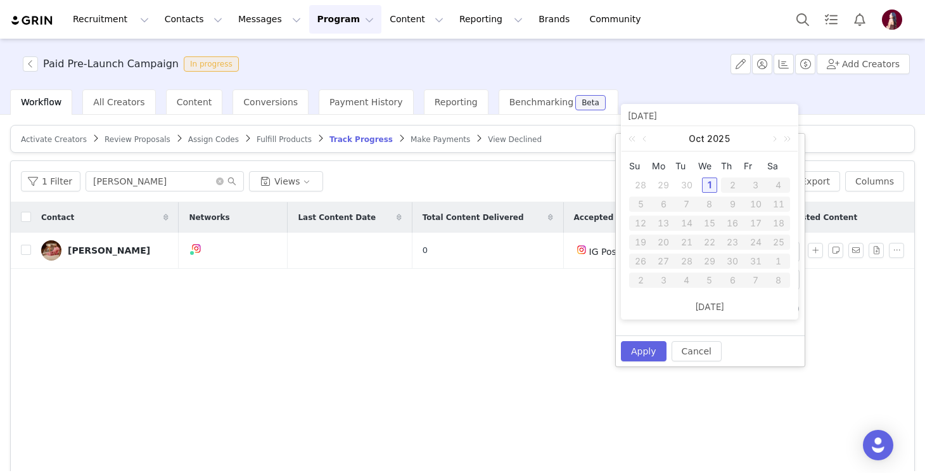
click at [651, 142] on div "Oct 2025" at bounding box center [710, 138] width 176 height 25
click at [644, 141] on link at bounding box center [645, 138] width 11 height 25
click at [709, 236] on div "24" at bounding box center [709, 241] width 15 height 15
type input "2025-09-24"
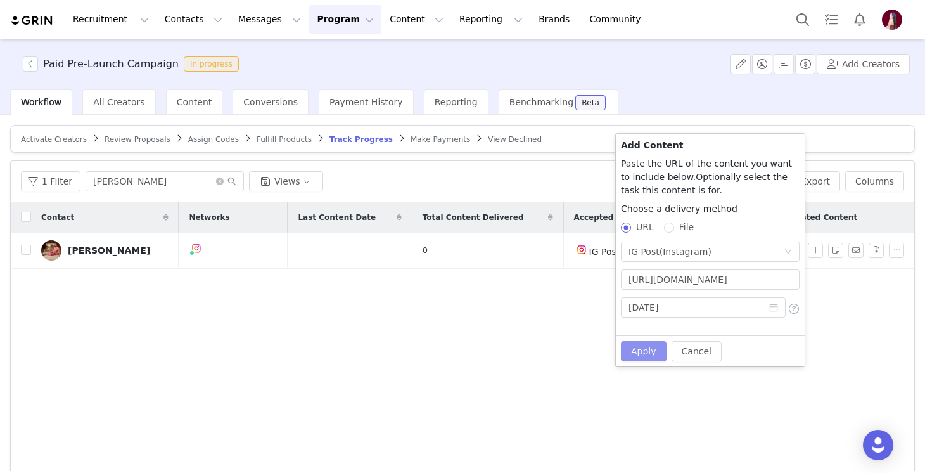
click at [632, 356] on button "Apply" at bounding box center [644, 351] width 46 height 20
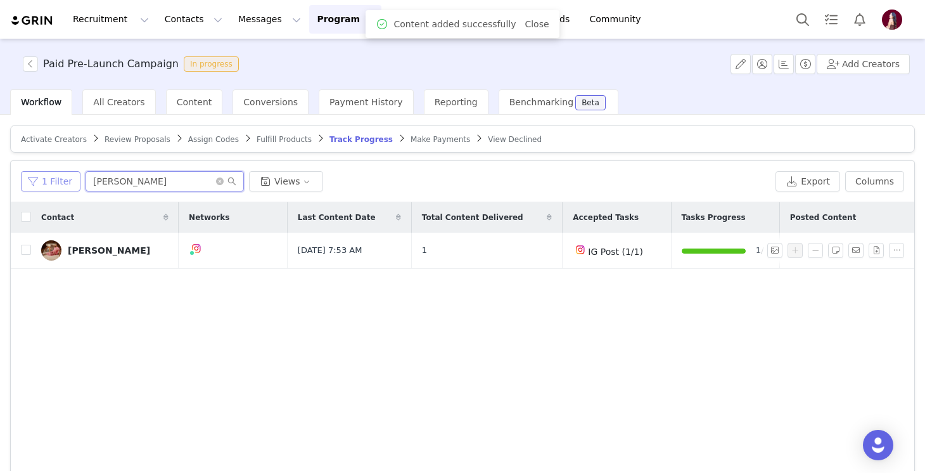
drag, startPoint x: 167, startPoint y: 189, endPoint x: 65, endPoint y: 178, distance: 102.7
click at [65, 178] on div "1 Filter aimee Views" at bounding box center [396, 181] width 750 height 20
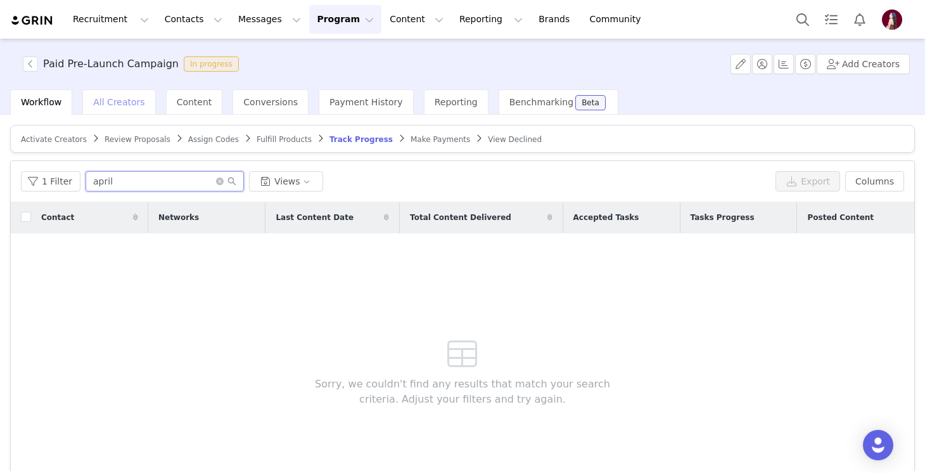
type input "april"
click at [115, 105] on span "All Creators" at bounding box center [118, 102] width 51 height 10
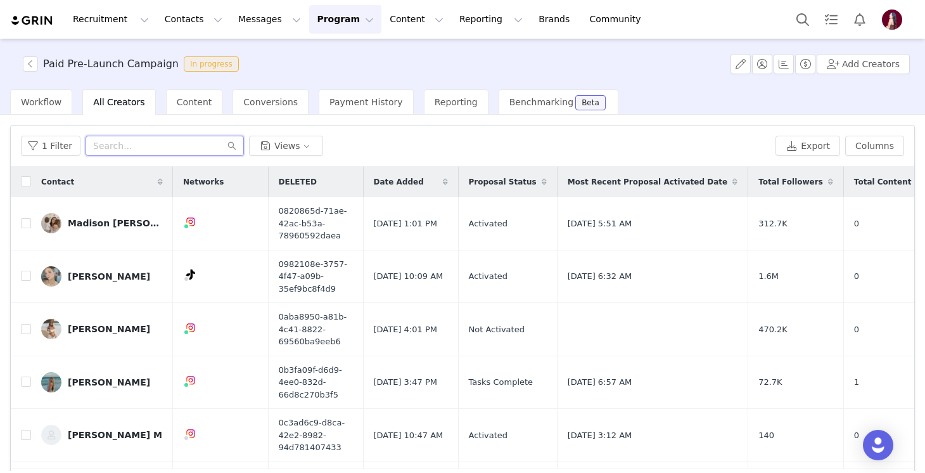
click at [161, 146] on input "text" at bounding box center [165, 146] width 158 height 20
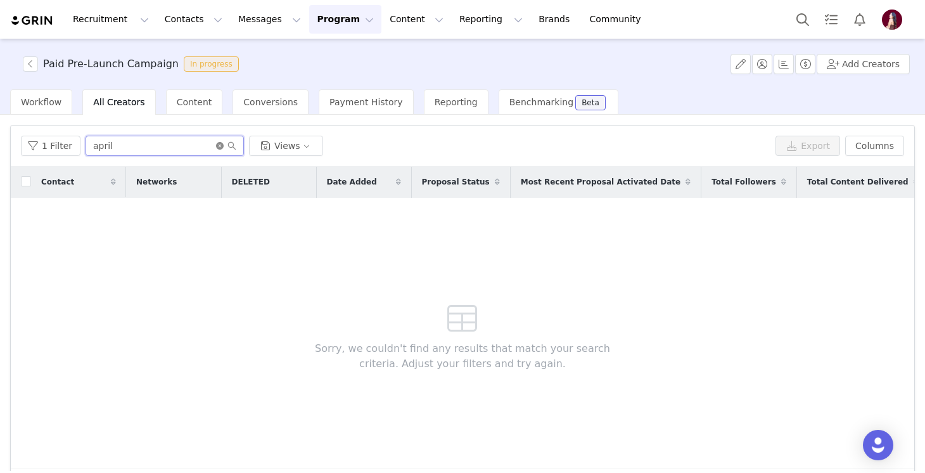
type input "april"
click at [216, 143] on icon "icon: close-circle" at bounding box center [220, 146] width 8 height 8
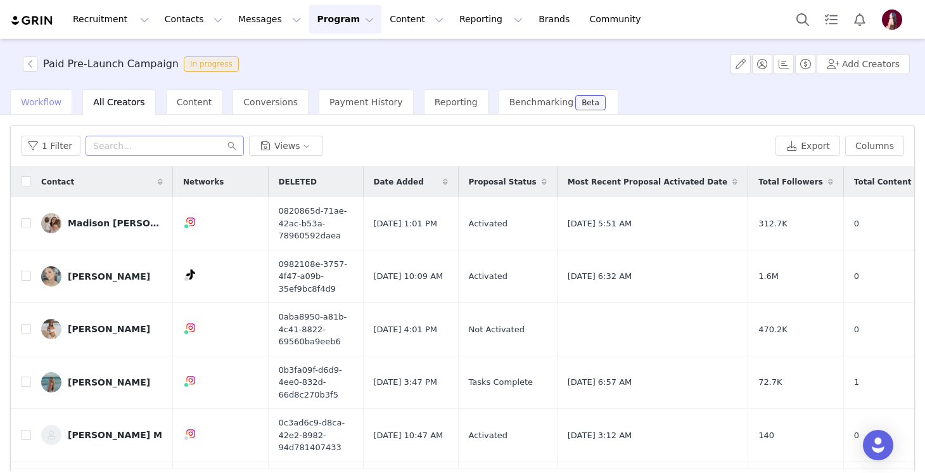
click at [47, 102] on span "Workflow" at bounding box center [41, 102] width 41 height 10
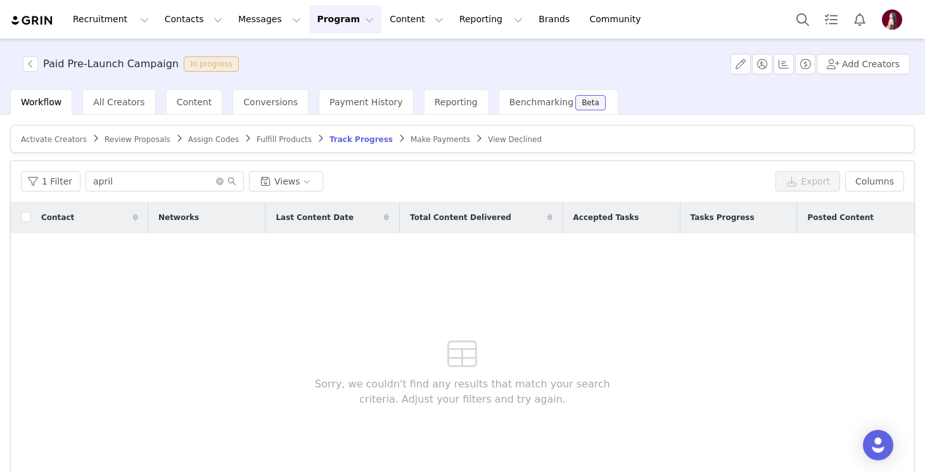
click at [65, 141] on span "Activate Creators" at bounding box center [54, 139] width 66 height 9
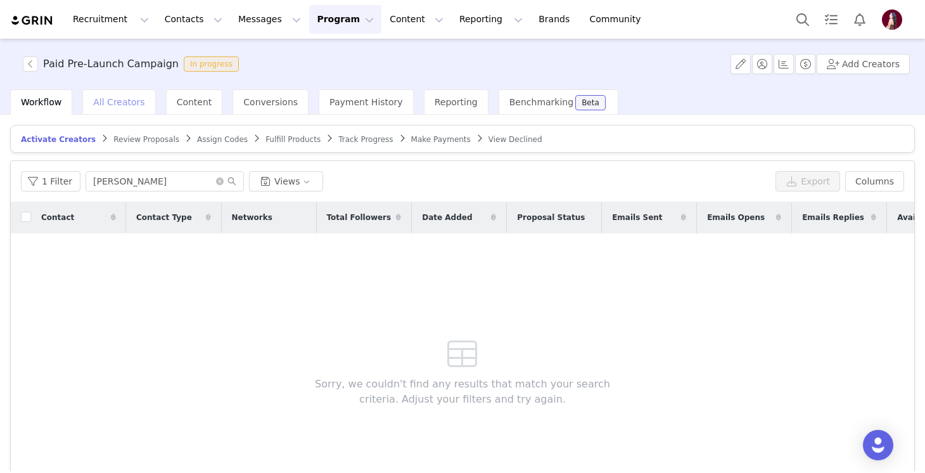
click at [124, 93] on div "All Creators" at bounding box center [118, 101] width 73 height 25
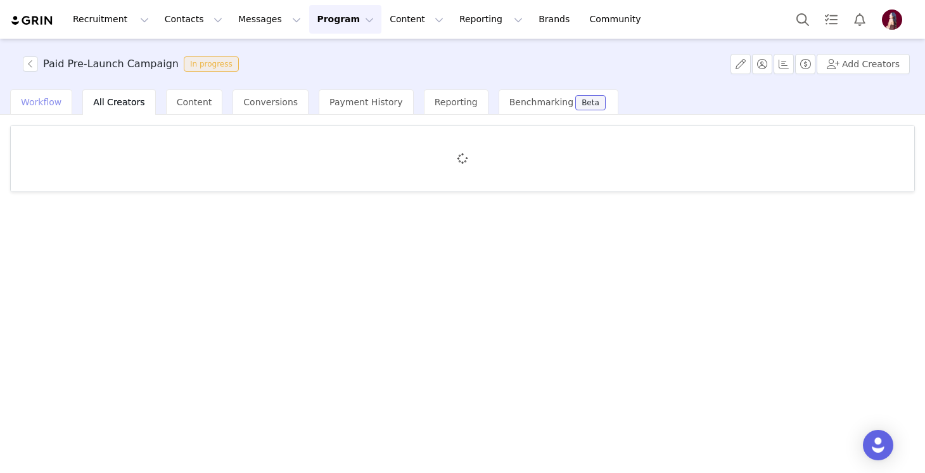
click at [42, 112] on div "Workflow" at bounding box center [41, 101] width 62 height 25
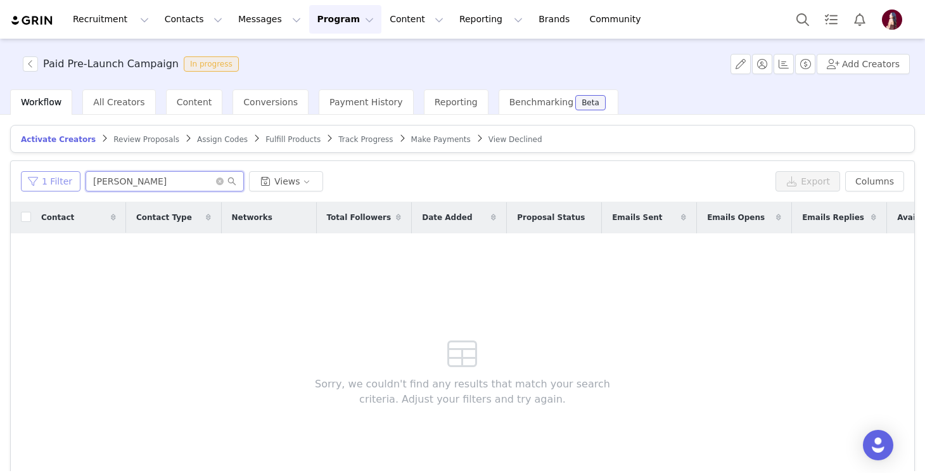
click at [67, 181] on div "1 Filter aimee Views" at bounding box center [396, 181] width 750 height 20
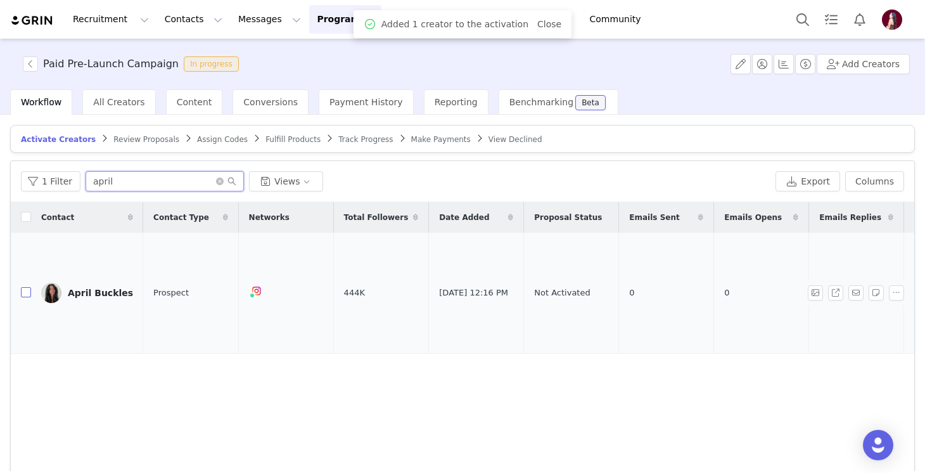
type input "april"
click at [28, 287] on input "checkbox" at bounding box center [26, 292] width 10 height 10
checkbox input "true"
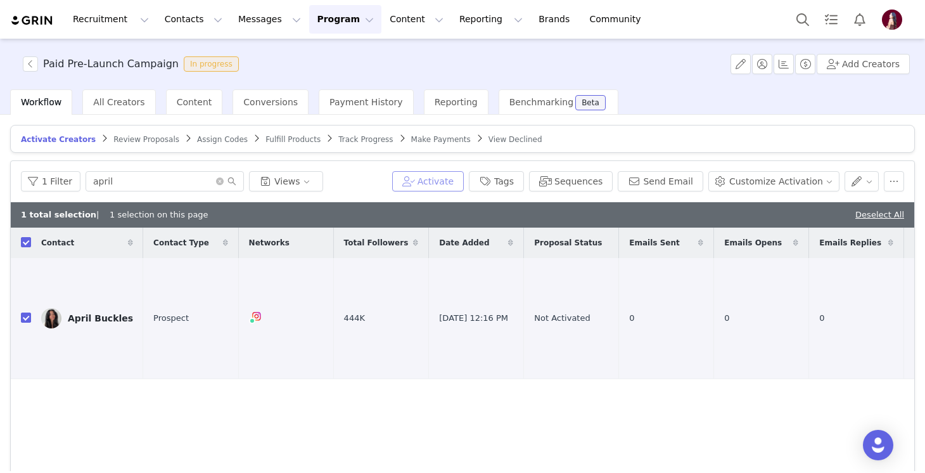
click at [464, 181] on button "Activate" at bounding box center [428, 181] width 72 height 20
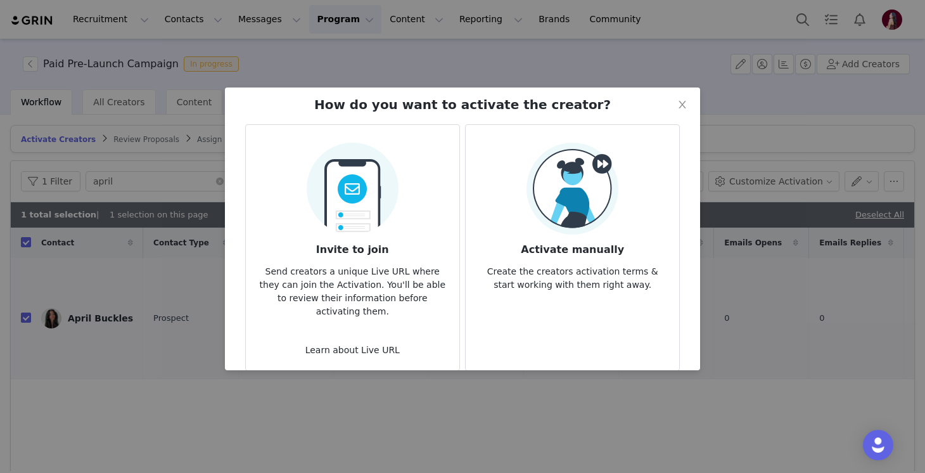
click at [530, 175] on img at bounding box center [573, 189] width 92 height 92
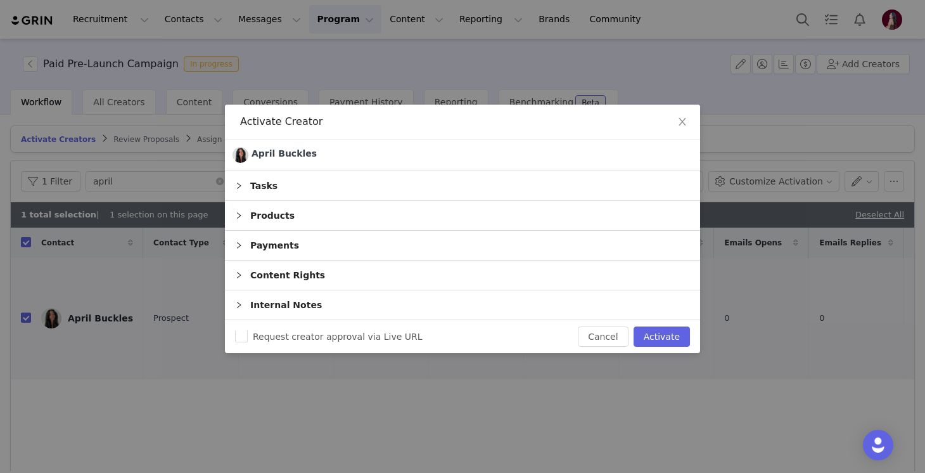
click at [286, 238] on div "Payments" at bounding box center [462, 245] width 475 height 29
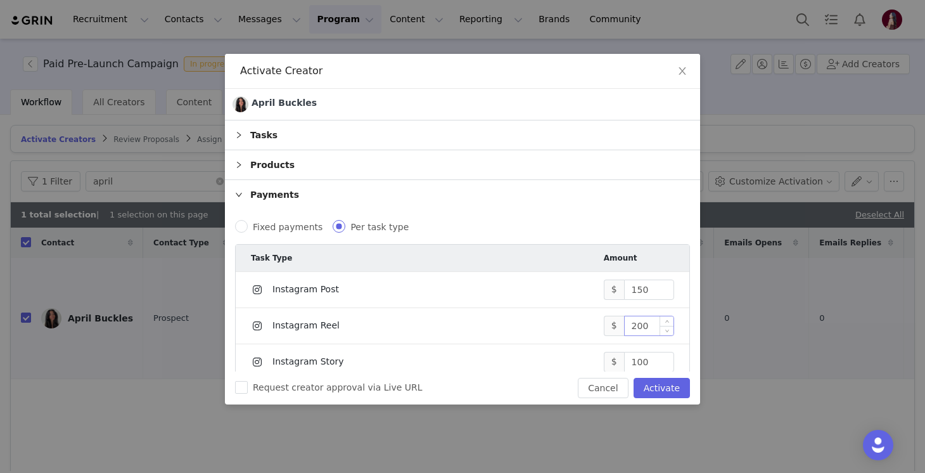
click at [655, 328] on input "200" at bounding box center [649, 325] width 49 height 19
type input "27,500"
click at [257, 131] on div "Tasks" at bounding box center [462, 134] width 475 height 29
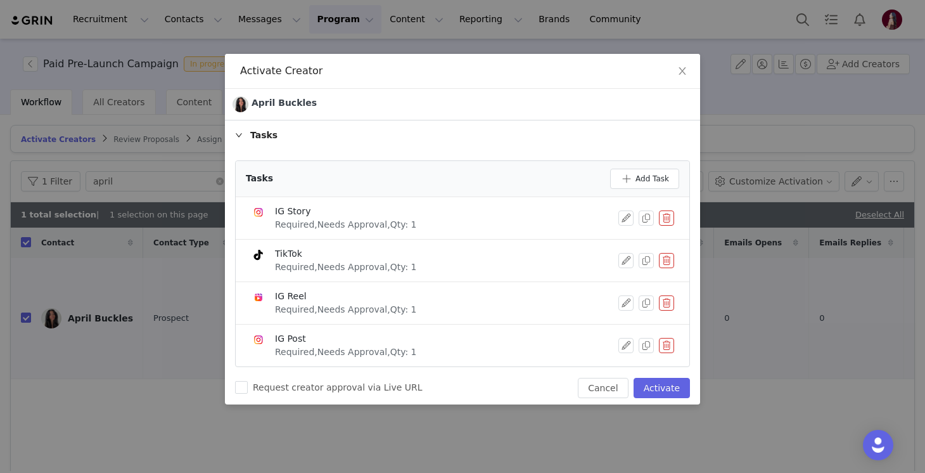
click at [664, 218] on button "button" at bounding box center [666, 217] width 15 height 15
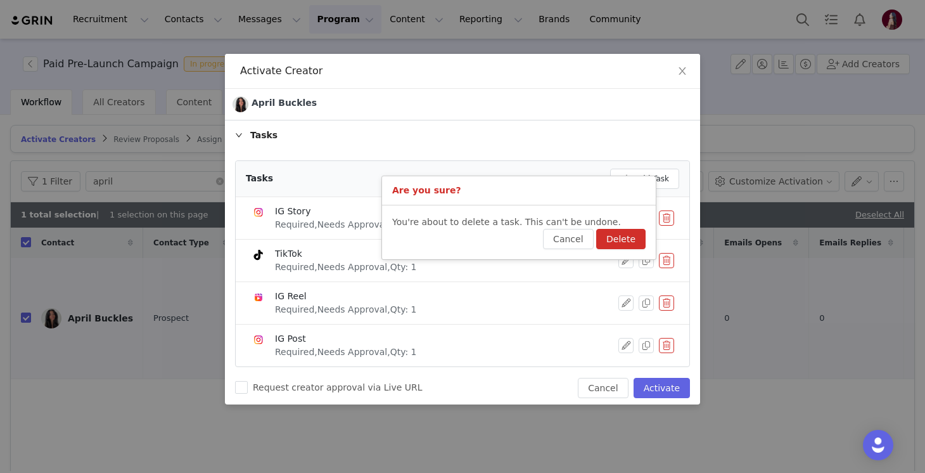
click at [608, 239] on button "Delete" at bounding box center [620, 239] width 49 height 20
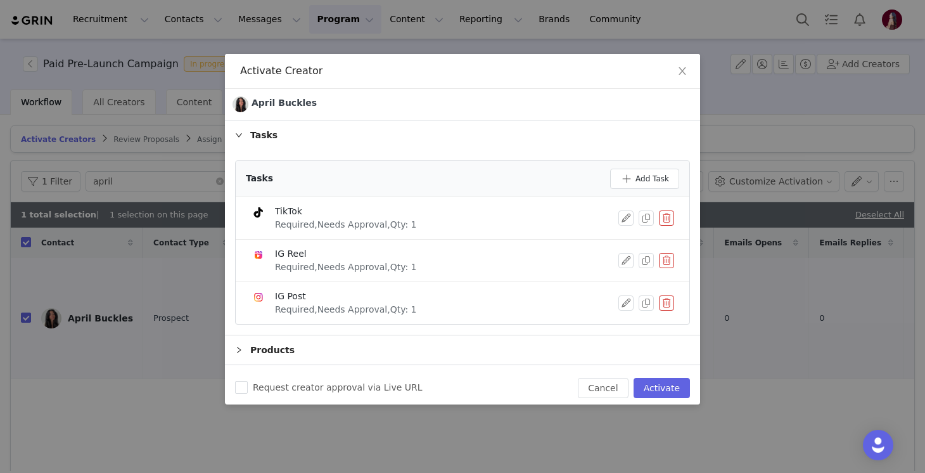
click at [665, 218] on button "button" at bounding box center [666, 217] width 15 height 15
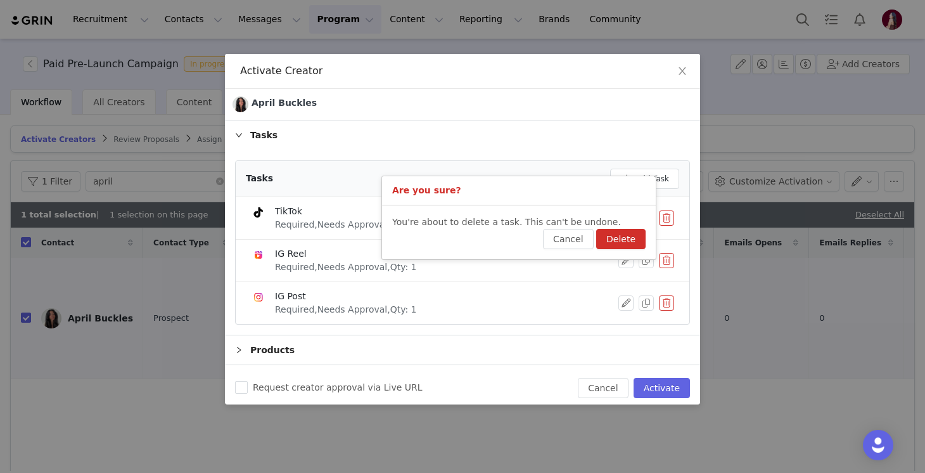
click at [632, 238] on button "Delete" at bounding box center [620, 239] width 49 height 20
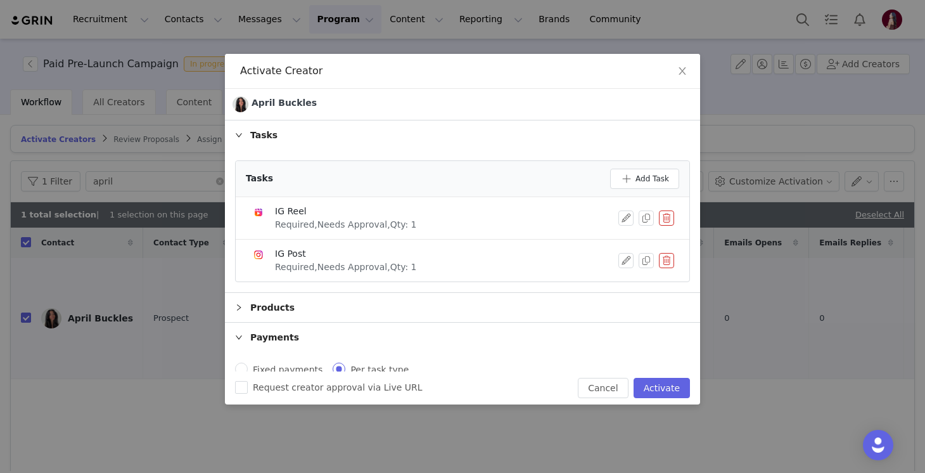
click at [664, 259] on button "button" at bounding box center [666, 260] width 15 height 15
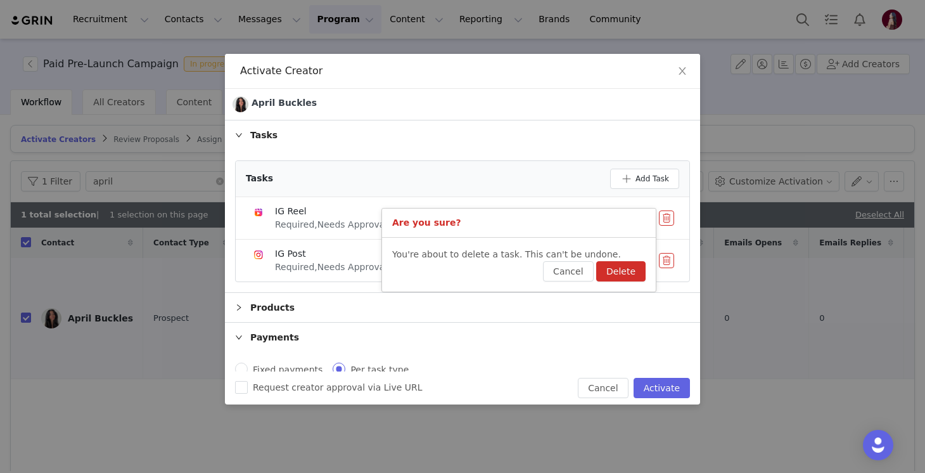
click at [627, 269] on button "Delete" at bounding box center [620, 271] width 49 height 20
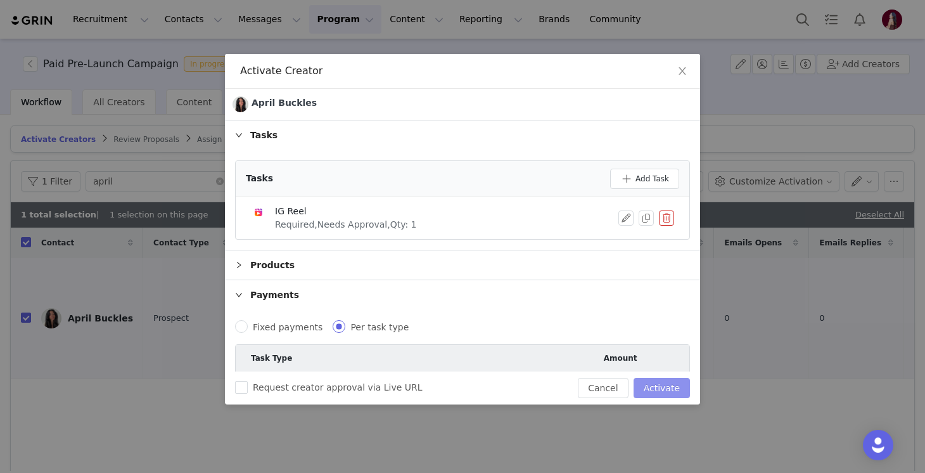
click at [664, 390] on button "Activate" at bounding box center [662, 388] width 56 height 20
checkbox input "false"
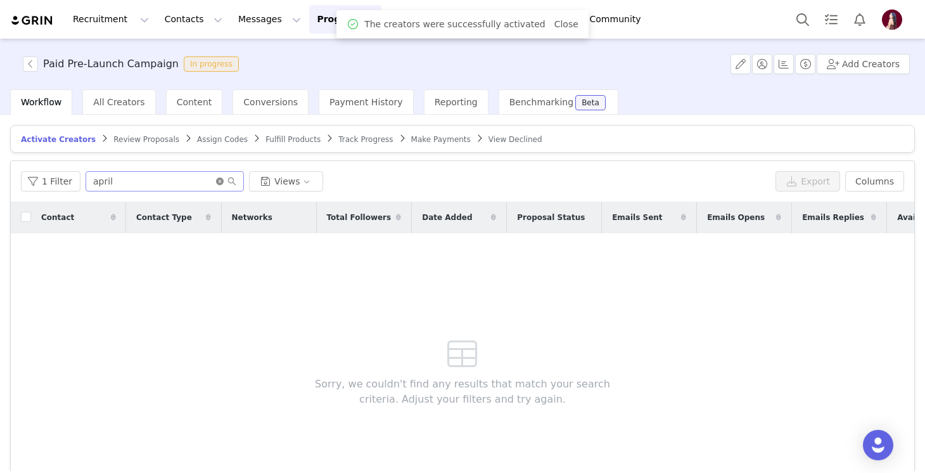
click at [218, 180] on icon "icon: close-circle" at bounding box center [220, 181] width 8 height 8
click at [421, 146] on article "Activate Creators Review Proposals Assign Codes Fulfill Products Track Progress…" at bounding box center [462, 139] width 905 height 28
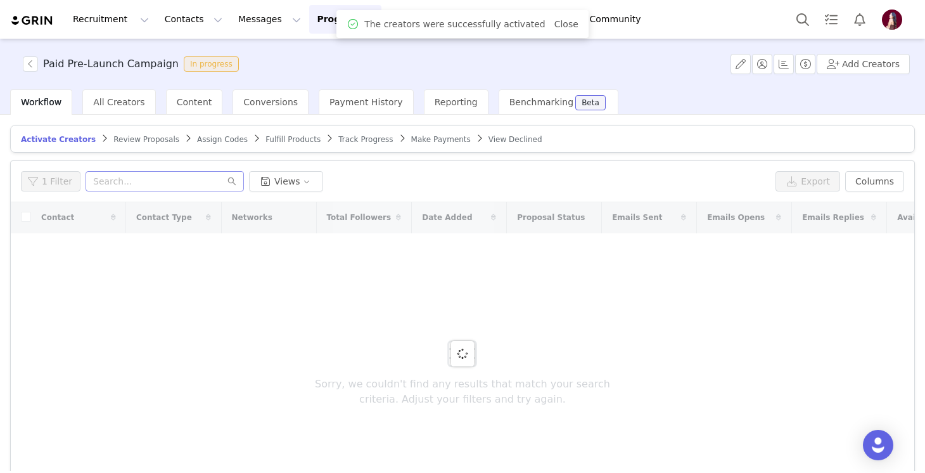
click at [355, 140] on span "Track Progress" at bounding box center [365, 139] width 55 height 9
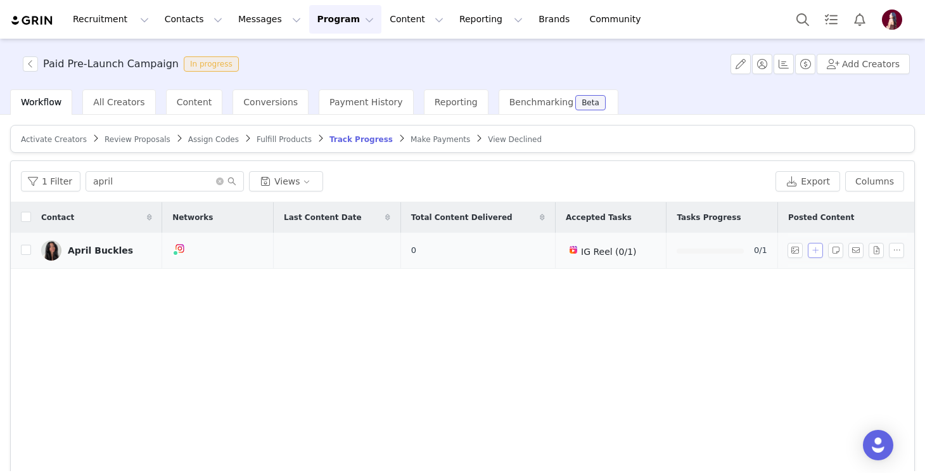
click at [809, 252] on button "button" at bounding box center [815, 250] width 15 height 15
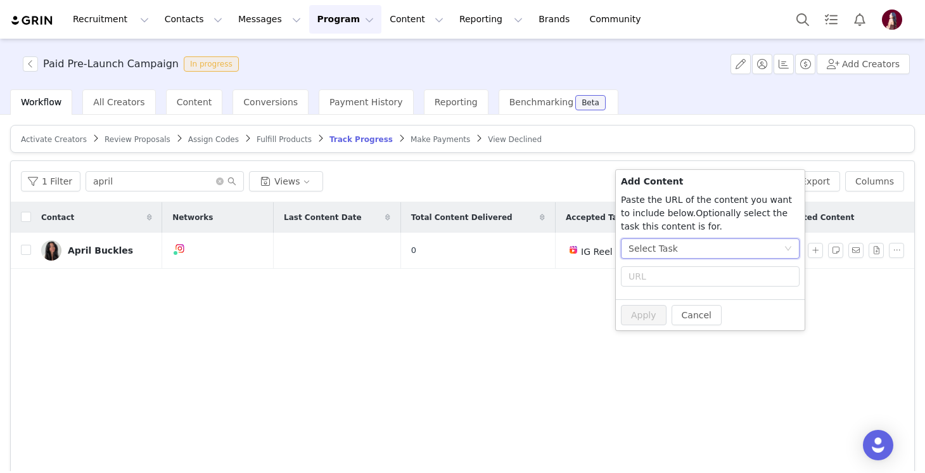
click at [669, 255] on div "Select Task" at bounding box center [653, 248] width 49 height 19
click at [684, 314] on span "(Instagram)" at bounding box center [686, 314] width 52 height 10
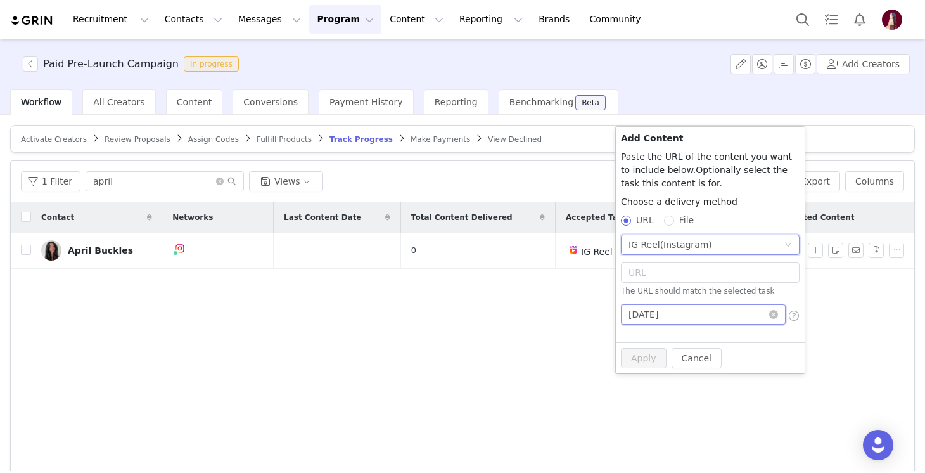
click at [704, 311] on input "2025-10-01" at bounding box center [703, 314] width 165 height 20
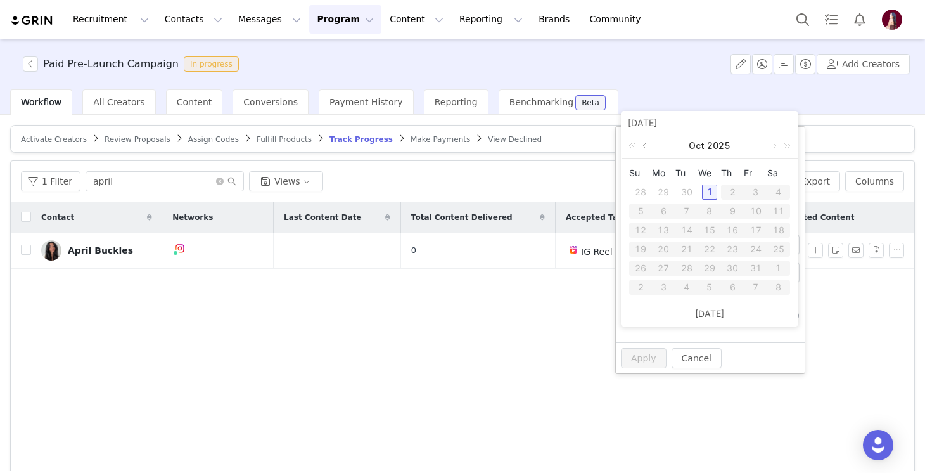
click at [650, 143] on link at bounding box center [645, 145] width 11 height 25
click at [709, 249] on div "24" at bounding box center [709, 248] width 15 height 15
type input "2025-09-24"
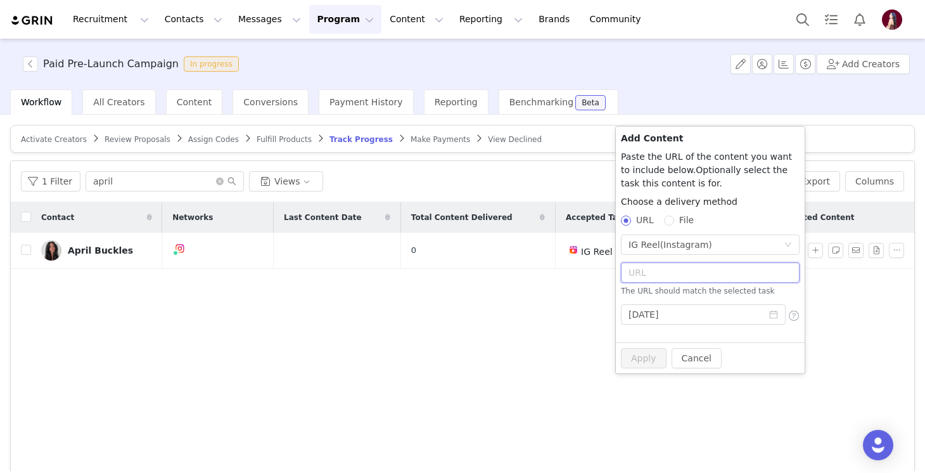
click at [670, 278] on input "text" at bounding box center [710, 272] width 179 height 20
paste input "https://www.instagram.com/p/DO9I1RHDo_S/?hl=en"
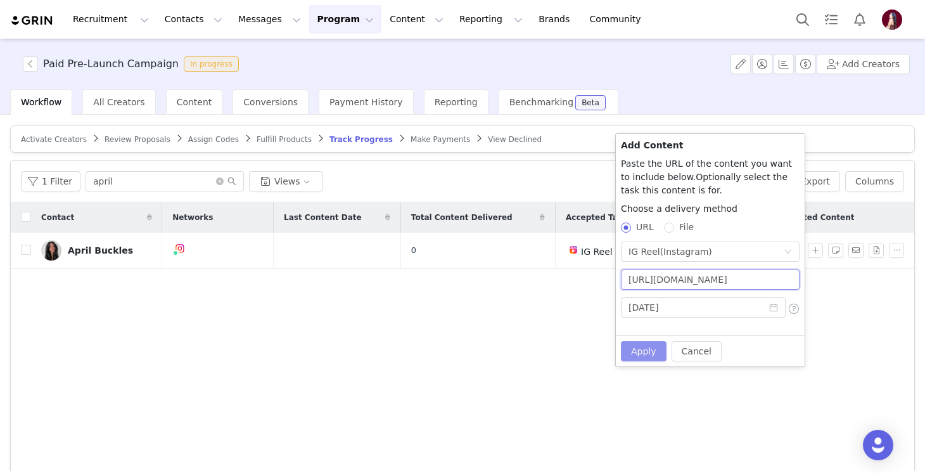
scroll to position [0, 49]
type input "https://www.instagram.com/p/DO9I1RHDo_S/?hl=en"
click at [643, 357] on button "Apply" at bounding box center [644, 351] width 46 height 20
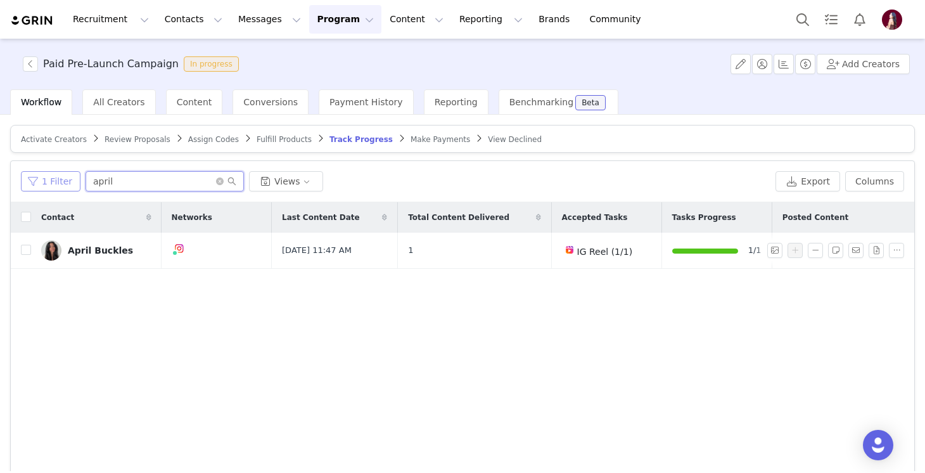
drag, startPoint x: 134, startPoint y: 177, endPoint x: 35, endPoint y: 170, distance: 99.1
click at [35, 174] on div "1 Filter april Views" at bounding box center [396, 181] width 750 height 20
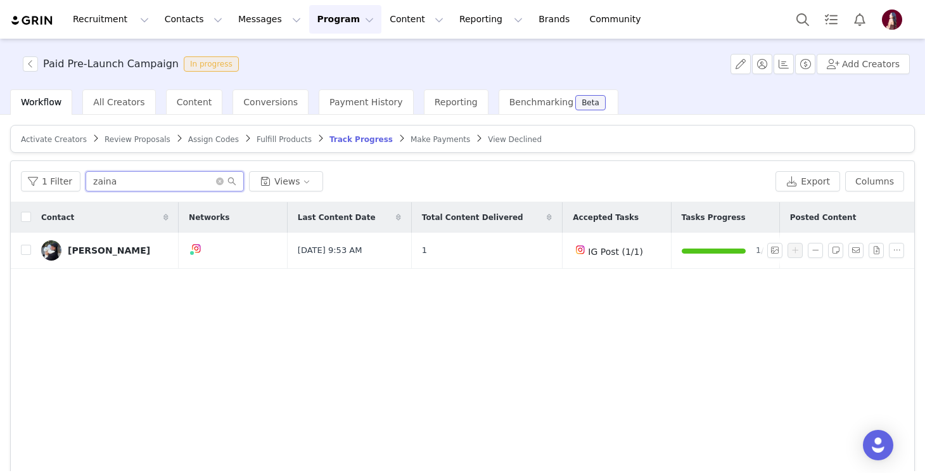
drag, startPoint x: 139, startPoint y: 179, endPoint x: 4, endPoint y: 179, distance: 135.0
click at [4, 179] on div "Activate Creators Review Proposals Assign Codes Fulfill Products Track Progress…" at bounding box center [462, 293] width 925 height 356
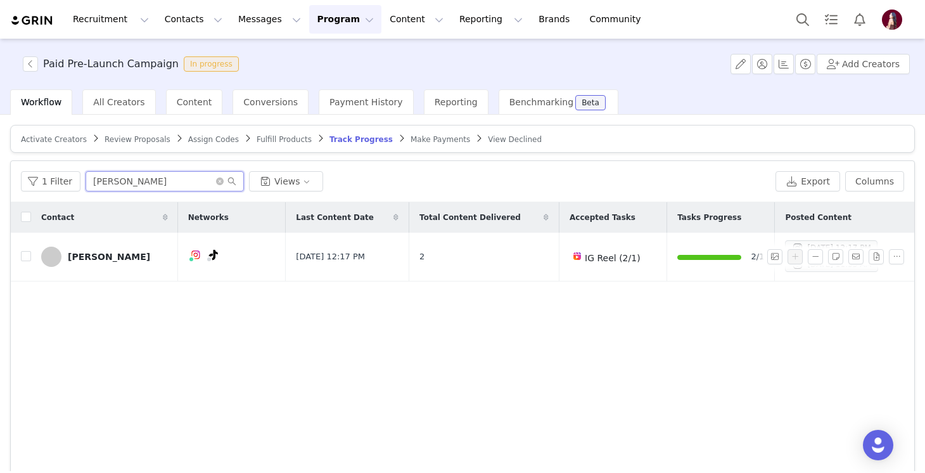
drag, startPoint x: 134, startPoint y: 184, endPoint x: 3, endPoint y: 183, distance: 131.2
click at [3, 183] on div "Activate Creators Review Proposals Assign Codes Fulfill Products Track Progress…" at bounding box center [462, 293] width 925 height 356
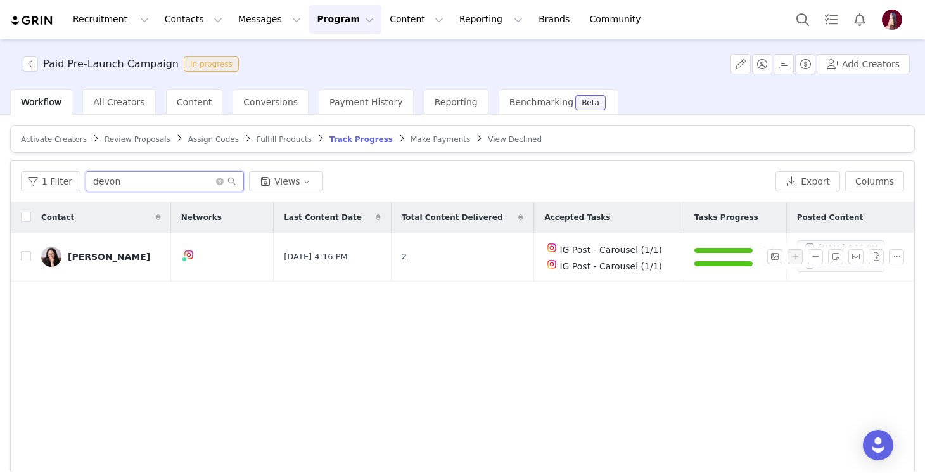
drag, startPoint x: 127, startPoint y: 180, endPoint x: 10, endPoint y: 180, distance: 117.2
click at [10, 180] on div "Activate Creators Review Proposals Assign Codes Fulfill Products Track Progress…" at bounding box center [462, 293] width 925 height 356
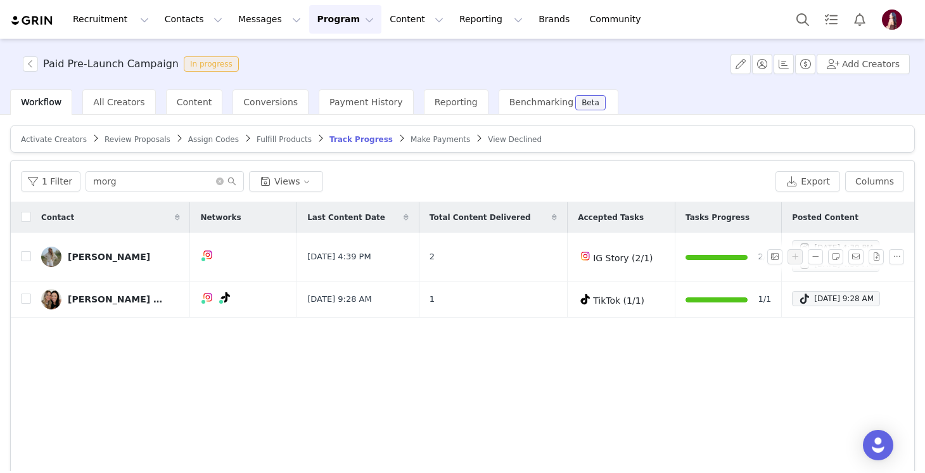
click at [580, 366] on div "Contact Networks Last Content Date Total Content Delivered Accepted Tasks Tasks…" at bounding box center [463, 353] width 904 height 302
click at [475, 304] on td "1" at bounding box center [493, 299] width 148 height 36
click at [189, 175] on input "morg" at bounding box center [165, 181] width 158 height 20
click at [181, 181] on input "morg" at bounding box center [165, 181] width 158 height 20
type input "mor"
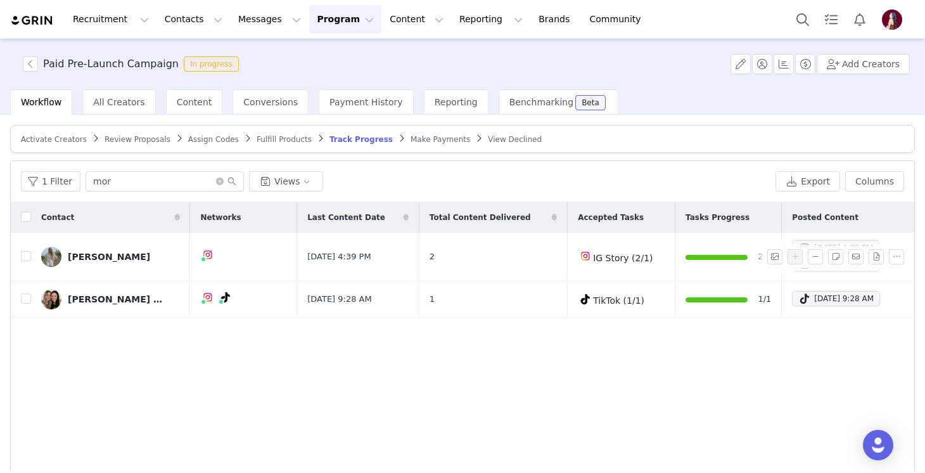
click at [473, 408] on div "Contact Networks Last Content Date Total Content Delivered Accepted Tasks Tasks…" at bounding box center [463, 353] width 904 height 302
drag, startPoint x: 124, startPoint y: 176, endPoint x: 48, endPoint y: 176, distance: 75.4
click at [48, 176] on div "1 Filter mor Views" at bounding box center [396, 181] width 750 height 20
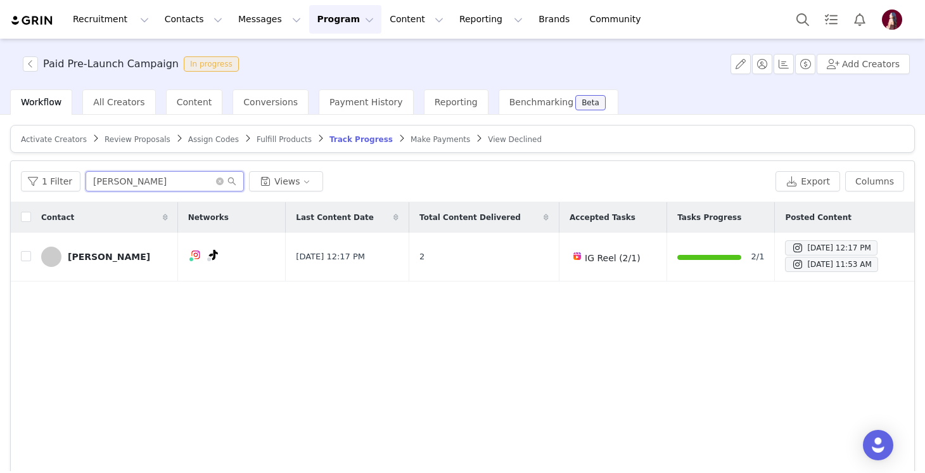
drag, startPoint x: 135, startPoint y: 182, endPoint x: 17, endPoint y: 181, distance: 117.9
click at [17, 181] on div "1 Filter [PERSON_NAME] Views Export Columns" at bounding box center [463, 181] width 904 height 41
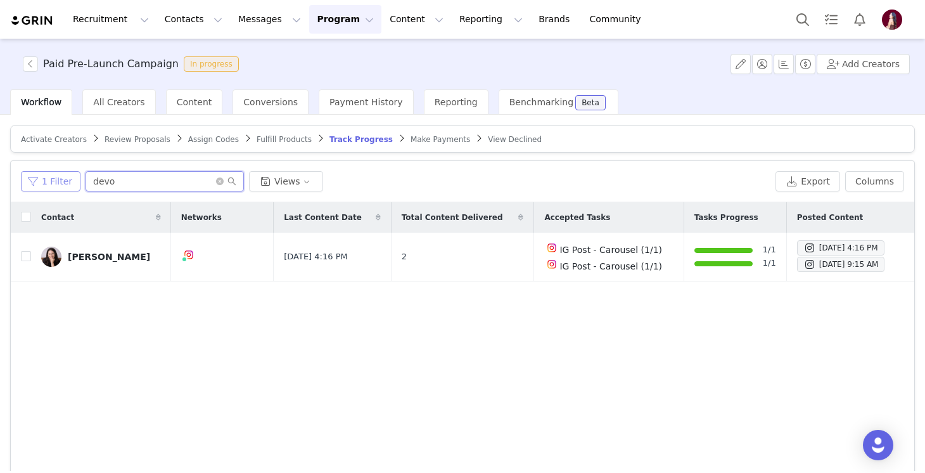
drag, startPoint x: 120, startPoint y: 181, endPoint x: 66, endPoint y: 181, distance: 53.9
click at [66, 181] on div "1 Filter devo Views" at bounding box center [396, 181] width 750 height 20
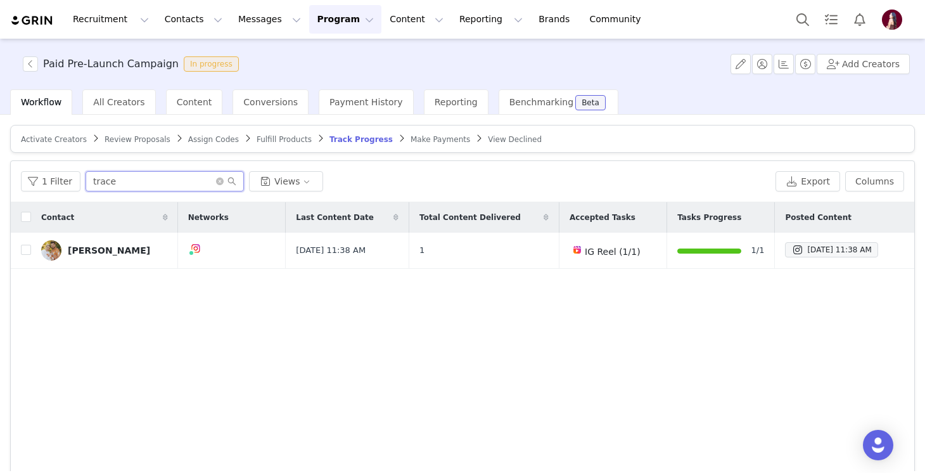
drag, startPoint x: 121, startPoint y: 183, endPoint x: 18, endPoint y: 178, distance: 103.4
click at [18, 178] on div "1 Filter trace Views Export Columns" at bounding box center [463, 181] width 904 height 41
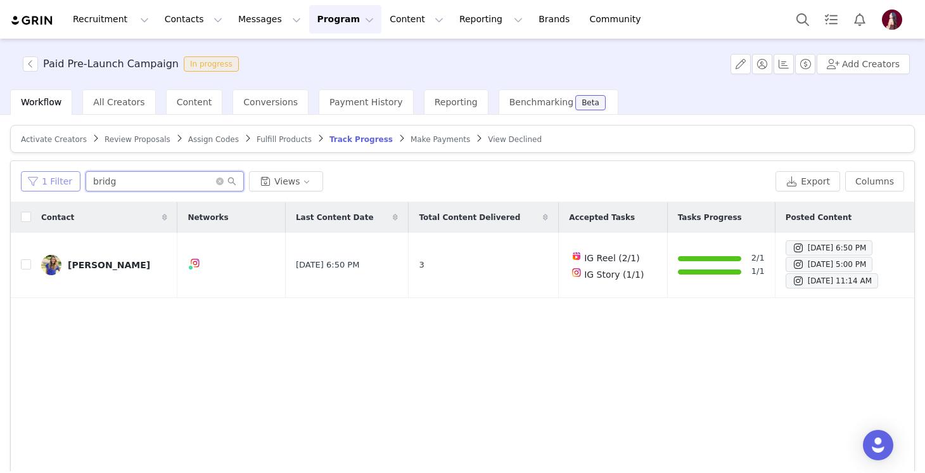
drag, startPoint x: 122, startPoint y: 186, endPoint x: 61, endPoint y: 176, distance: 61.1
click at [61, 176] on div "1 Filter bridg Views" at bounding box center [396, 181] width 750 height 20
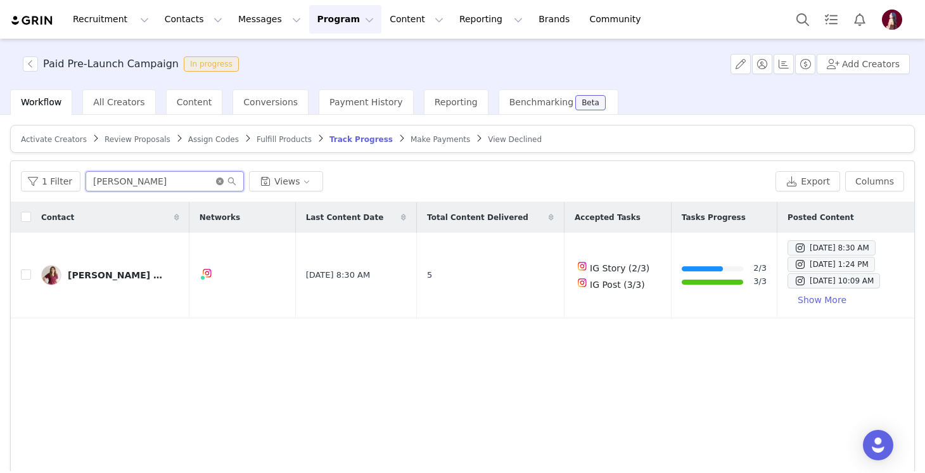
type input "[PERSON_NAME]"
click at [216, 181] on icon "icon: close-circle" at bounding box center [220, 181] width 8 height 8
